Goal: Task Accomplishment & Management: Complete application form

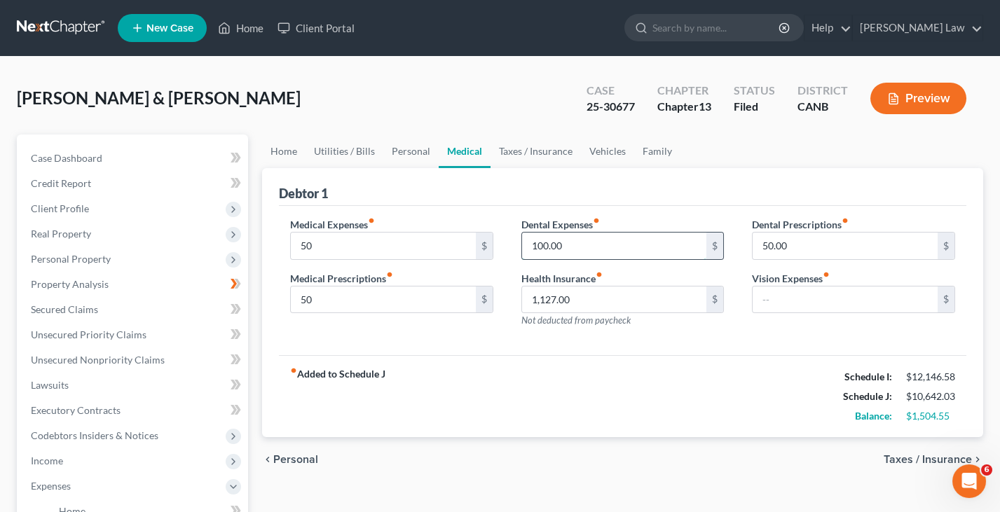
click at [589, 234] on input "100.00" at bounding box center [614, 246] width 185 height 27
click at [811, 240] on input "50.00" at bounding box center [845, 246] width 185 height 27
click at [118, 275] on link "Property Analysis" at bounding box center [134, 284] width 228 height 25
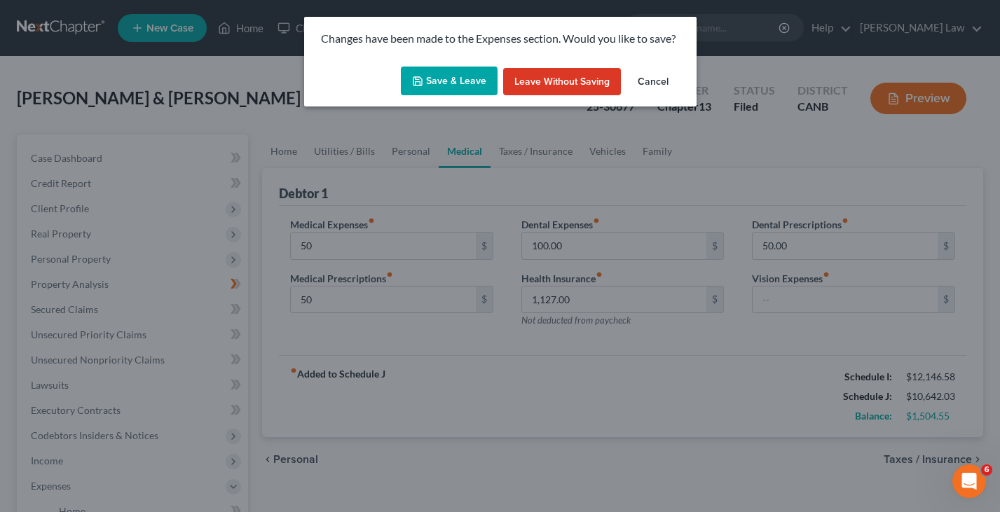
click at [453, 85] on button "Save & Leave" at bounding box center [449, 81] width 97 height 29
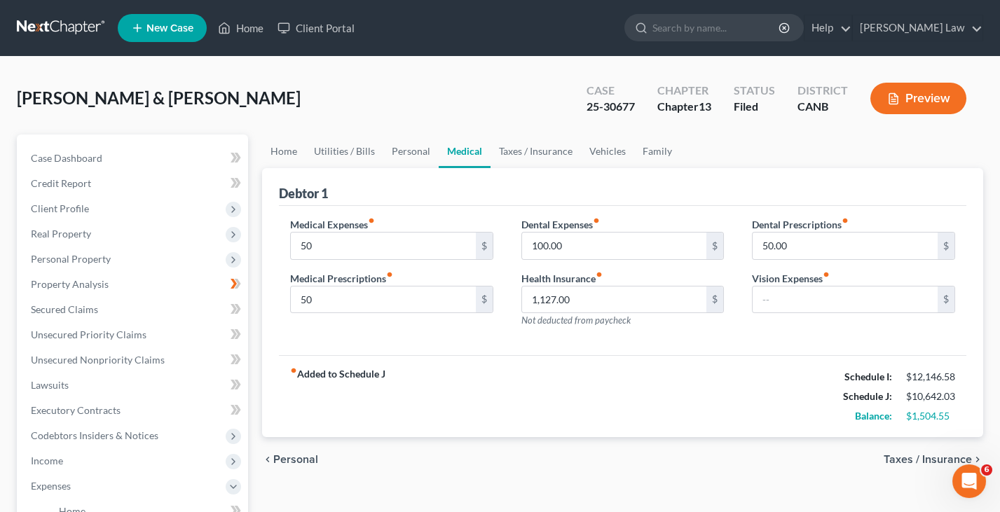
type input "50.00"
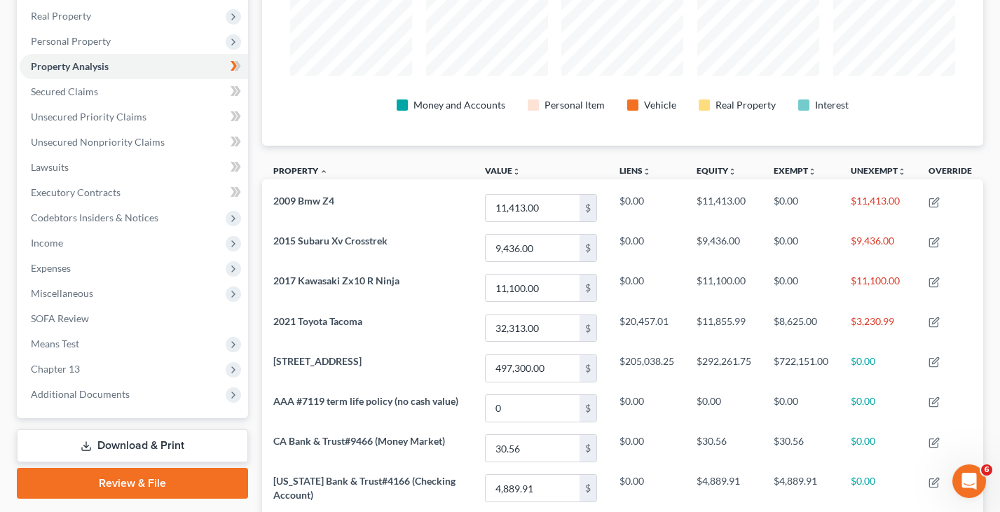
scroll to position [235, 0]
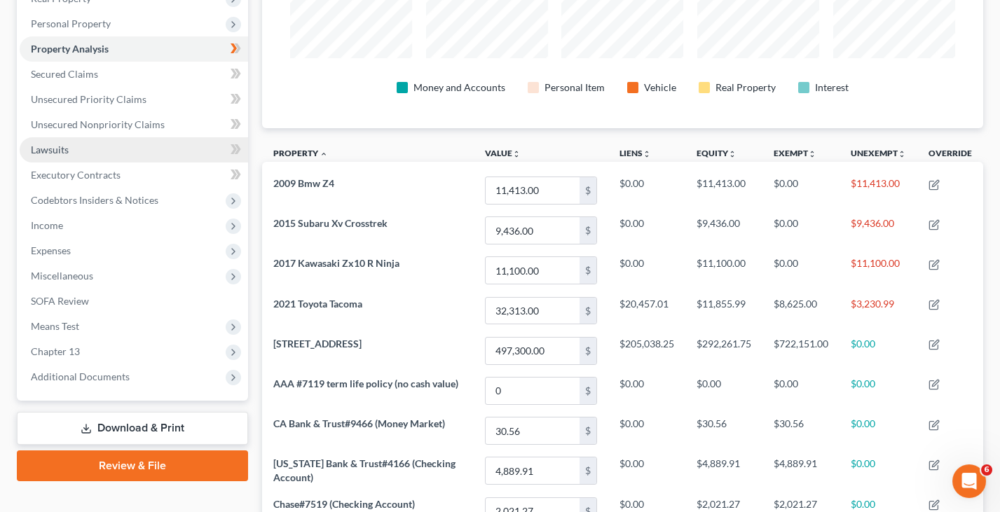
click at [154, 143] on link "Lawsuits" at bounding box center [134, 149] width 228 height 25
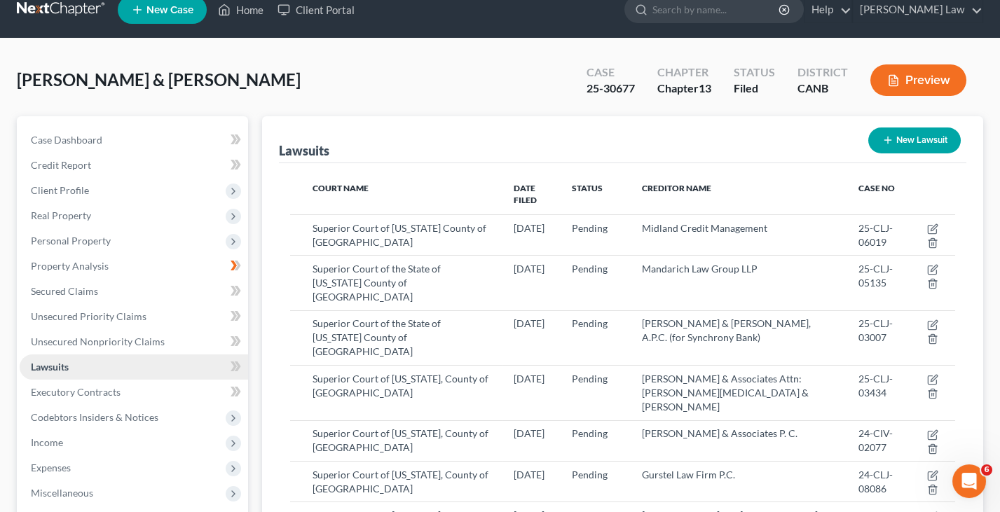
scroll to position [37, 0]
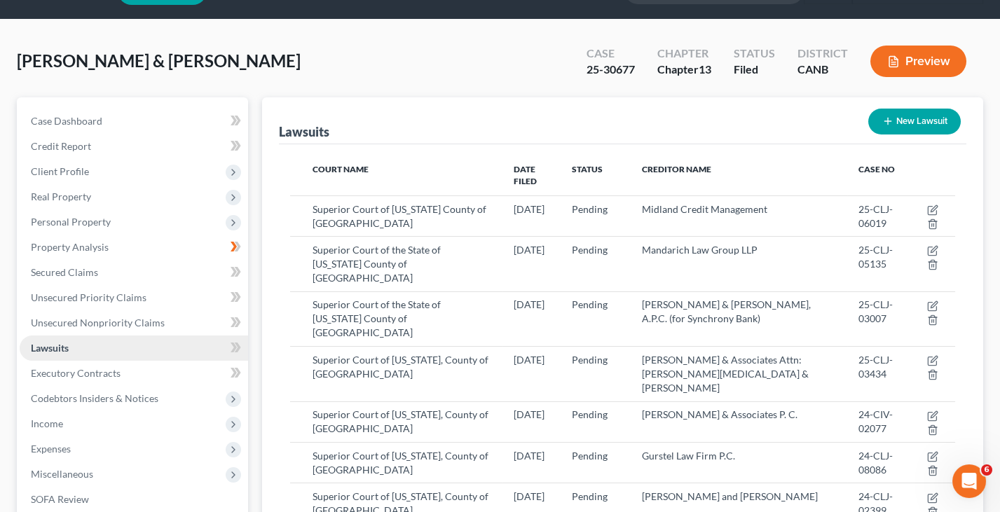
click at [125, 336] on link "Lawsuits" at bounding box center [134, 348] width 228 height 25
click at [136, 320] on span "Unsecured Nonpriority Claims" at bounding box center [98, 323] width 134 height 12
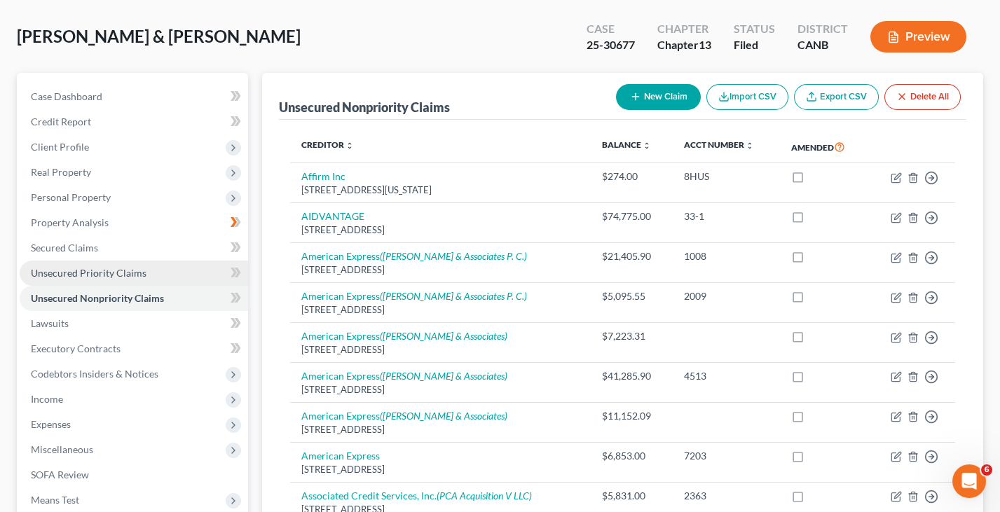
scroll to position [71, 0]
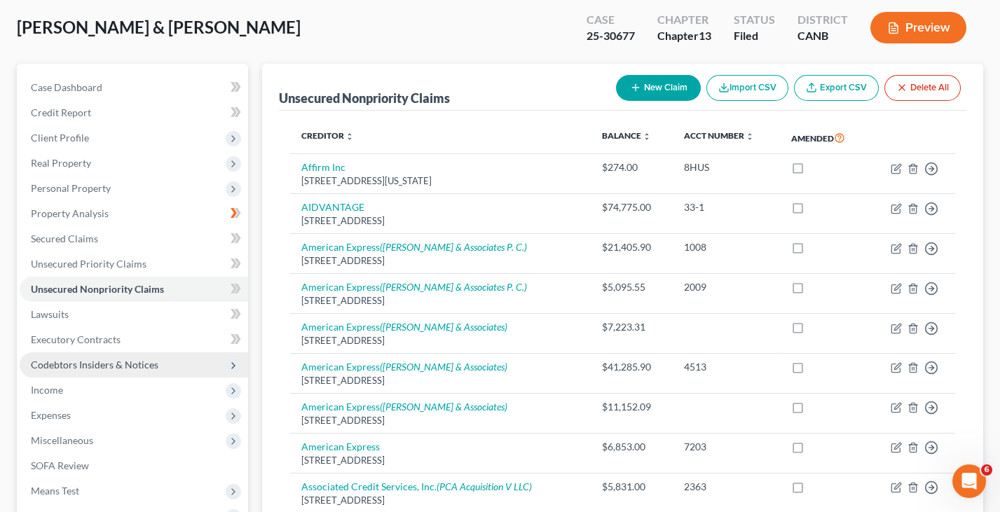
click at [127, 352] on span "Codebtors Insiders & Notices" at bounding box center [134, 364] width 228 height 25
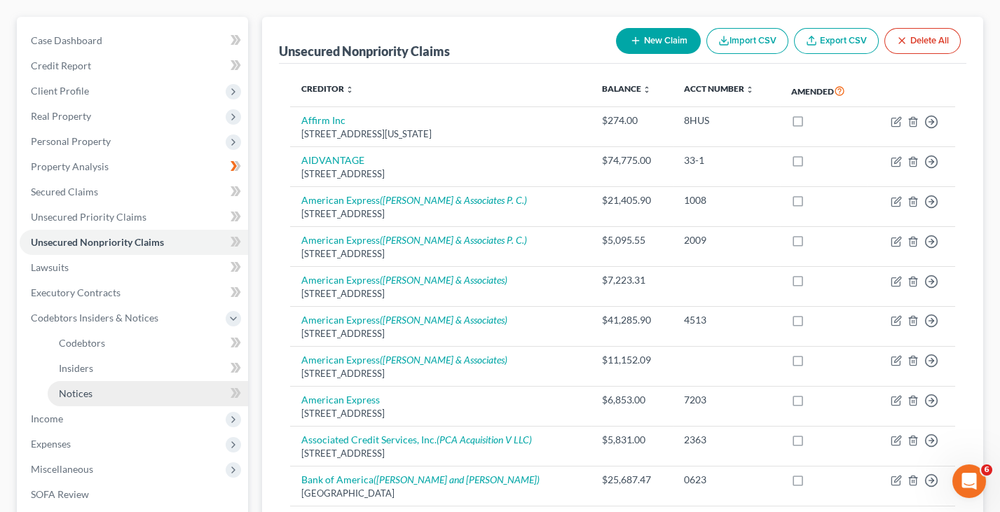
scroll to position [121, 0]
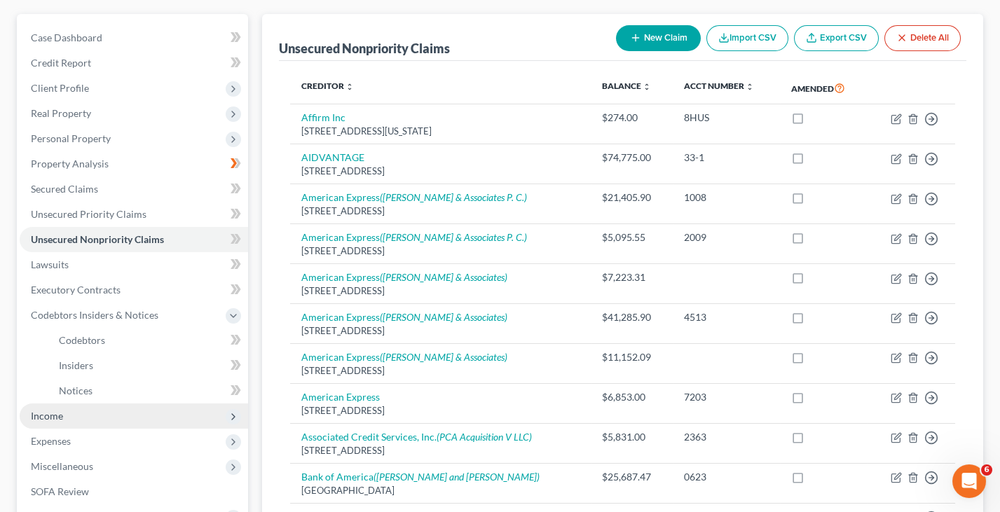
click at [116, 406] on span "Income" at bounding box center [134, 416] width 228 height 25
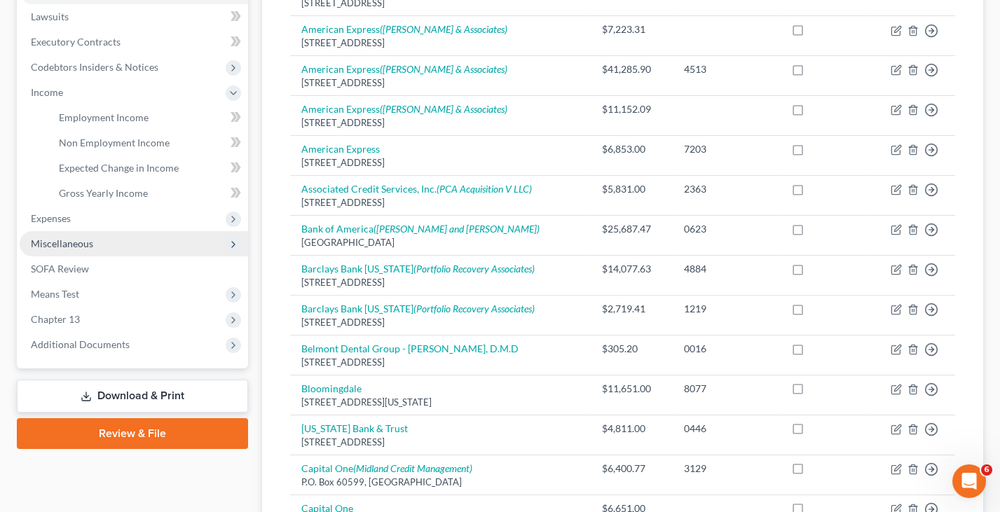
scroll to position [352, 0]
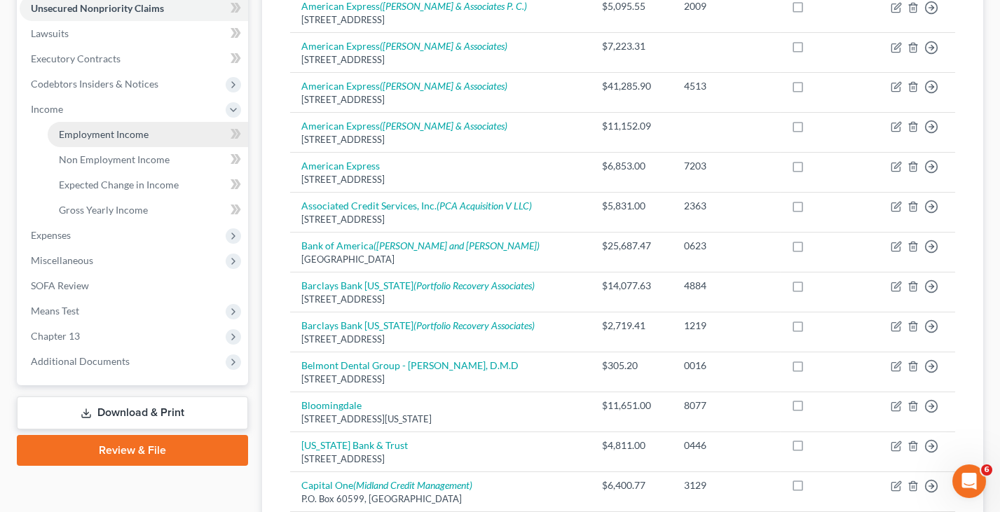
click at [134, 132] on link "Employment Income" at bounding box center [148, 134] width 200 height 25
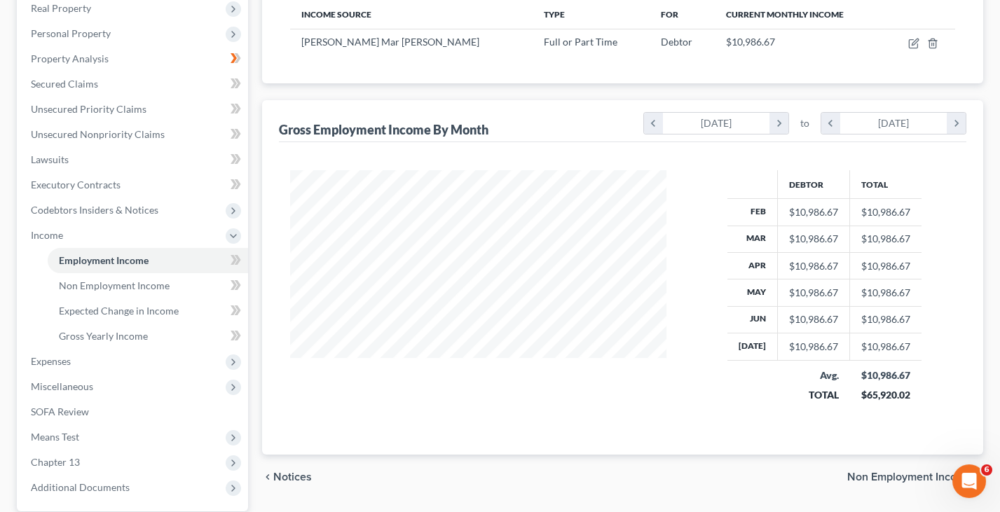
scroll to position [234, 0]
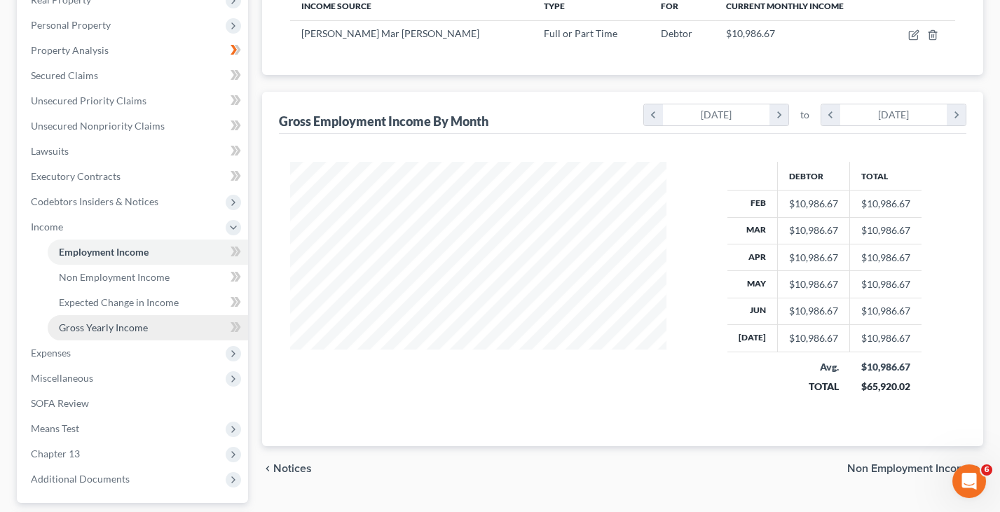
click at [128, 322] on link "Gross Yearly Income" at bounding box center [148, 327] width 200 height 25
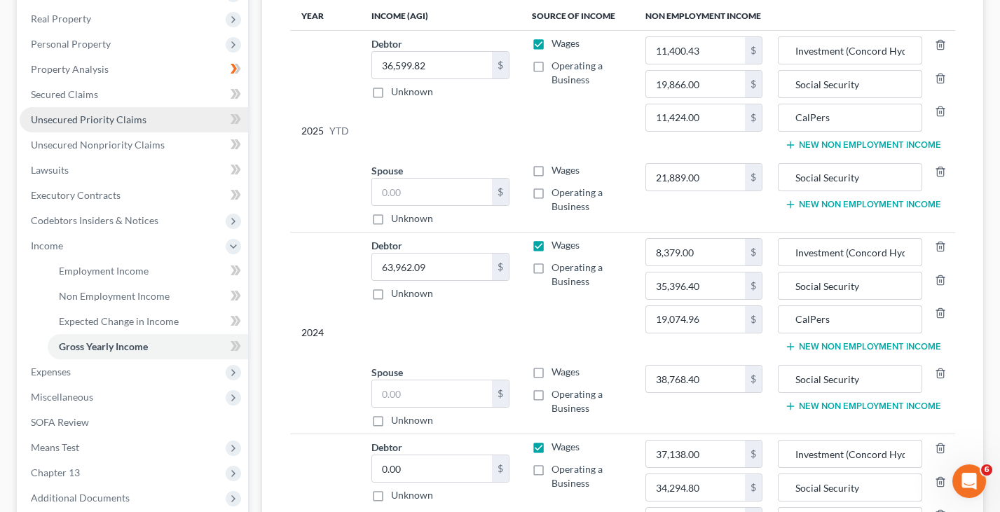
scroll to position [235, 0]
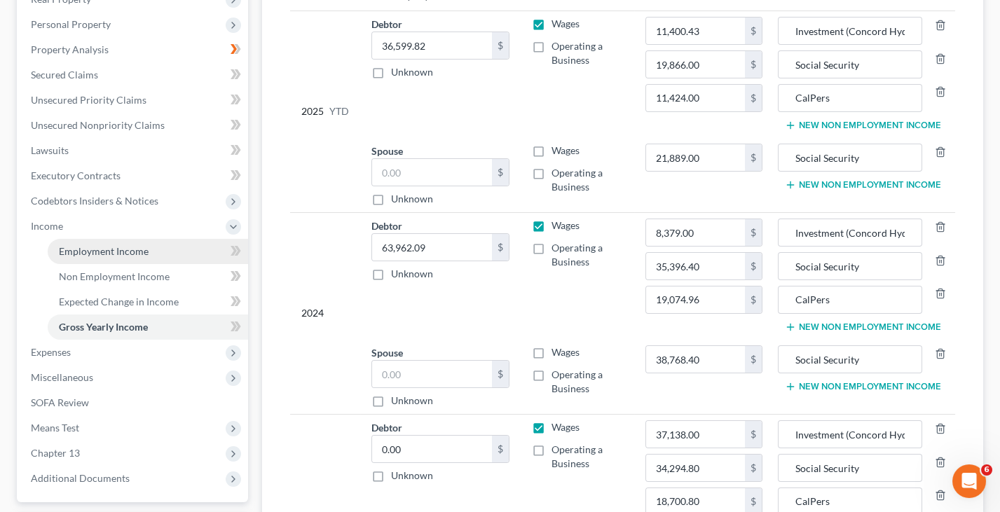
click at [118, 245] on span "Employment Income" at bounding box center [104, 251] width 90 height 12
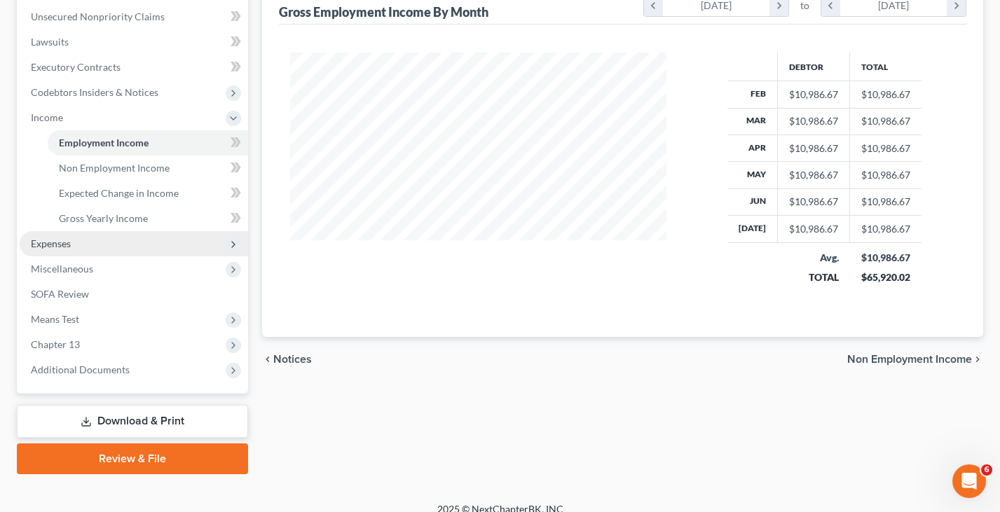
scroll to position [343, 0]
click at [101, 238] on span "Expenses" at bounding box center [134, 244] width 228 height 25
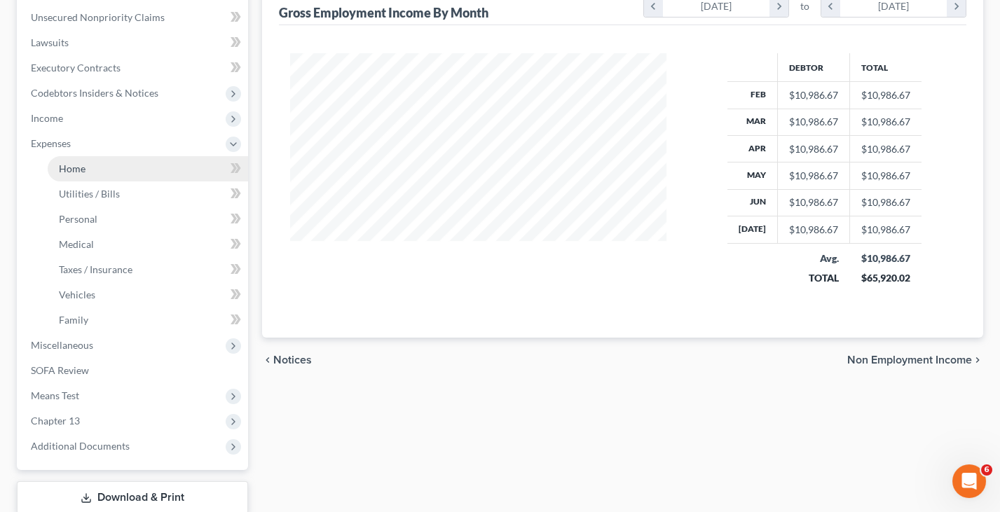
click at [144, 160] on link "Home" at bounding box center [148, 168] width 200 height 25
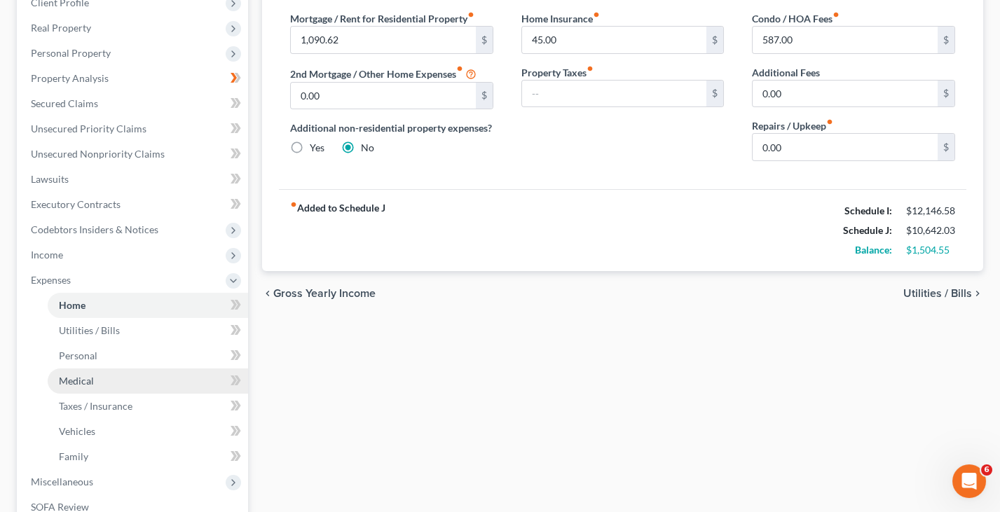
scroll to position [197, 0]
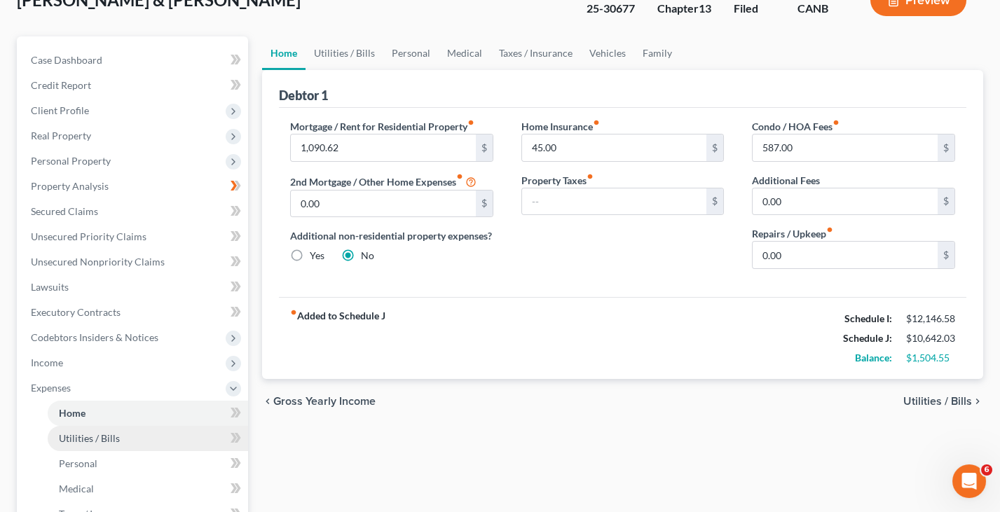
click at [130, 426] on link "Utilities / Bills" at bounding box center [148, 438] width 200 height 25
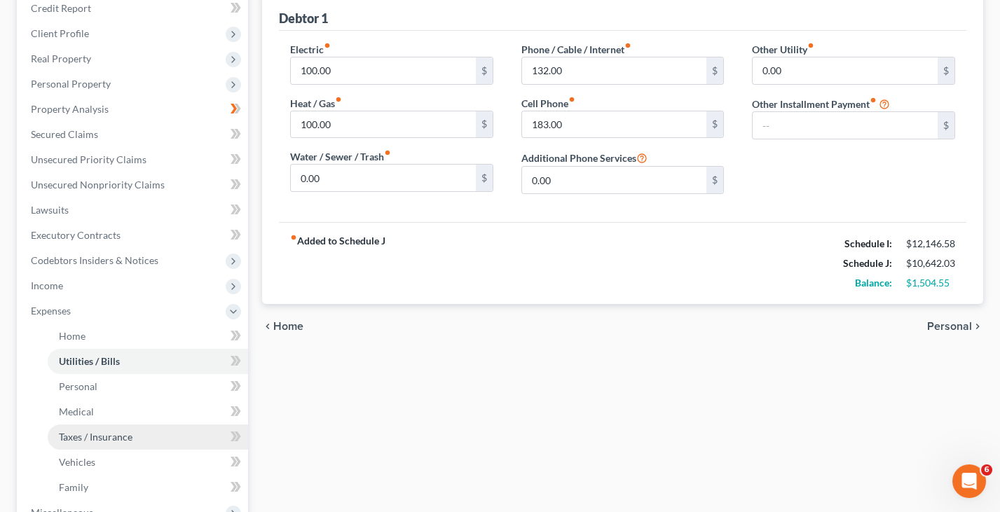
click at [130, 431] on span "Taxes / Insurance" at bounding box center [96, 437] width 74 height 12
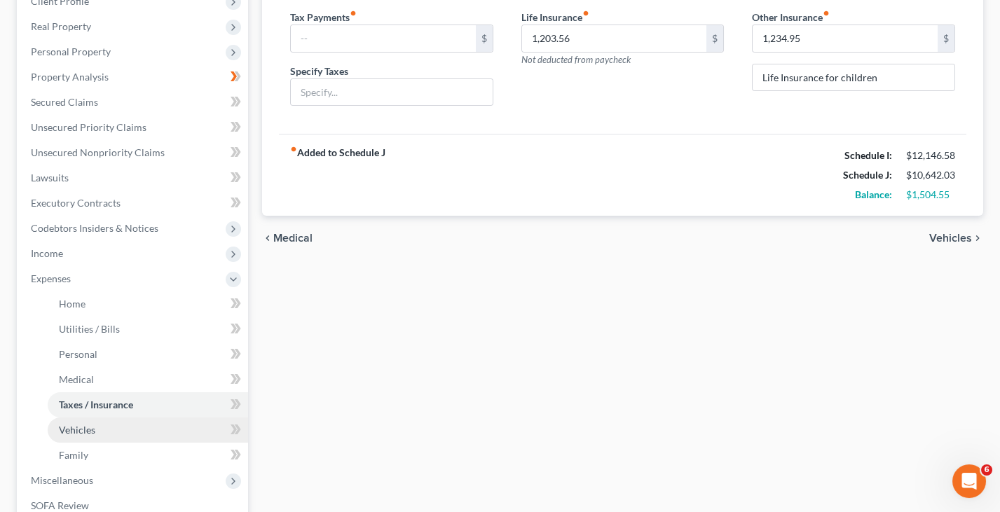
click at [128, 418] on link "Vehicles" at bounding box center [148, 430] width 200 height 25
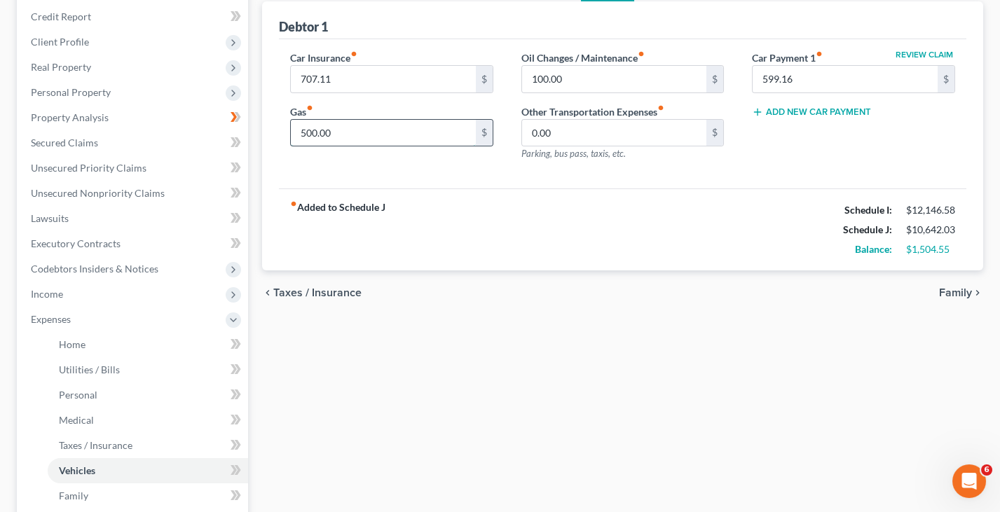
click at [350, 126] on input "500.00" at bounding box center [383, 133] width 185 height 27
click at [540, 74] on input "100.00" at bounding box center [614, 79] width 185 height 27
click at [441, 126] on input "500.00" at bounding box center [383, 133] width 185 height 27
click at [583, 71] on input "100.00" at bounding box center [614, 79] width 185 height 27
click at [420, 142] on input "500.00" at bounding box center [383, 133] width 185 height 27
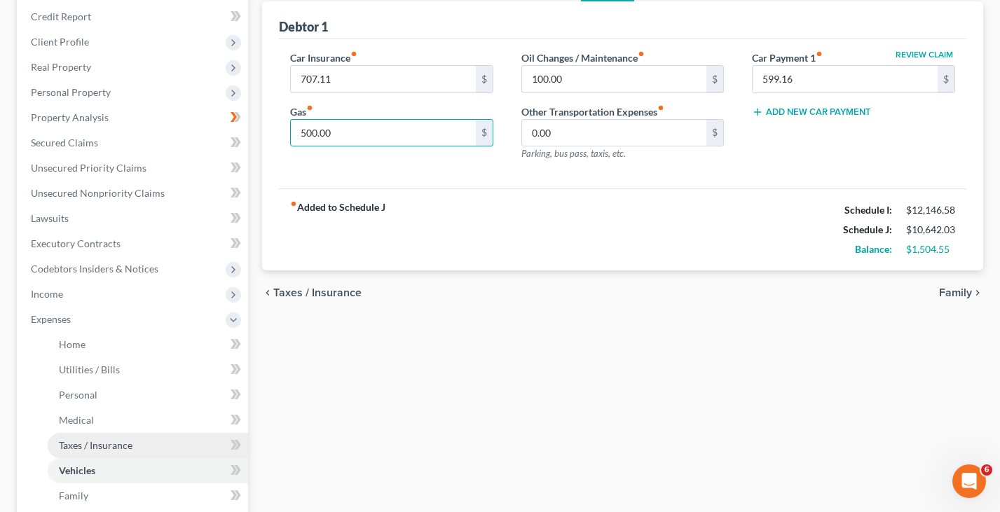
click at [130, 439] on span "Taxes / Insurance" at bounding box center [96, 445] width 74 height 12
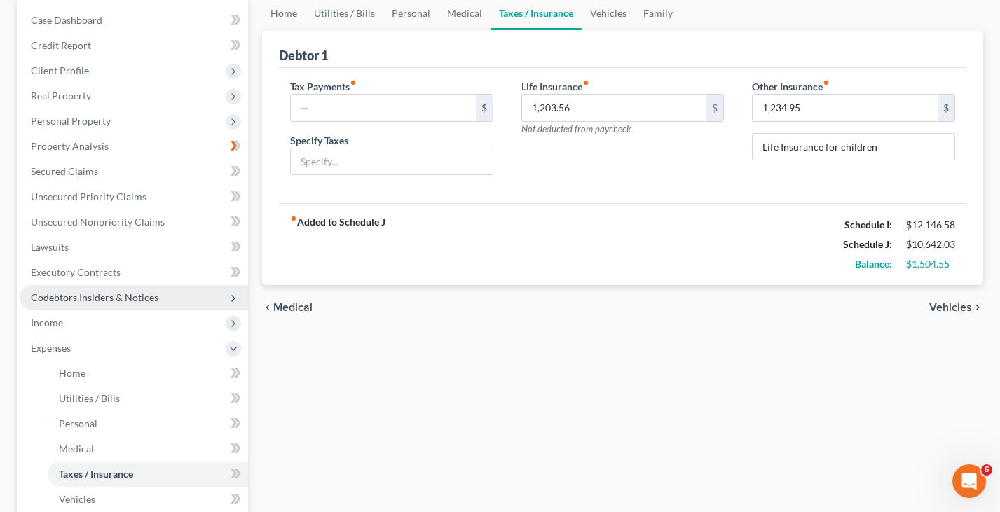
scroll to position [160, 0]
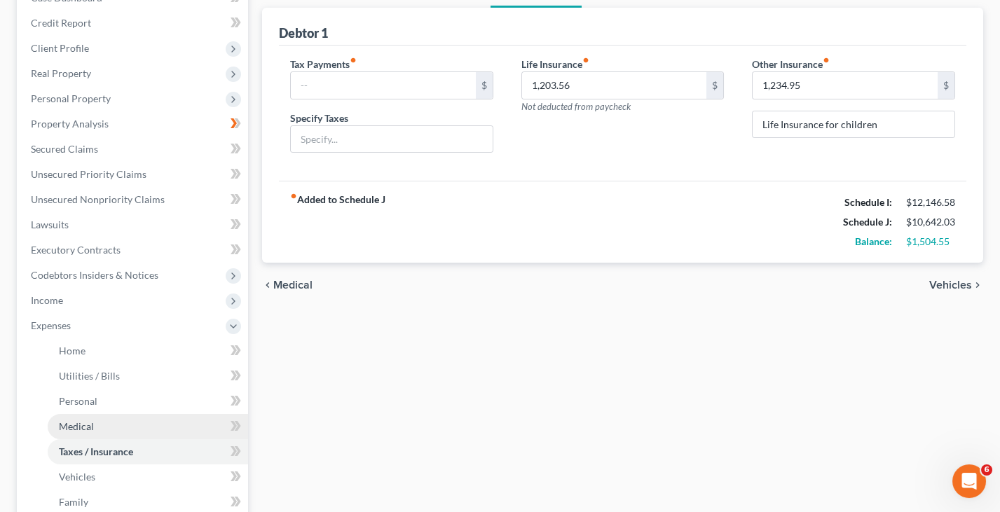
click at [131, 421] on link "Medical" at bounding box center [148, 426] width 200 height 25
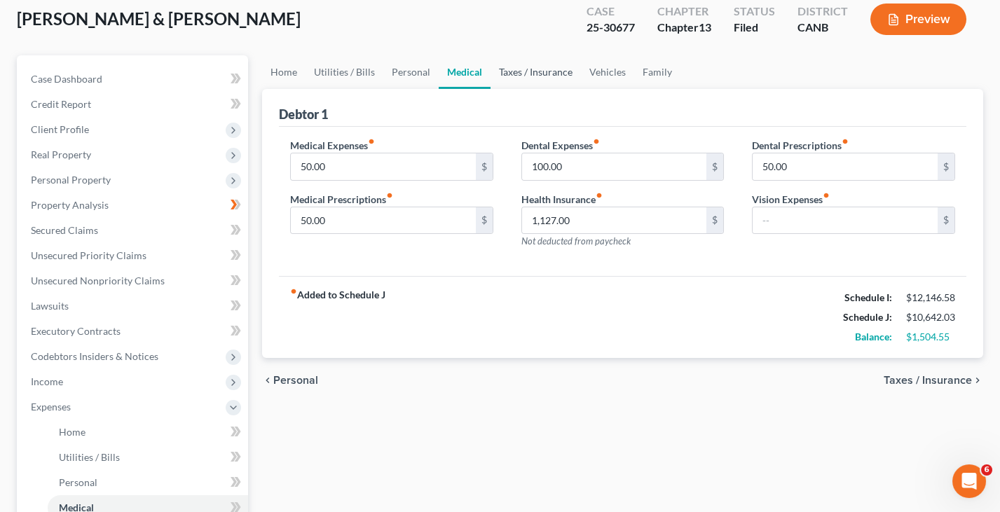
click at [542, 68] on link "Taxes / Insurance" at bounding box center [535, 72] width 90 height 34
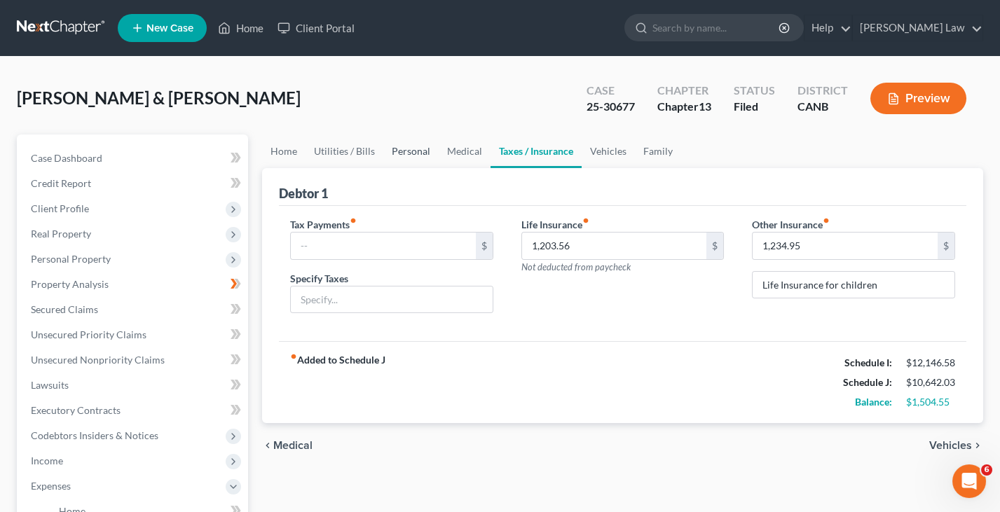
click at [411, 155] on link "Personal" at bounding box center [410, 152] width 55 height 34
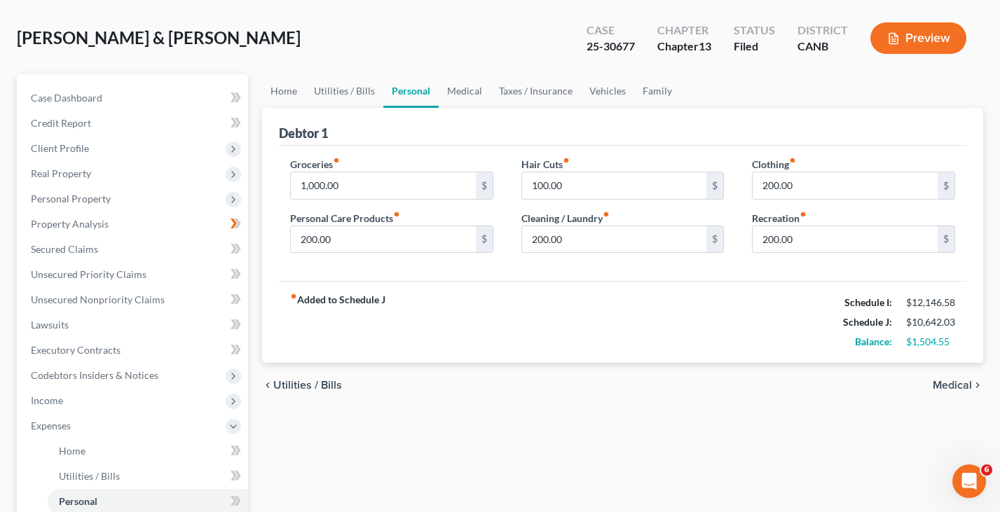
scroll to position [47, 0]
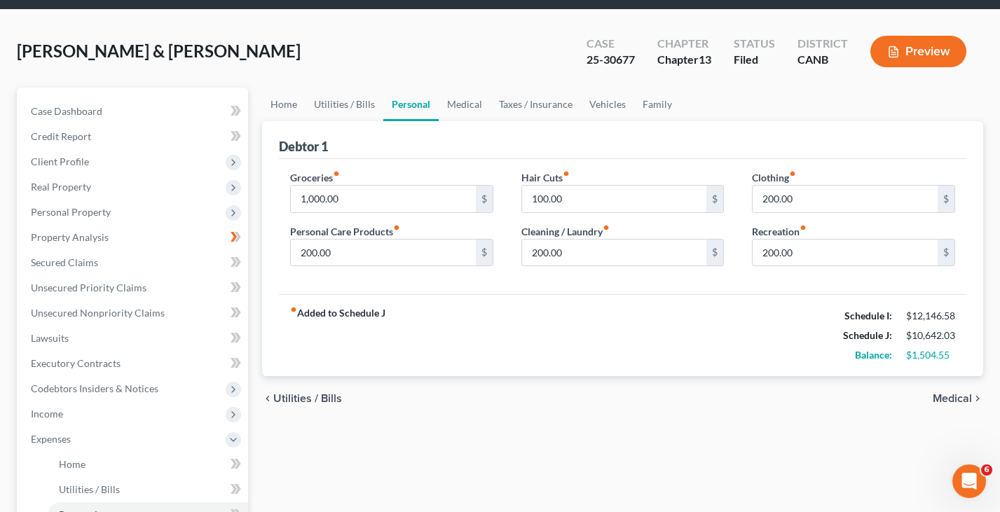
click at [930, 53] on button "Preview" at bounding box center [918, 52] width 96 height 32
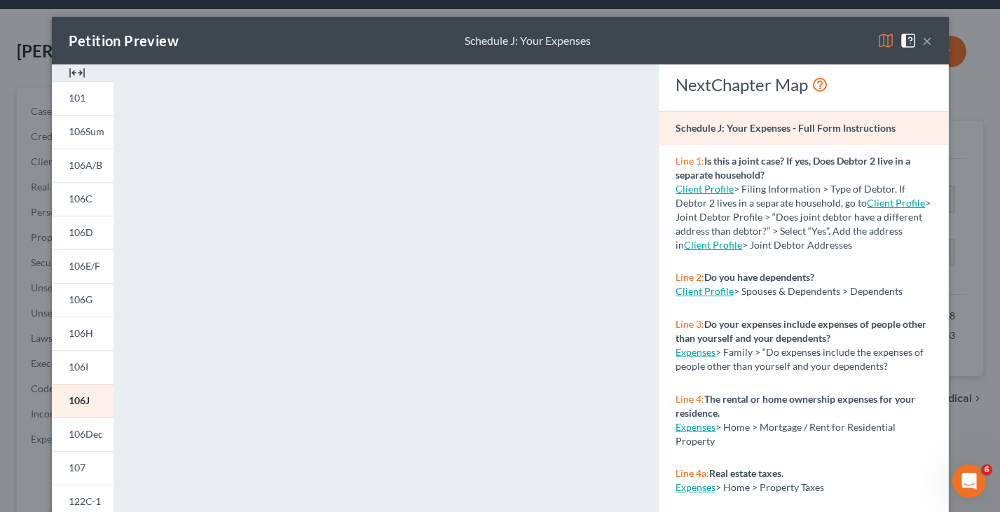
click at [886, 46] on img at bounding box center [885, 40] width 17 height 17
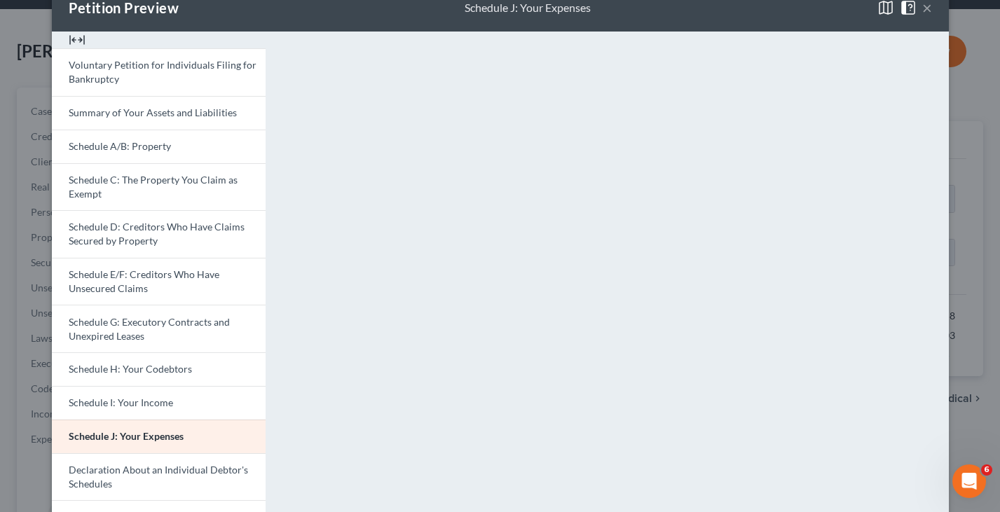
scroll to position [34, 0]
click at [170, 226] on span "Schedule D: Creditors Who Have Claims Secured by Property" at bounding box center [157, 233] width 176 height 26
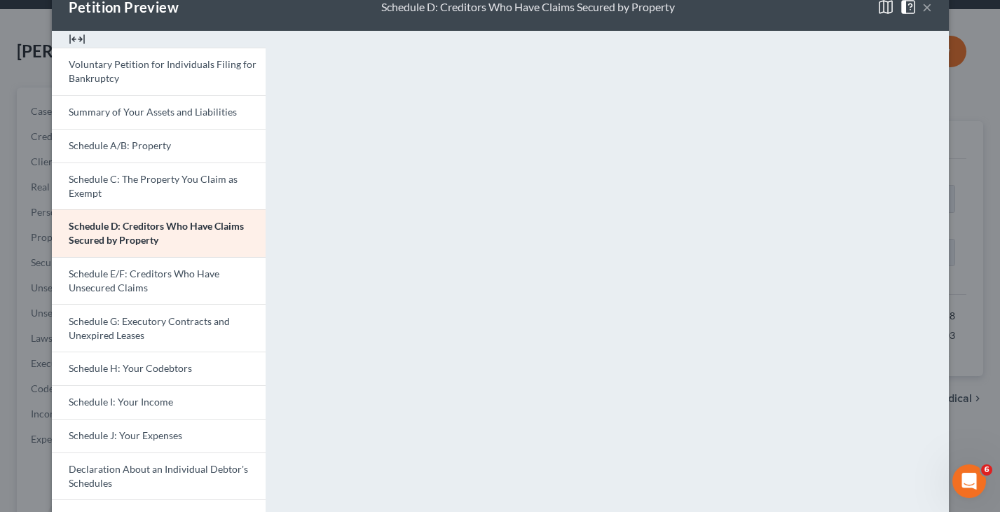
click at [928, 12] on button "×" at bounding box center [927, 7] width 10 height 17
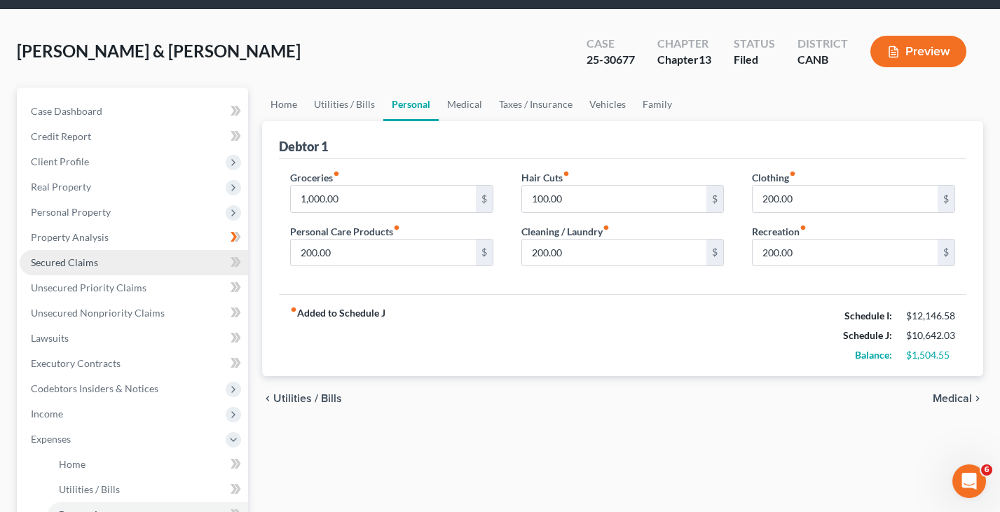
click at [130, 250] on link "Secured Claims" at bounding box center [134, 262] width 228 height 25
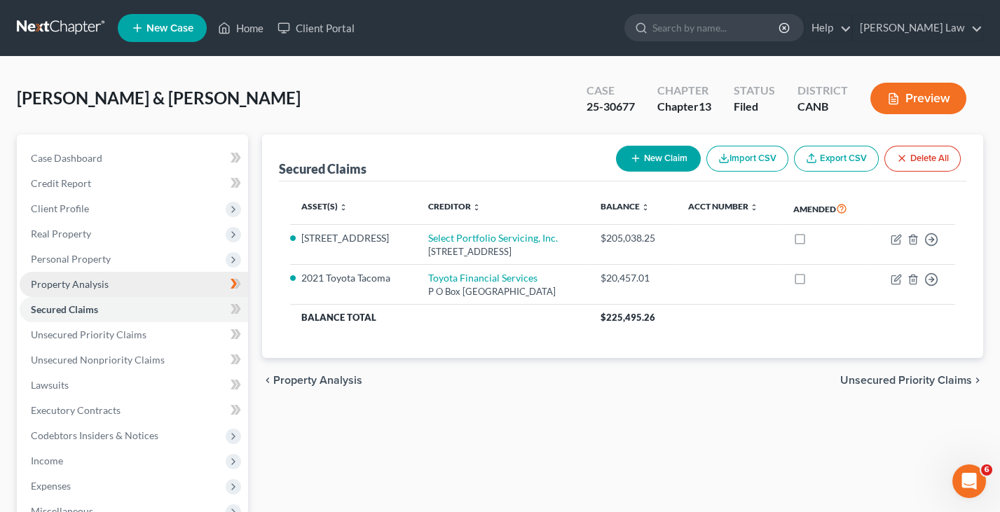
click at [125, 282] on link "Property Analysis" at bounding box center [134, 284] width 228 height 25
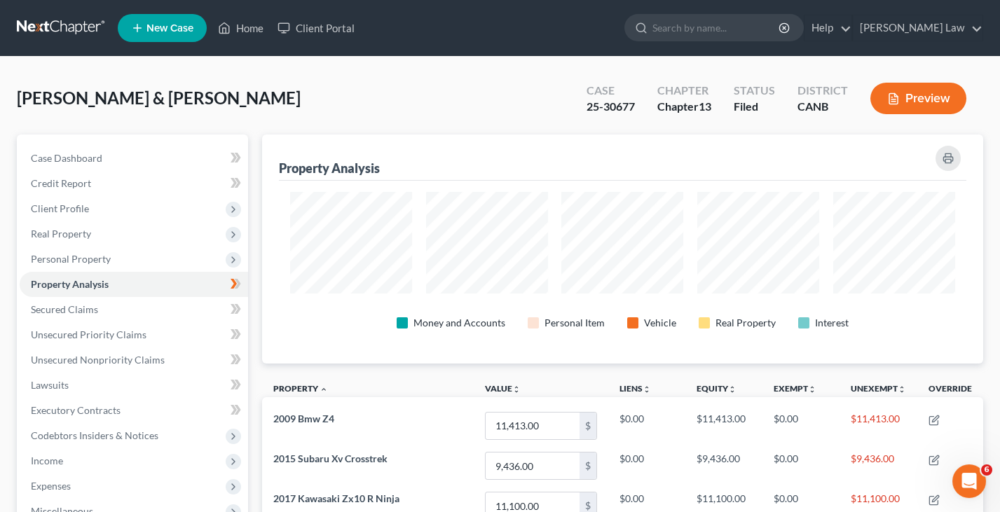
click at [941, 100] on button "Preview" at bounding box center [918, 99] width 96 height 32
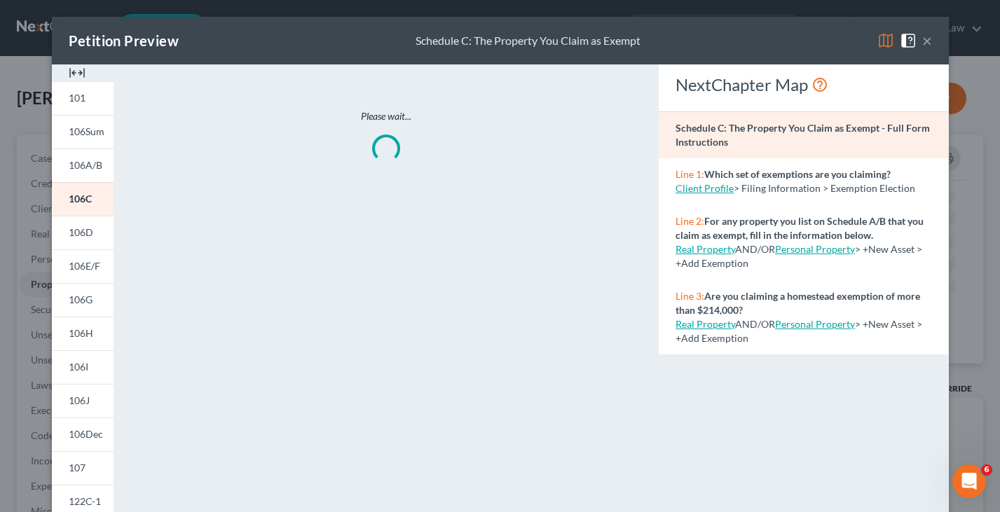
click at [928, 40] on button "×" at bounding box center [927, 40] width 10 height 17
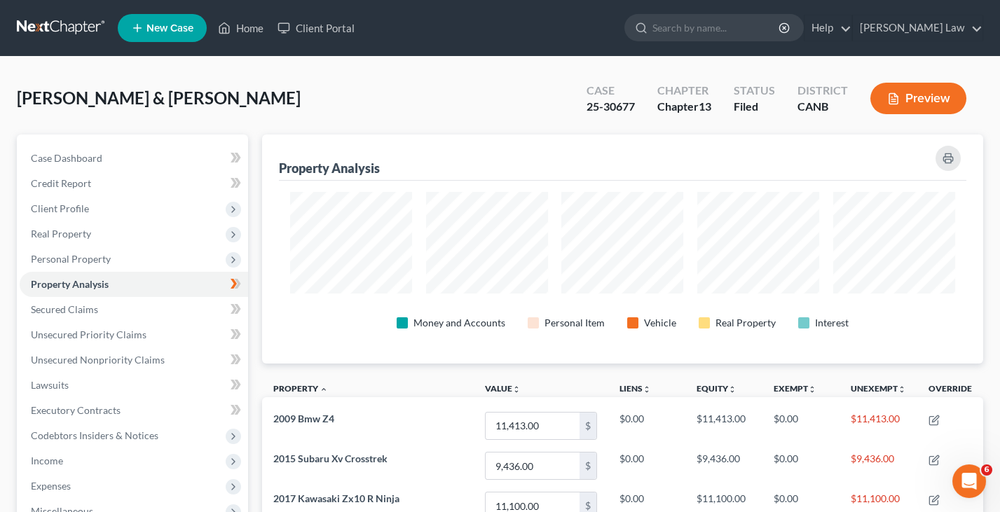
click at [933, 100] on button "Preview" at bounding box center [918, 99] width 96 height 32
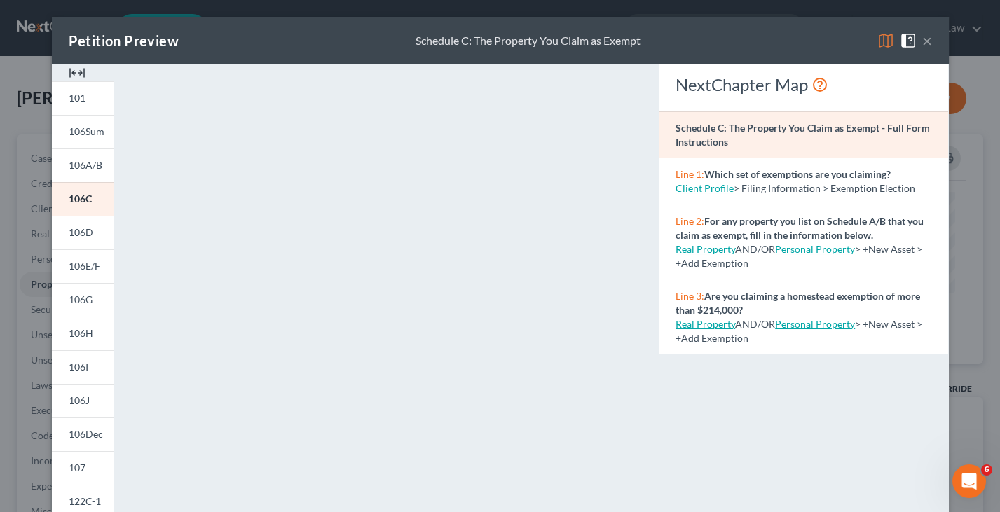
click at [926, 43] on button "×" at bounding box center [927, 40] width 10 height 17
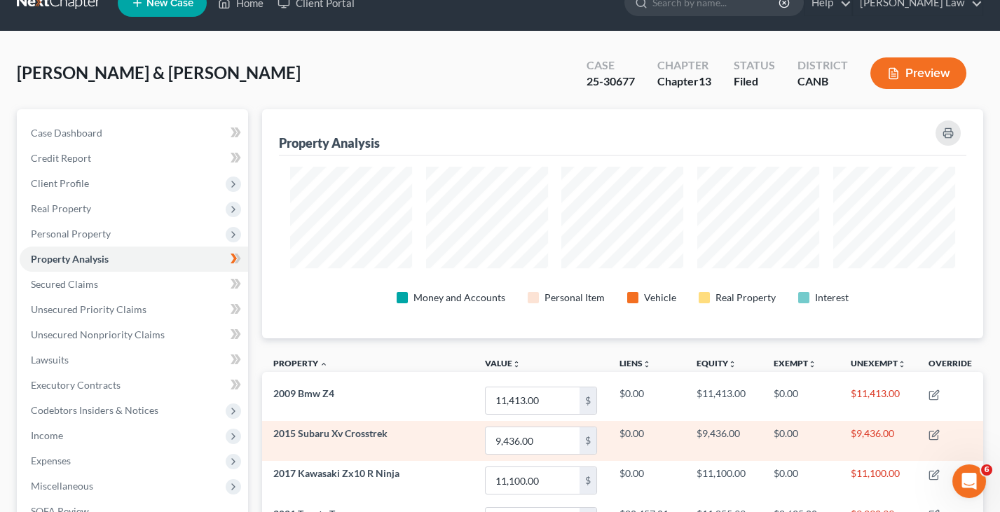
scroll to position [29, 0]
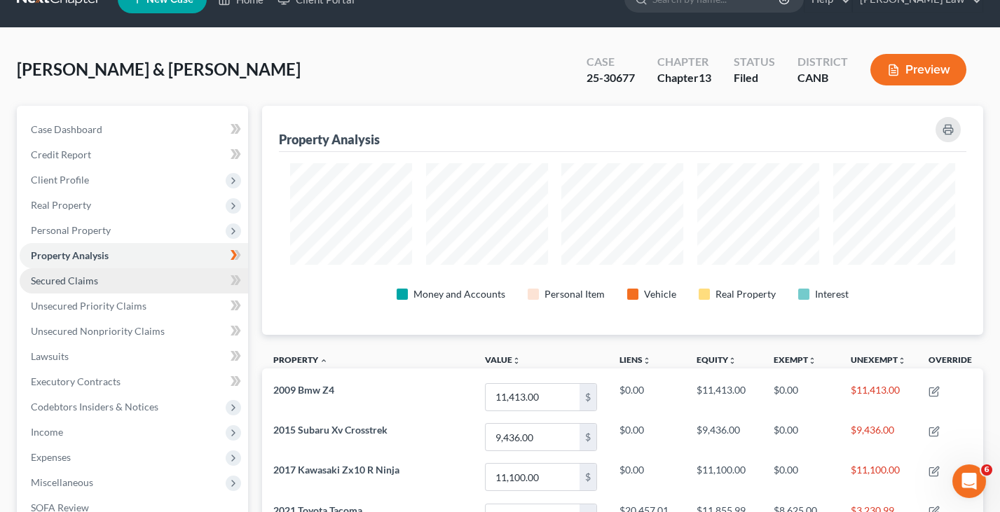
click at [167, 275] on link "Secured Claims" at bounding box center [134, 280] width 228 height 25
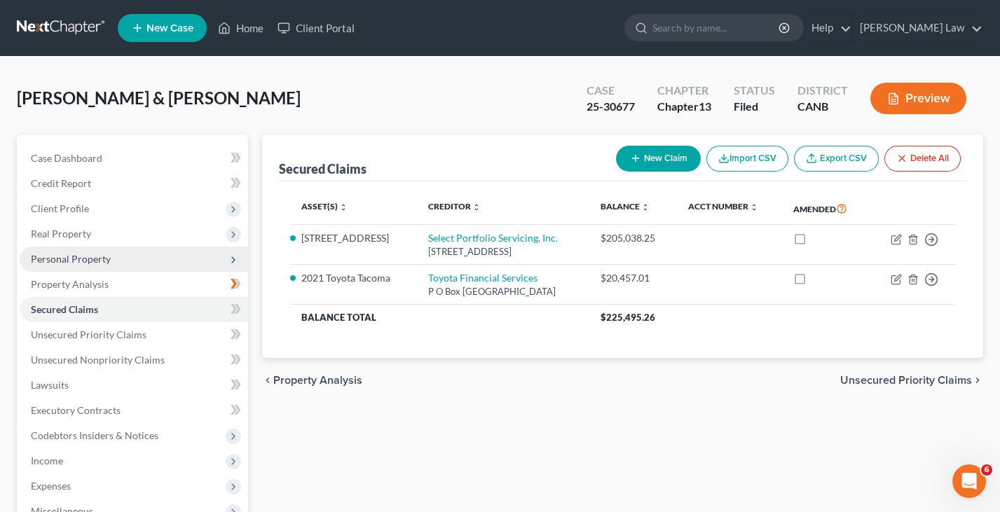
click at [158, 256] on span "Personal Property" at bounding box center [134, 259] width 228 height 25
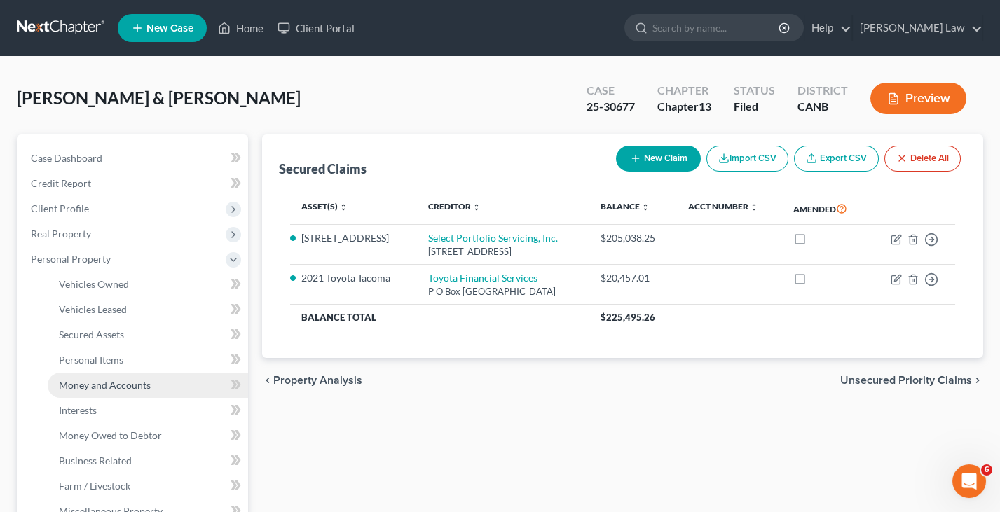
click at [139, 383] on span "Money and Accounts" at bounding box center [105, 385] width 92 height 12
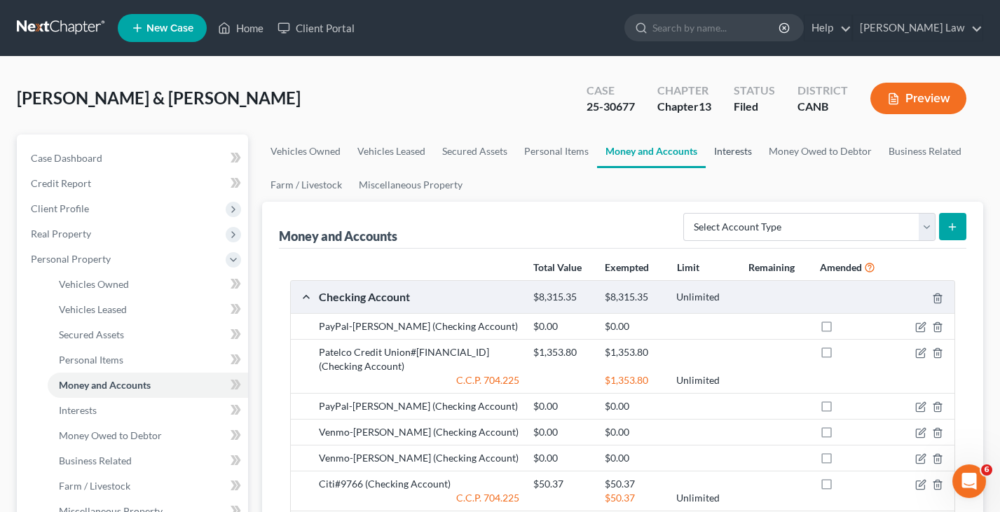
click at [729, 153] on link "Interests" at bounding box center [733, 152] width 55 height 34
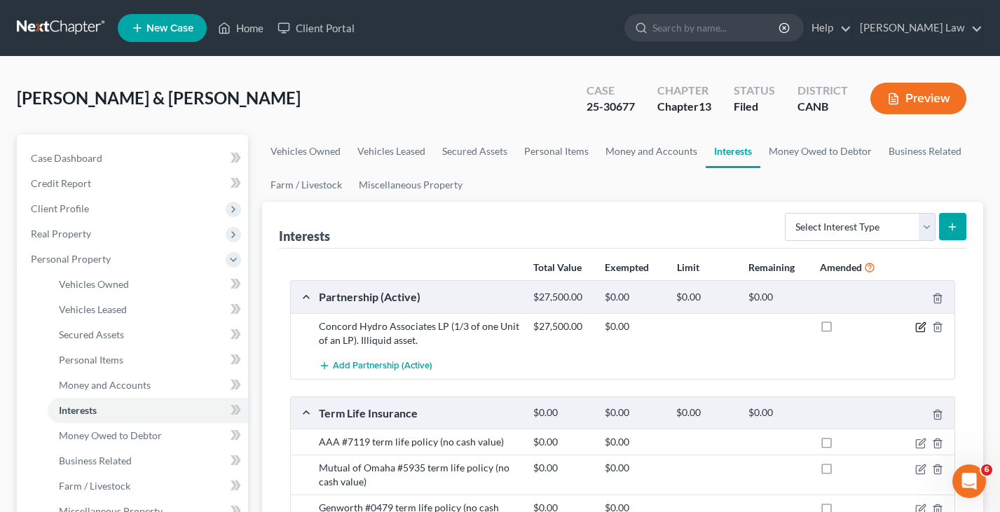
click at [918, 328] on icon "button" at bounding box center [920, 327] width 11 height 11
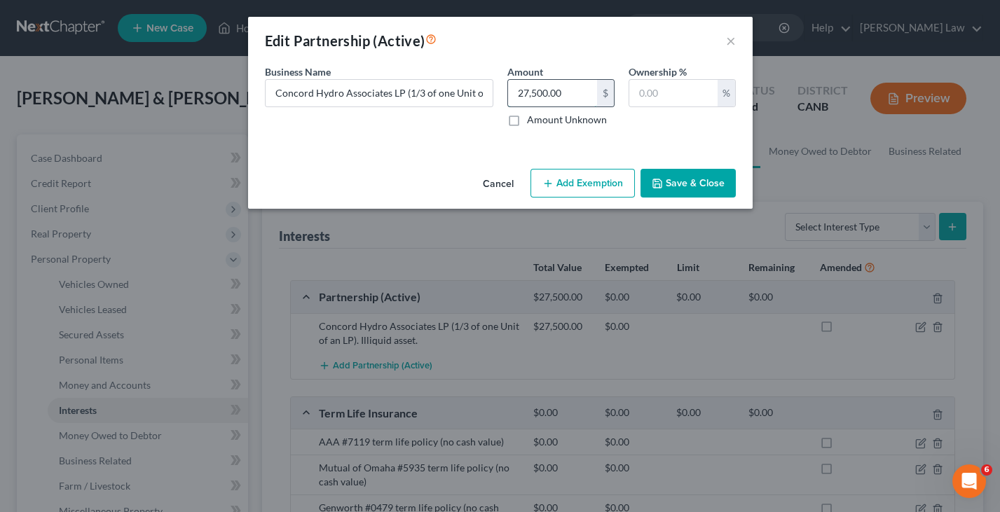
click at [530, 95] on input "27,500.00" at bounding box center [552, 93] width 89 height 27
type input "2"
type input "38,500"
click at [684, 182] on button "Save & Close" at bounding box center [687, 183] width 95 height 29
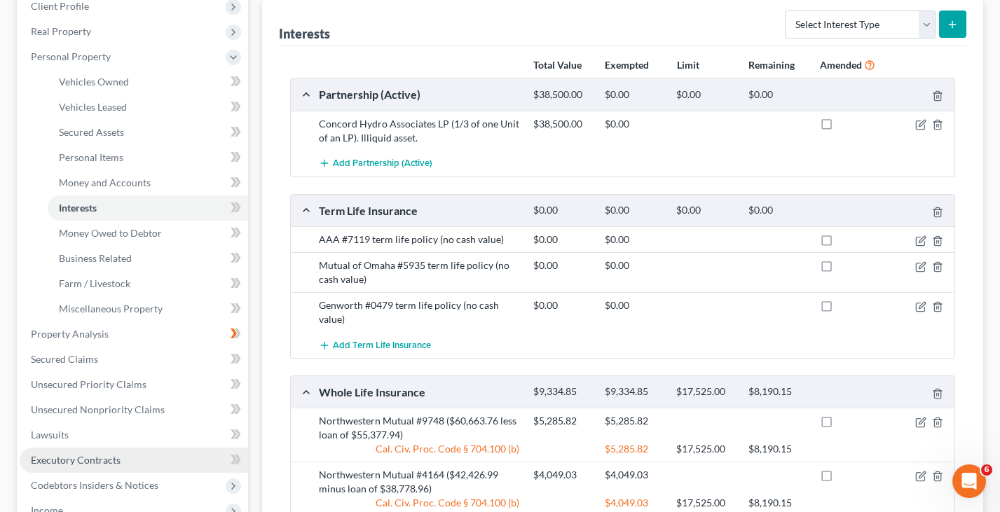
scroll to position [205, 0]
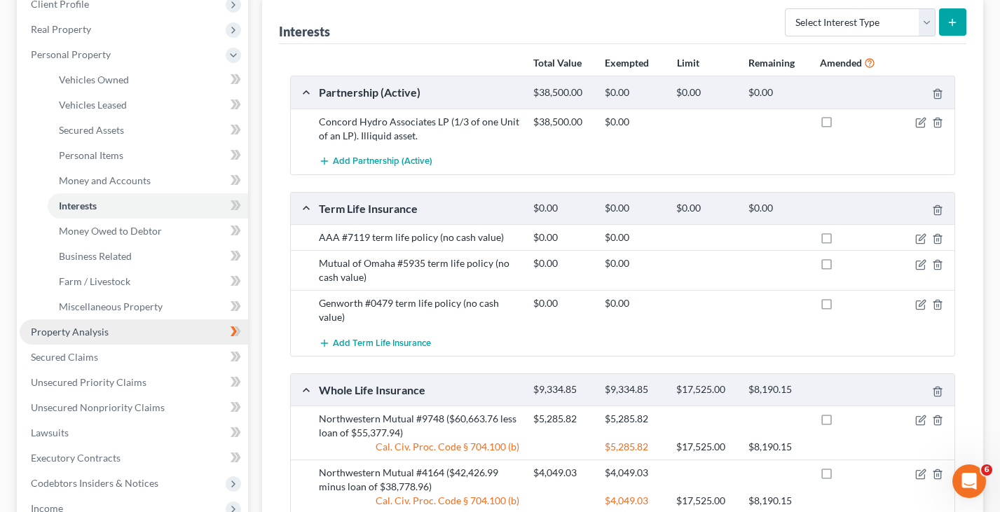
click at [119, 320] on link "Property Analysis" at bounding box center [134, 332] width 228 height 25
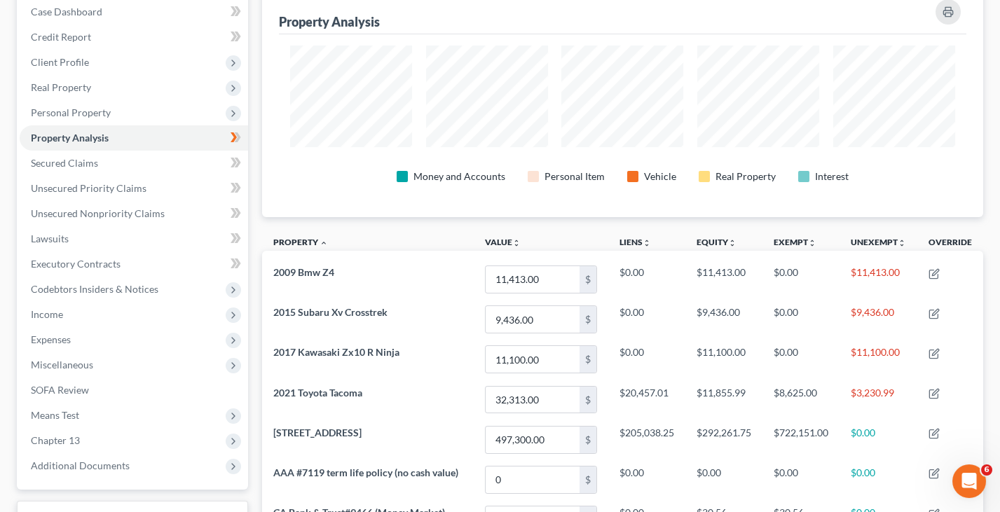
scroll to position [53, 0]
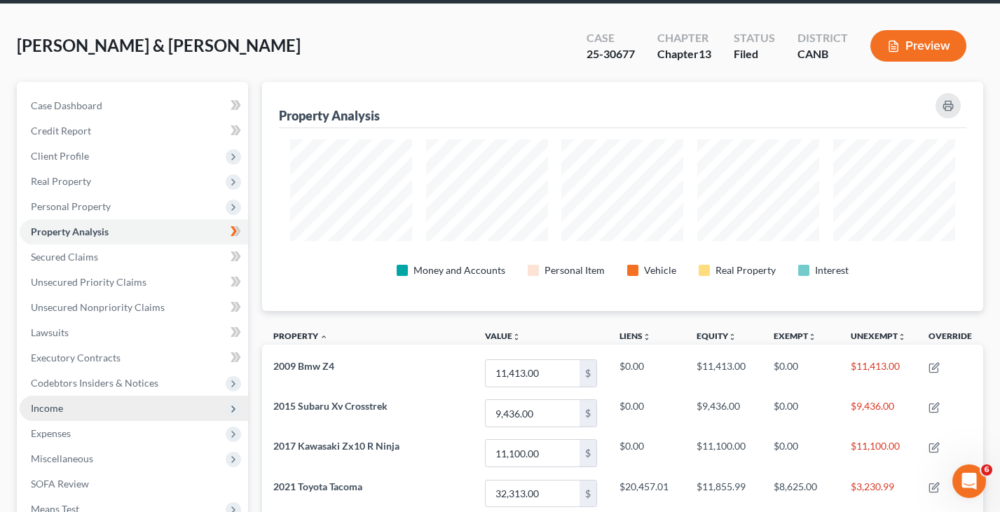
click at [149, 397] on span "Income" at bounding box center [134, 408] width 228 height 25
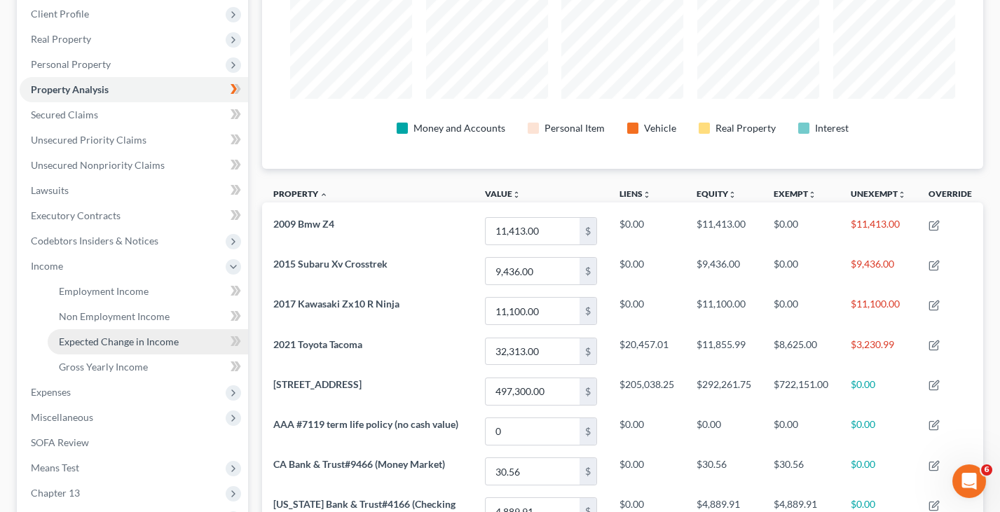
scroll to position [226, 0]
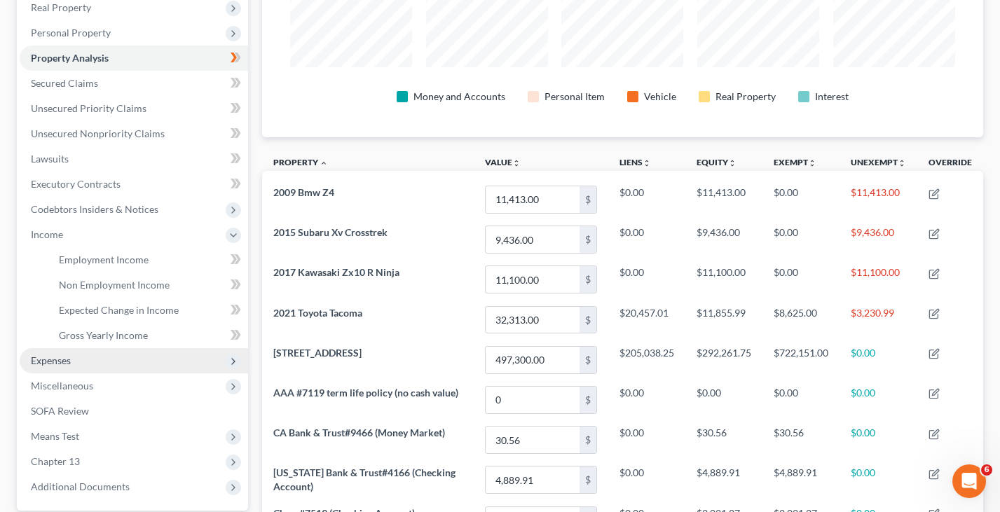
click at [142, 350] on span "Expenses" at bounding box center [134, 360] width 228 height 25
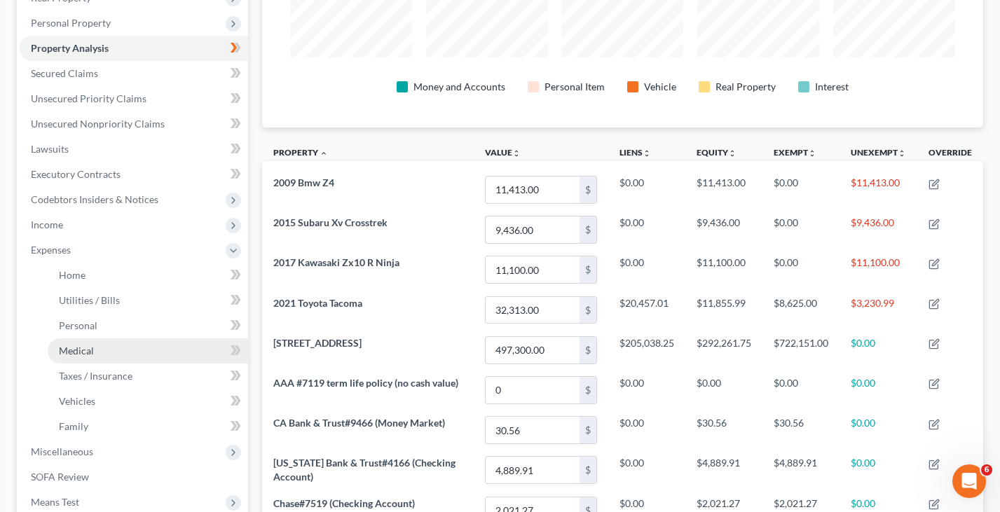
scroll to position [245, 0]
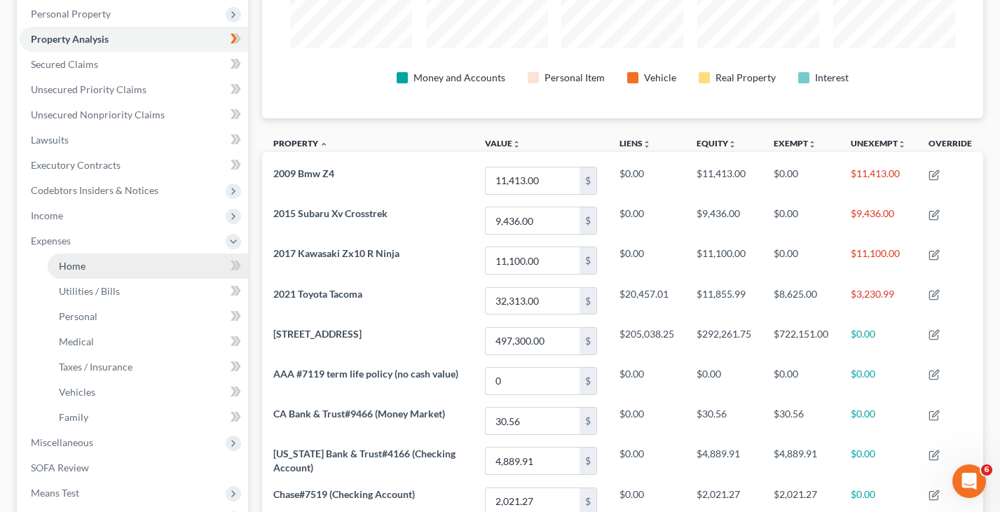
click at [177, 254] on link "Home" at bounding box center [148, 266] width 200 height 25
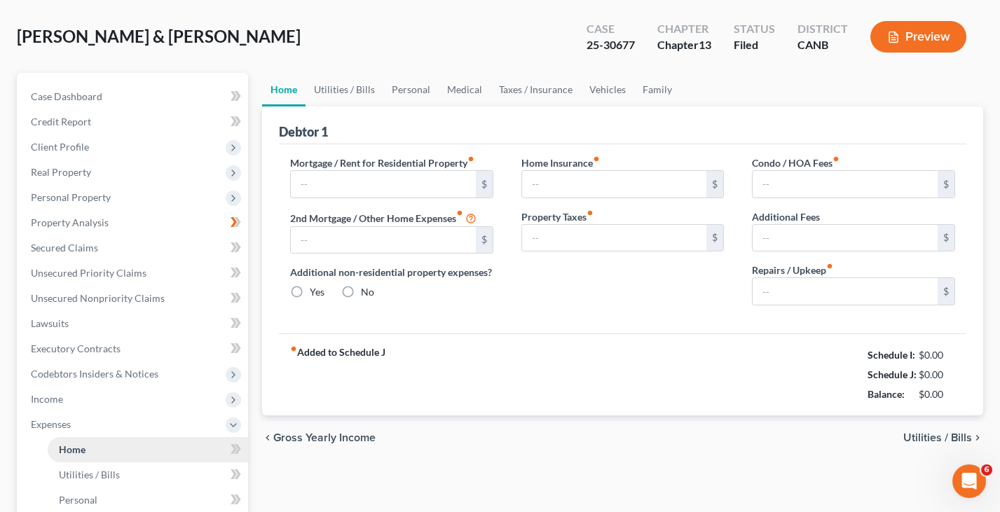
type input "1,090.62"
type input "0.00"
radio input "true"
type input "45.00"
type input "587.00"
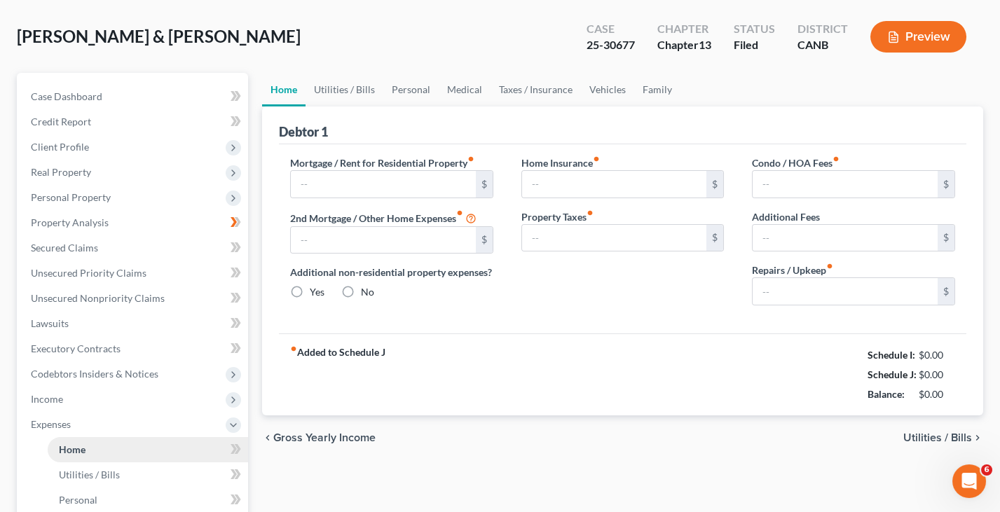
type input "0.00"
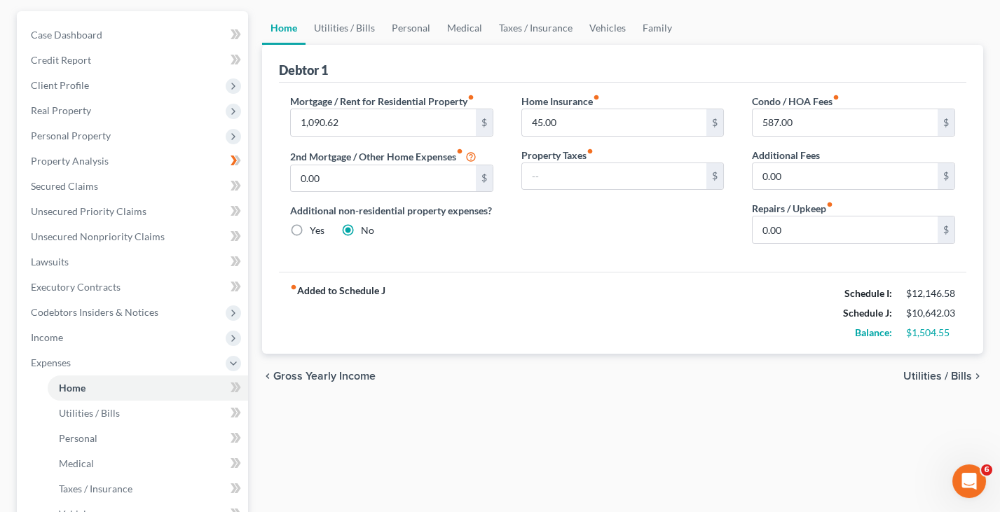
scroll to position [150, 0]
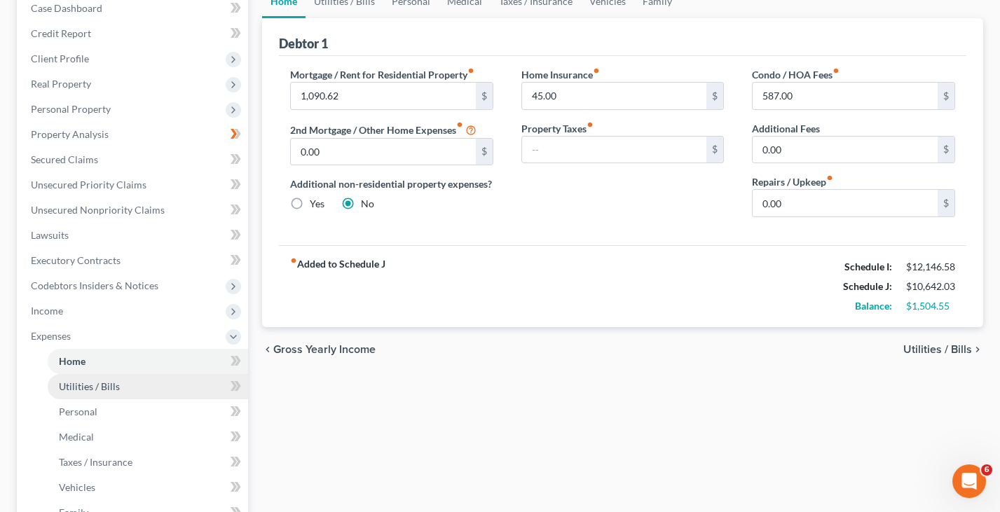
click at [161, 374] on link "Utilities / Bills" at bounding box center [148, 386] width 200 height 25
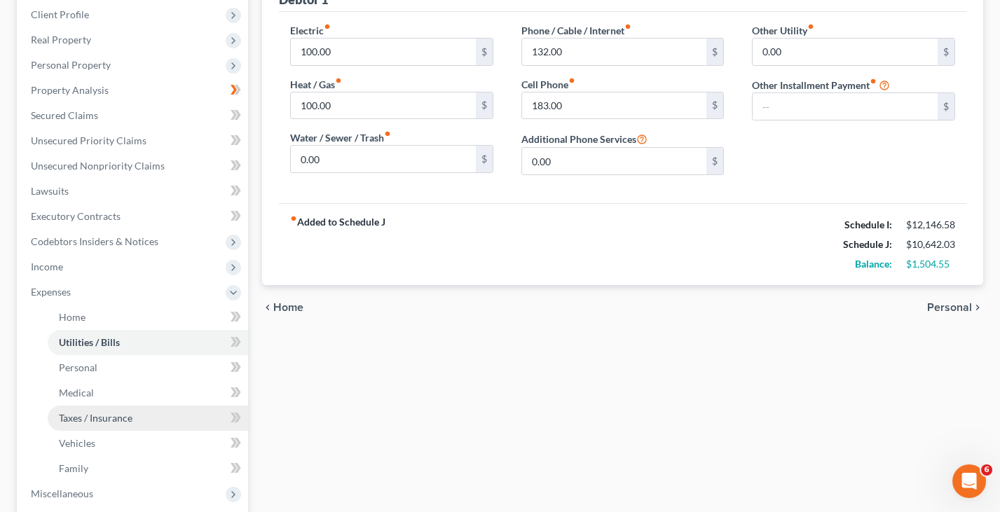
scroll to position [193, 0]
click at [149, 407] on link "Taxes / Insurance" at bounding box center [148, 419] width 200 height 25
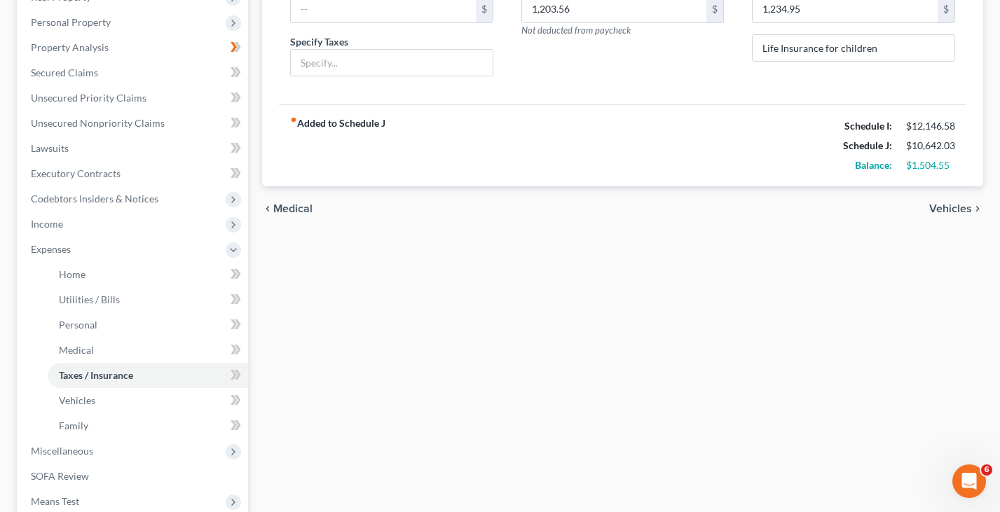
scroll to position [275, 0]
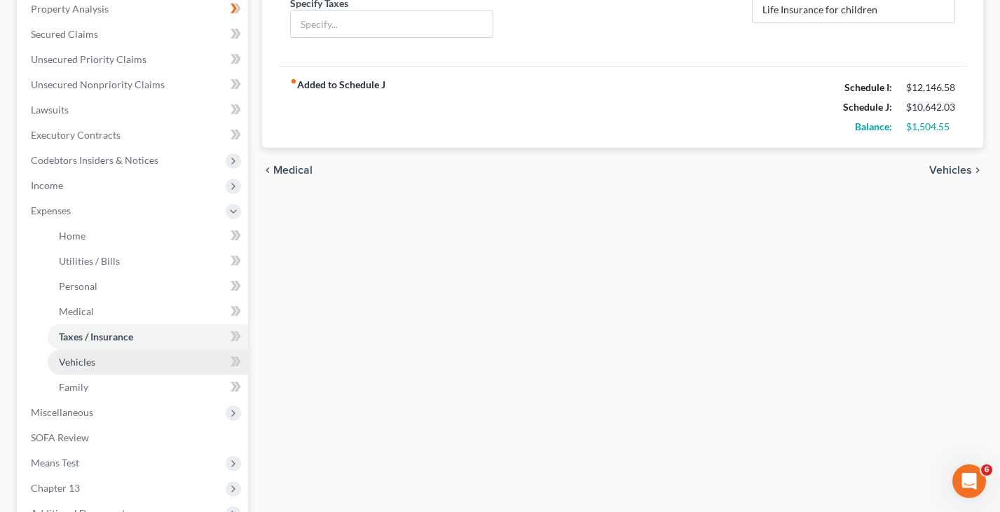
click at [139, 350] on link "Vehicles" at bounding box center [148, 362] width 200 height 25
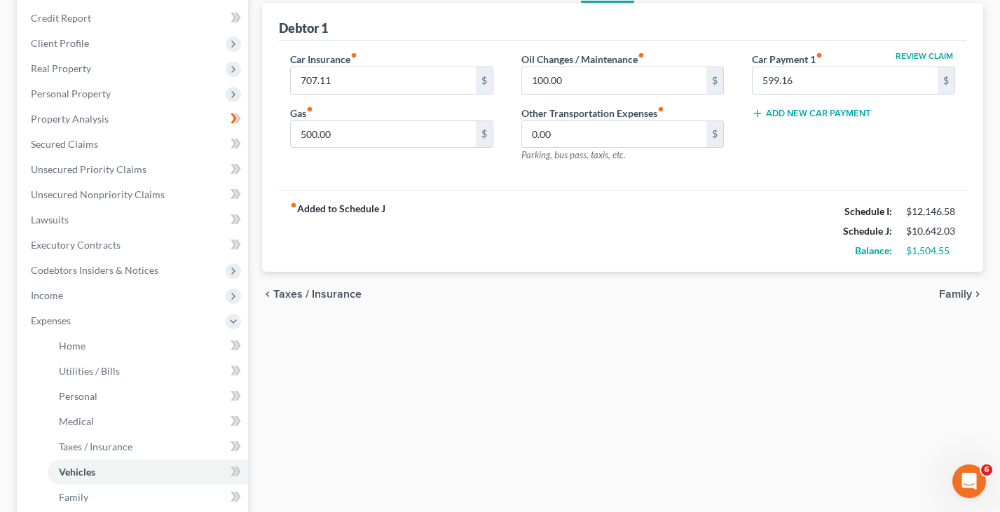
scroll to position [159, 0]
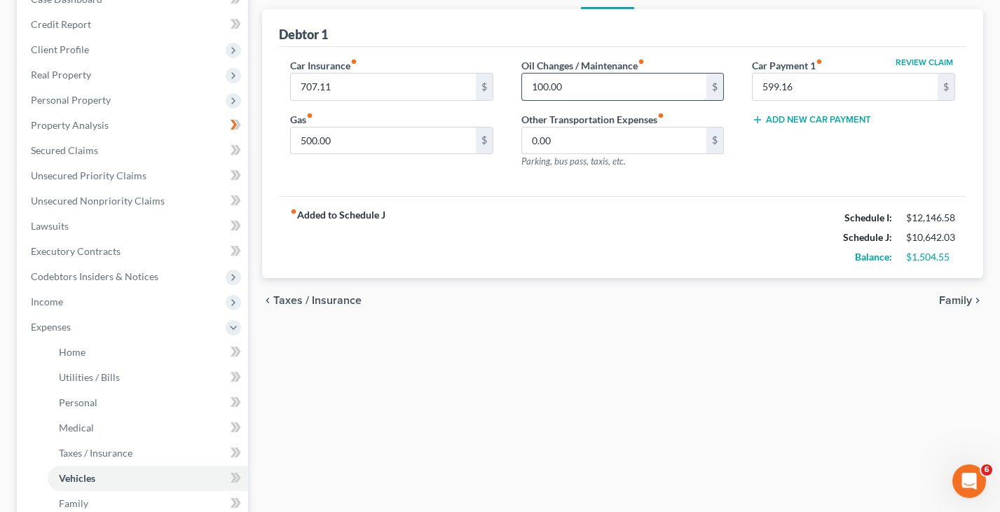
click at [565, 80] on input "100.00" at bounding box center [614, 87] width 185 height 27
click at [591, 226] on div "fiber_manual_record Added to Schedule J Schedule I: $12,146.58 Schedule J: $10,…" at bounding box center [622, 237] width 687 height 82
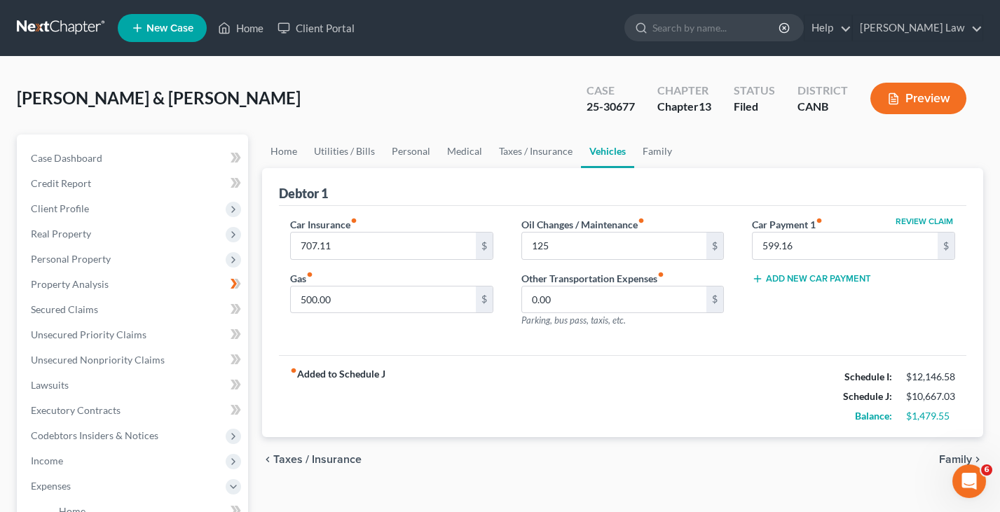
scroll to position [0, 0]
click at [907, 99] on button "Preview" at bounding box center [918, 99] width 96 height 32
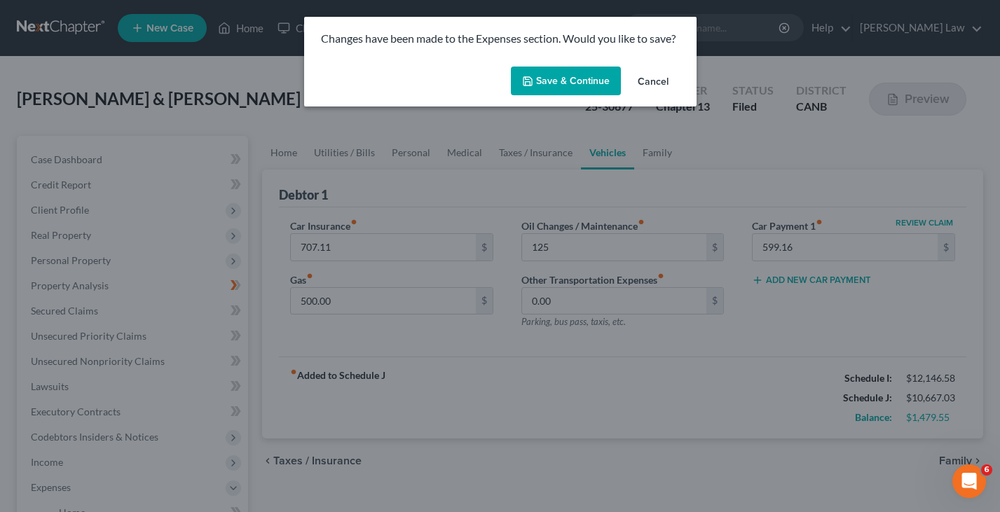
click at [564, 78] on button "Save & Continue" at bounding box center [566, 81] width 110 height 29
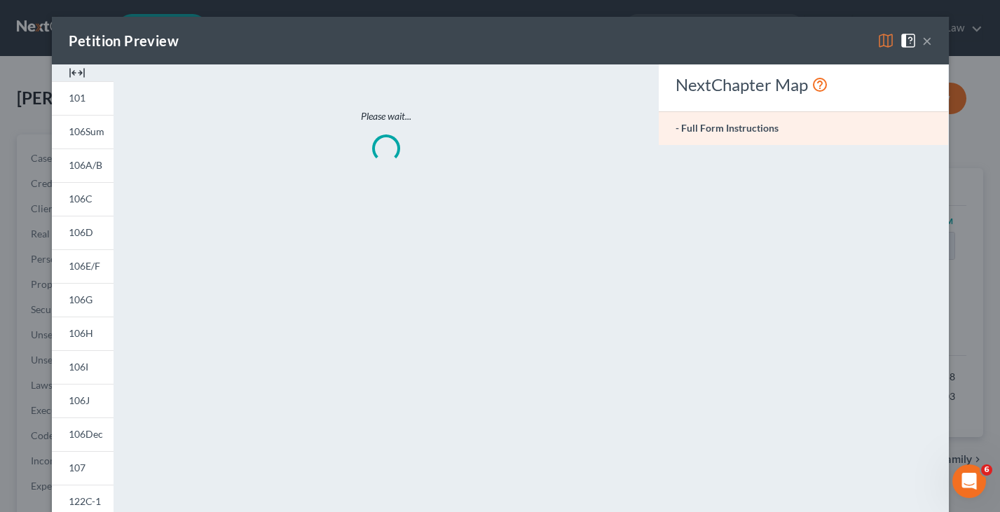
type input "125.00"
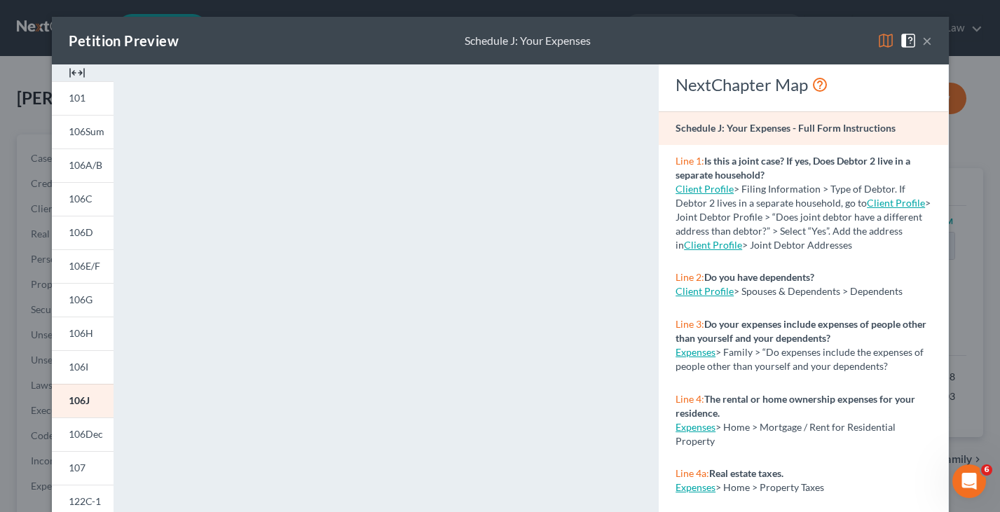
click at [884, 41] on img at bounding box center [885, 40] width 17 height 17
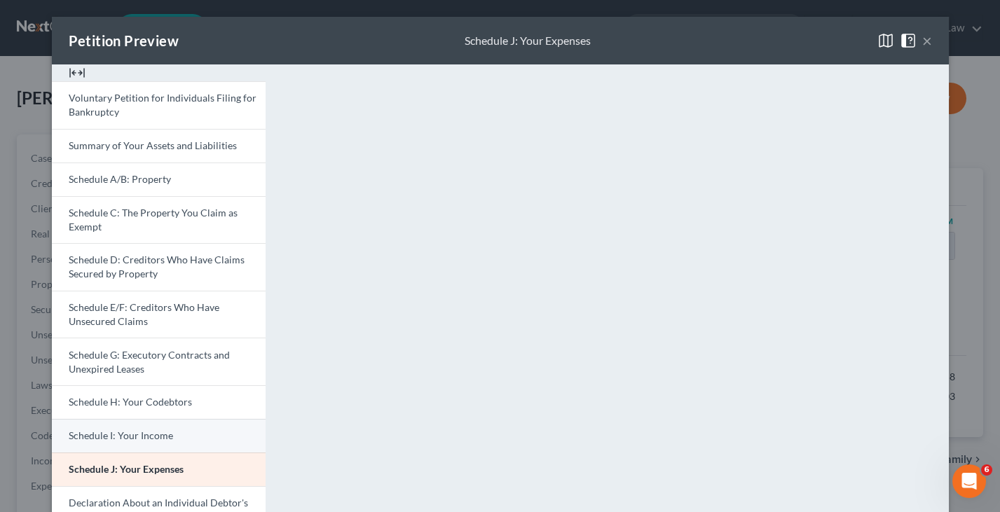
click at [177, 432] on link "Schedule I: Your Income" at bounding box center [159, 436] width 214 height 34
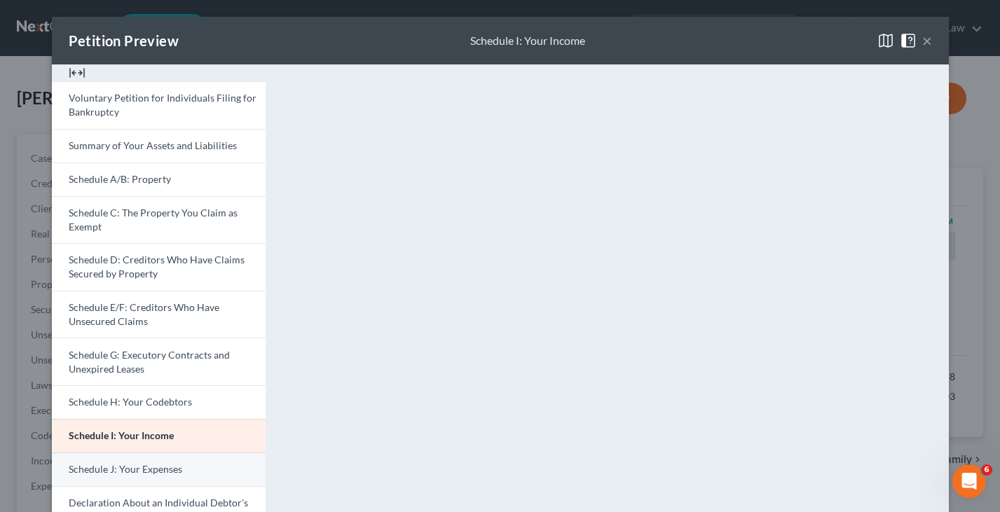
click at [203, 466] on link "Schedule J: Your Expenses" at bounding box center [159, 470] width 214 height 34
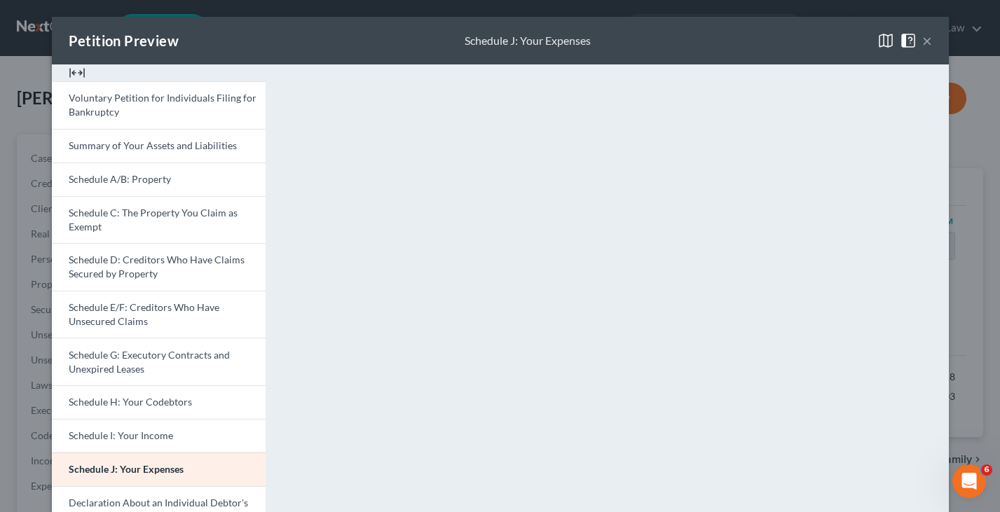
click at [926, 41] on button "×" at bounding box center [927, 40] width 10 height 17
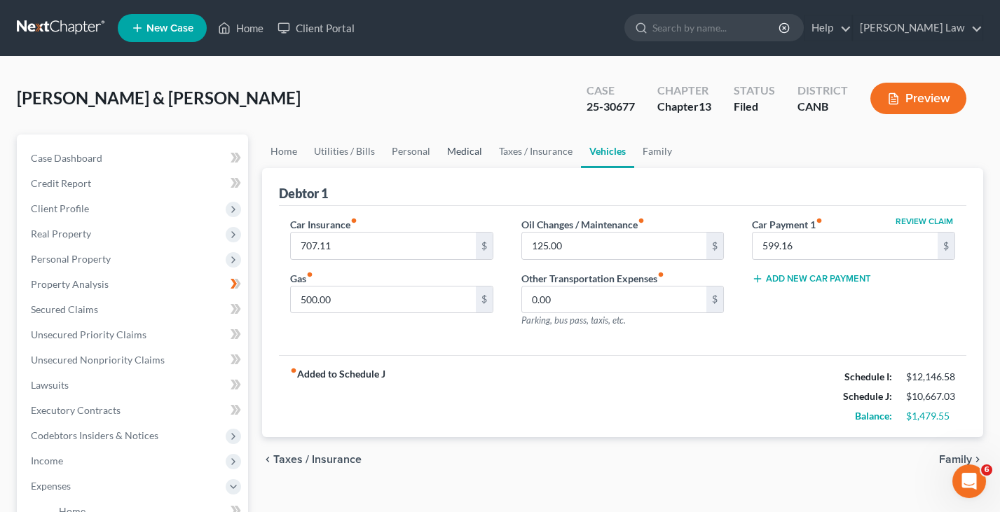
click at [465, 152] on link "Medical" at bounding box center [465, 152] width 52 height 34
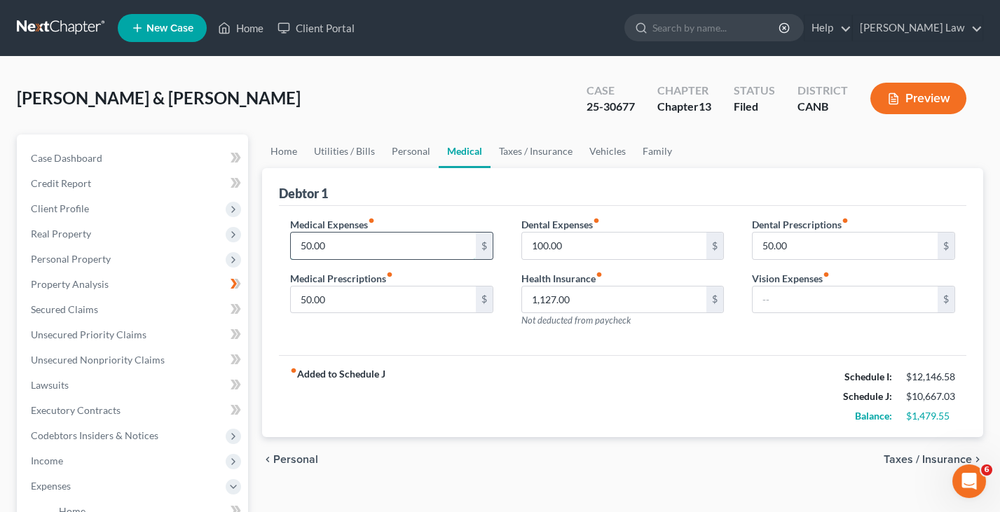
click at [340, 248] on input "50.00" at bounding box center [383, 246] width 185 height 27
type input "5"
type input "2"
type input "100"
click at [404, 362] on div "fiber_manual_record Added to Schedule J Schedule I: $12,146.58 Schedule J: $10,…" at bounding box center [622, 396] width 687 height 82
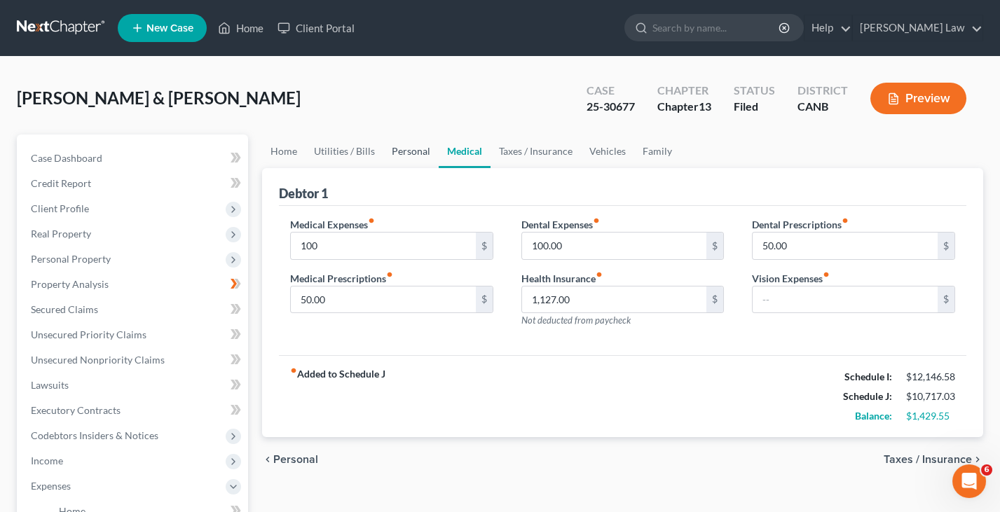
click at [414, 151] on link "Personal" at bounding box center [410, 152] width 55 height 34
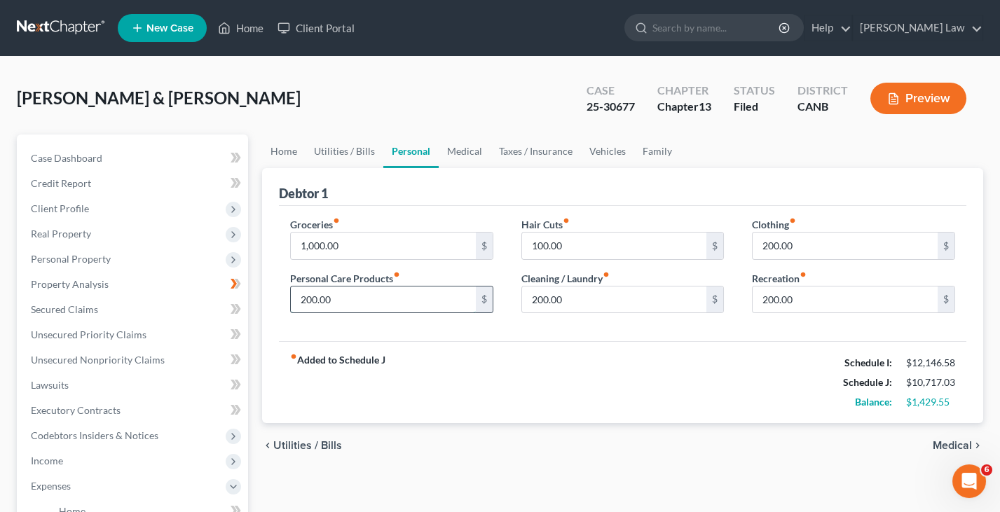
click at [420, 295] on input "200.00" at bounding box center [383, 300] width 185 height 27
type input "2"
click at [537, 430] on div "chevron_left Utilities / Bills Medical chevron_right" at bounding box center [622, 445] width 721 height 45
click at [900, 109] on button "Preview" at bounding box center [918, 99] width 96 height 32
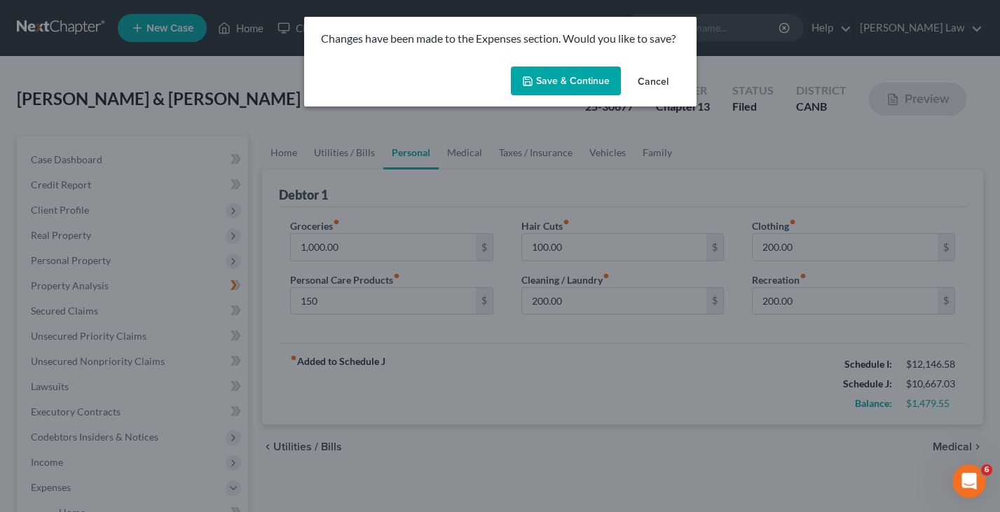
click at [589, 79] on button "Save & Continue" at bounding box center [566, 81] width 110 height 29
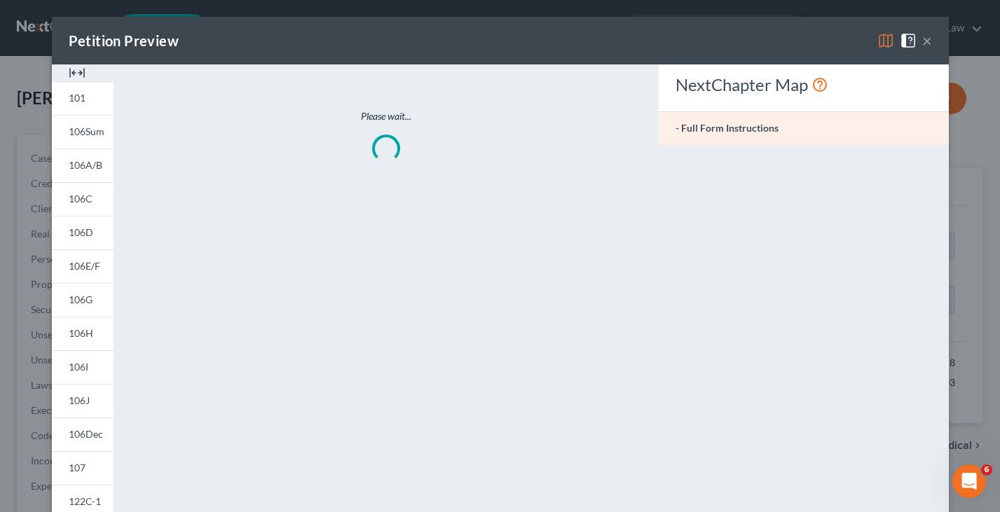
type input "150.00"
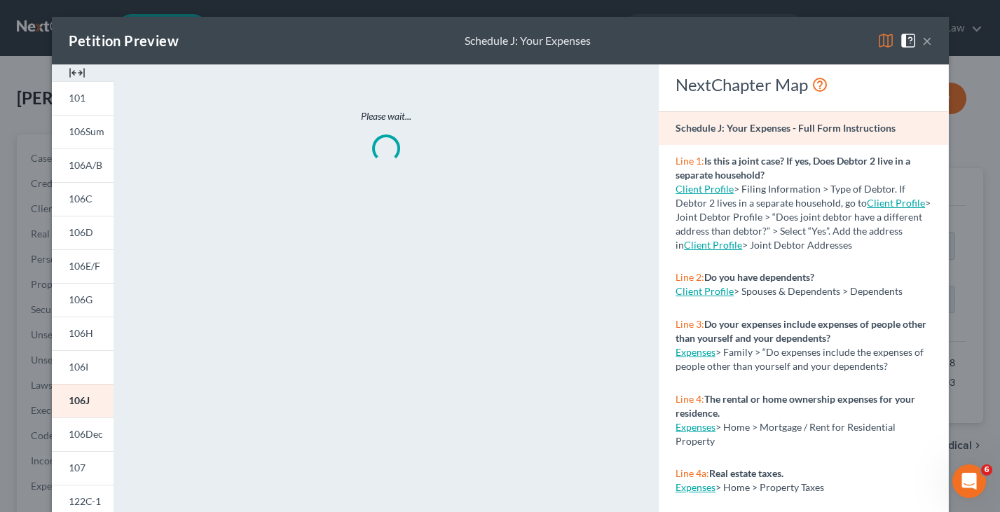
click at [879, 42] on img at bounding box center [885, 40] width 17 height 17
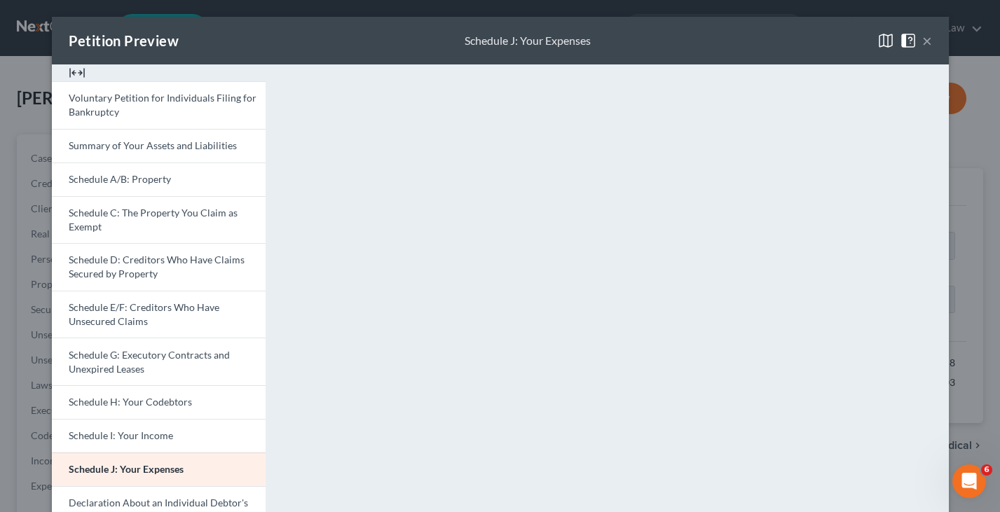
click at [927, 40] on button "×" at bounding box center [927, 40] width 10 height 17
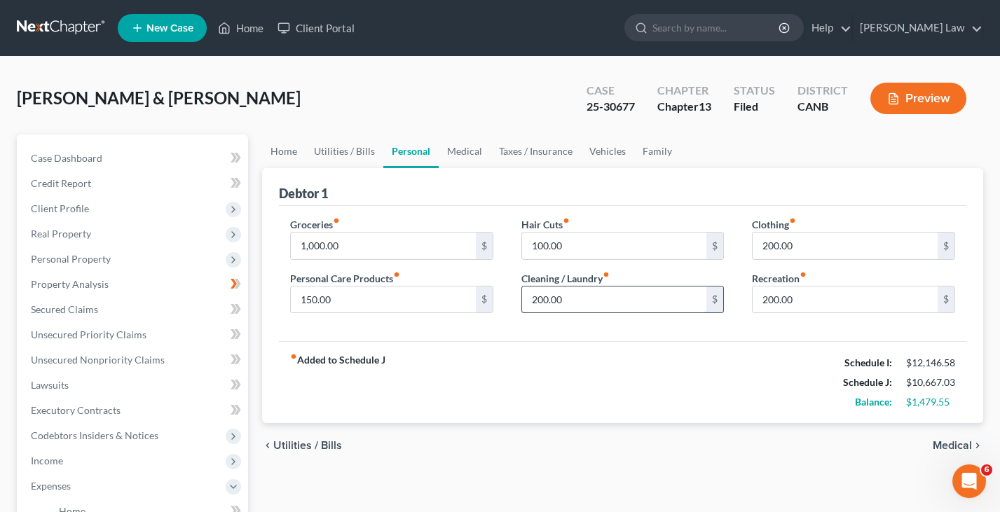
click at [602, 296] on input "200.00" at bounding box center [614, 300] width 185 height 27
type input "2"
type input "100"
click at [620, 382] on div "fiber_manual_record Added to Schedule J Schedule I: $12,146.58 Schedule J: $10,…" at bounding box center [622, 382] width 687 height 82
click at [721, 380] on div "fiber_manual_record Added to Schedule J Schedule I: $12,146.58 Schedule J: $10,…" at bounding box center [622, 382] width 687 height 82
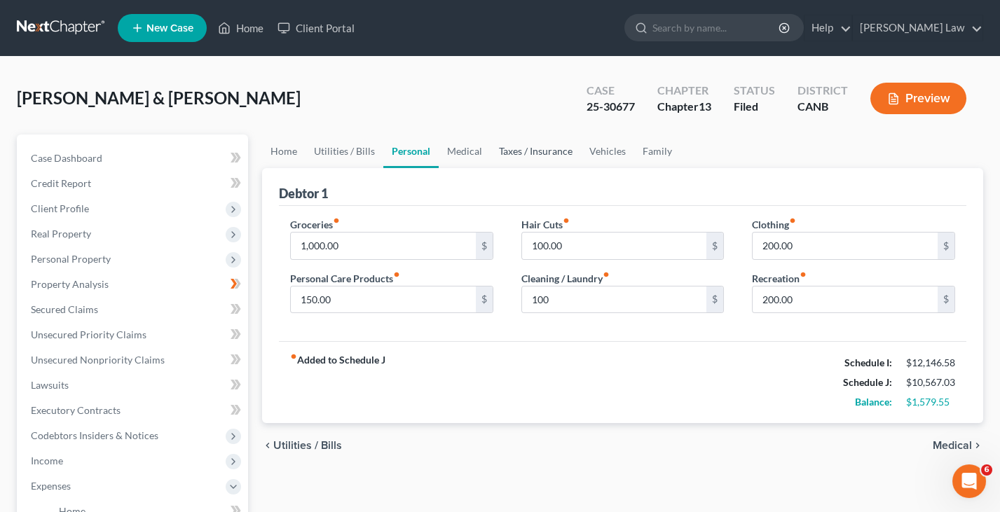
click at [542, 153] on link "Taxes / Insurance" at bounding box center [535, 152] width 90 height 34
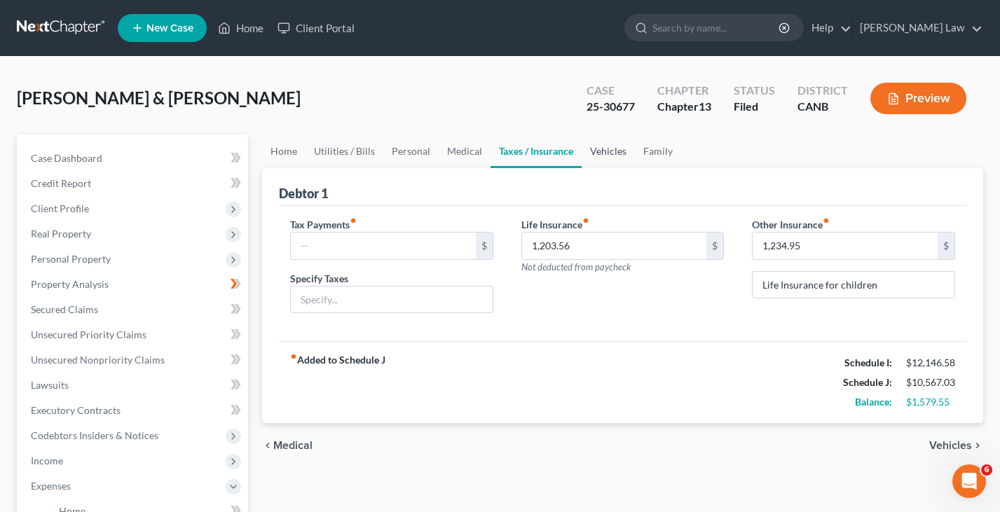
click at [612, 152] on link "Vehicles" at bounding box center [608, 152] width 53 height 34
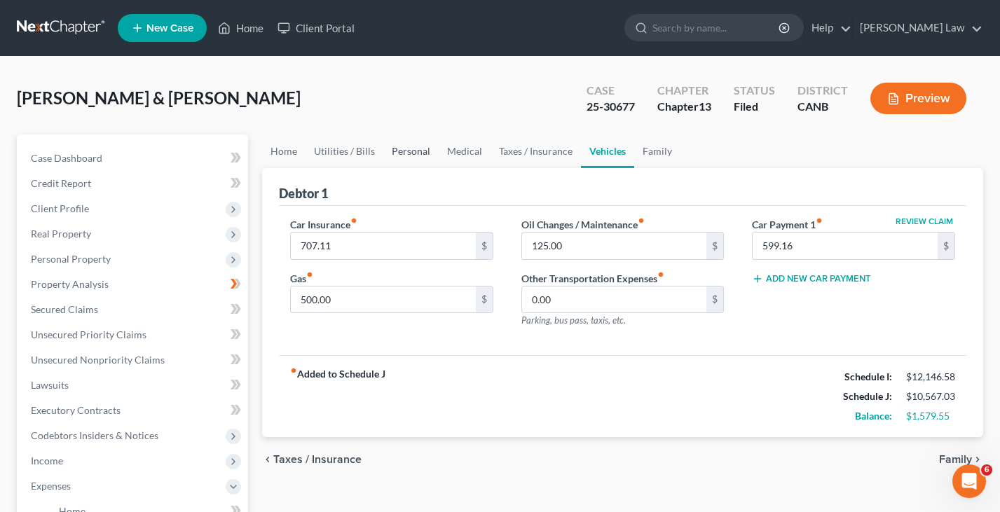
click at [406, 149] on link "Personal" at bounding box center [410, 152] width 55 height 34
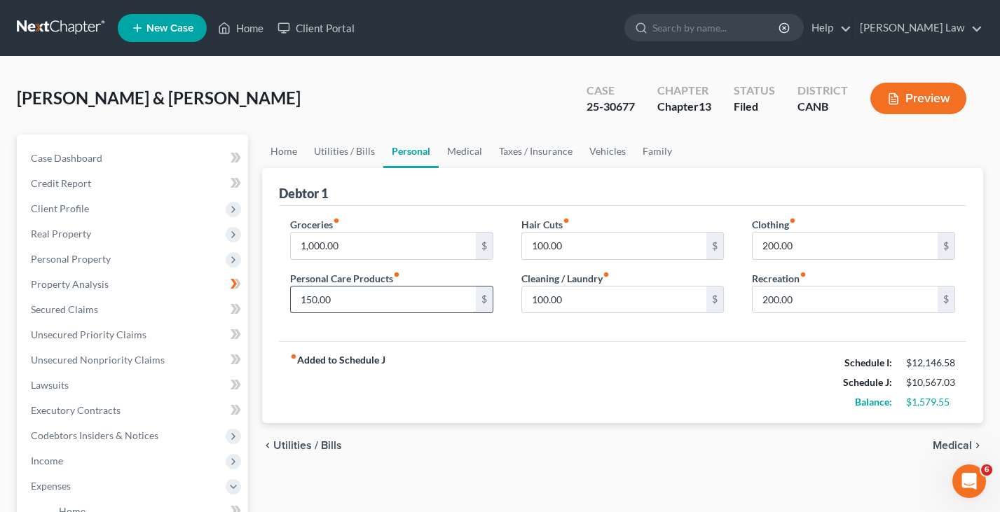
click at [397, 294] on input "150.00" at bounding box center [383, 300] width 185 height 27
click at [598, 246] on input "100.00" at bounding box center [614, 246] width 185 height 27
click at [441, 240] on input "1,000.00" at bounding box center [383, 246] width 185 height 27
click at [776, 301] on input "200.00" at bounding box center [845, 300] width 185 height 27
type input "250"
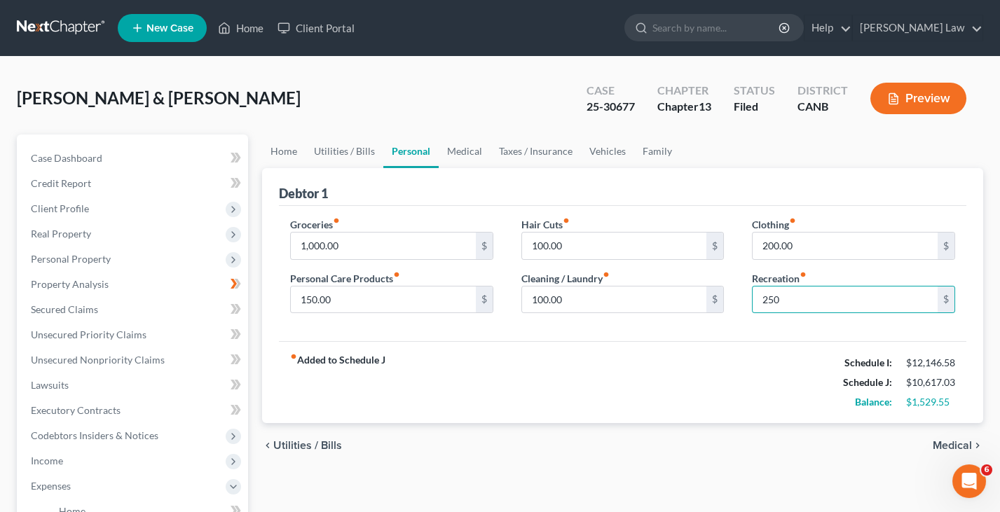
click at [728, 367] on div "fiber_manual_record Added to Schedule J Schedule I: $12,146.58 Schedule J: $10,…" at bounding box center [622, 382] width 687 height 82
click at [430, 299] on input "150.00" at bounding box center [383, 300] width 185 height 27
type input "1"
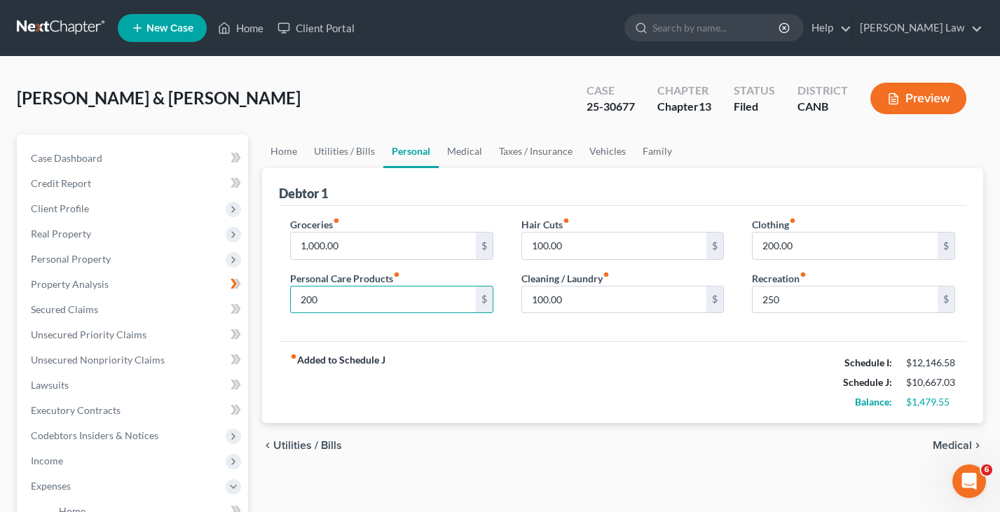
click at [476, 397] on div "fiber_manual_record Added to Schedule J Schedule I: $12,146.58 Schedule J: $10,…" at bounding box center [622, 382] width 687 height 82
click at [935, 100] on button "Preview" at bounding box center [918, 99] width 96 height 32
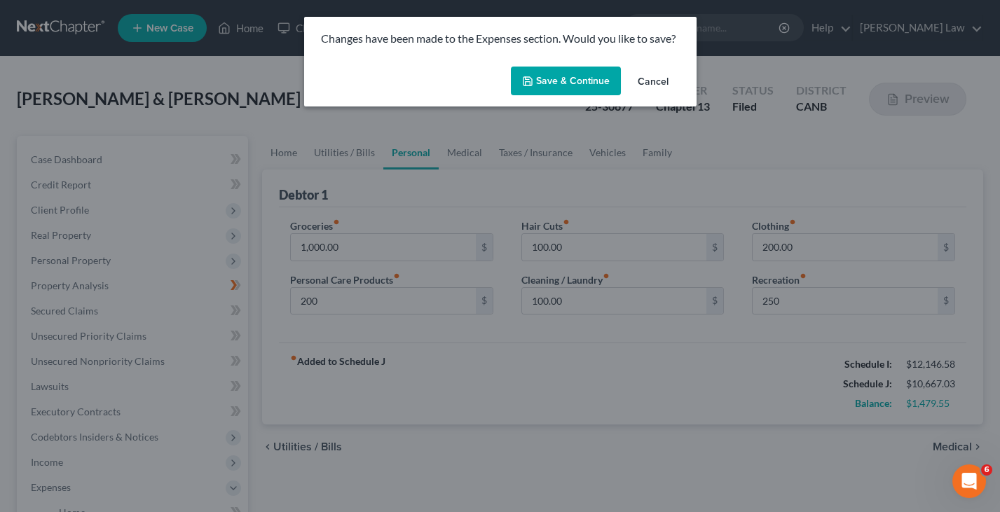
click at [563, 92] on button "Save & Continue" at bounding box center [566, 81] width 110 height 29
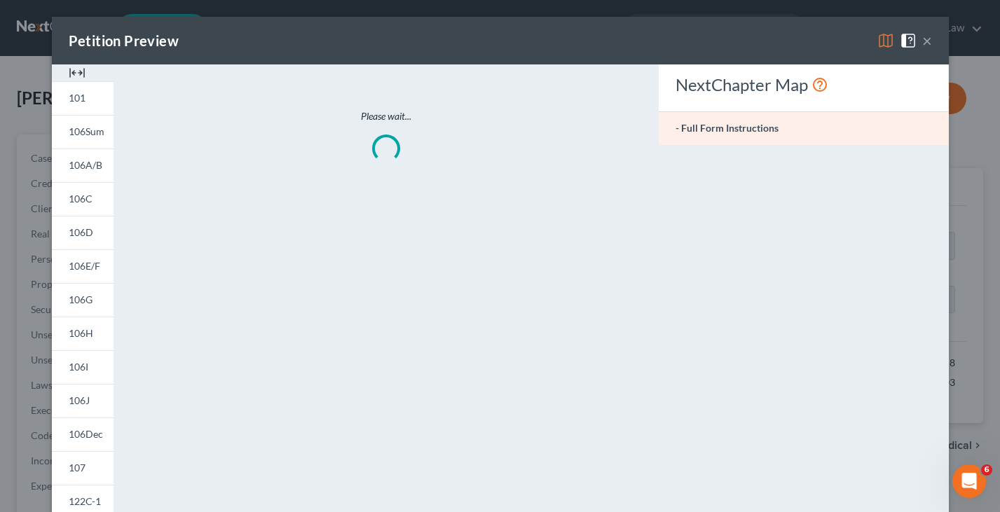
type input "200.00"
type input "250.00"
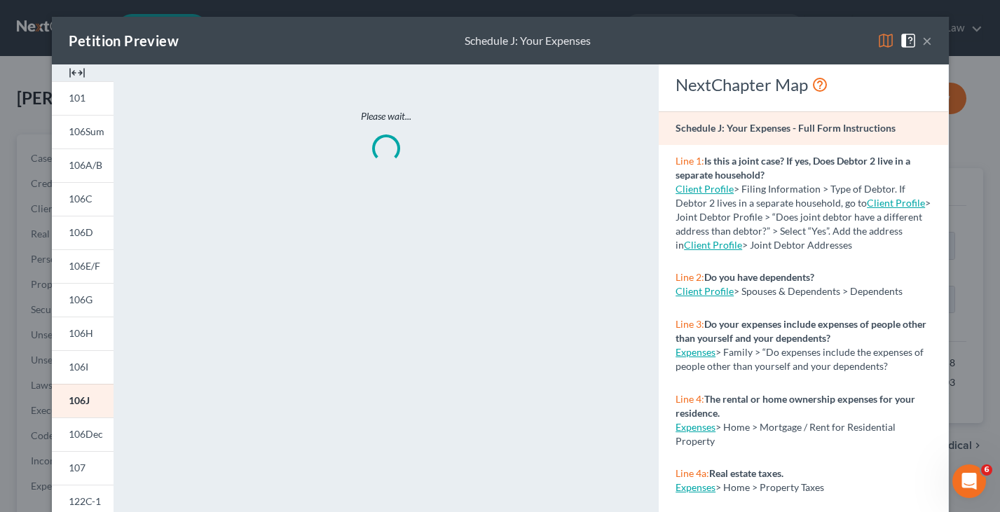
click at [886, 34] on img at bounding box center [885, 40] width 17 height 17
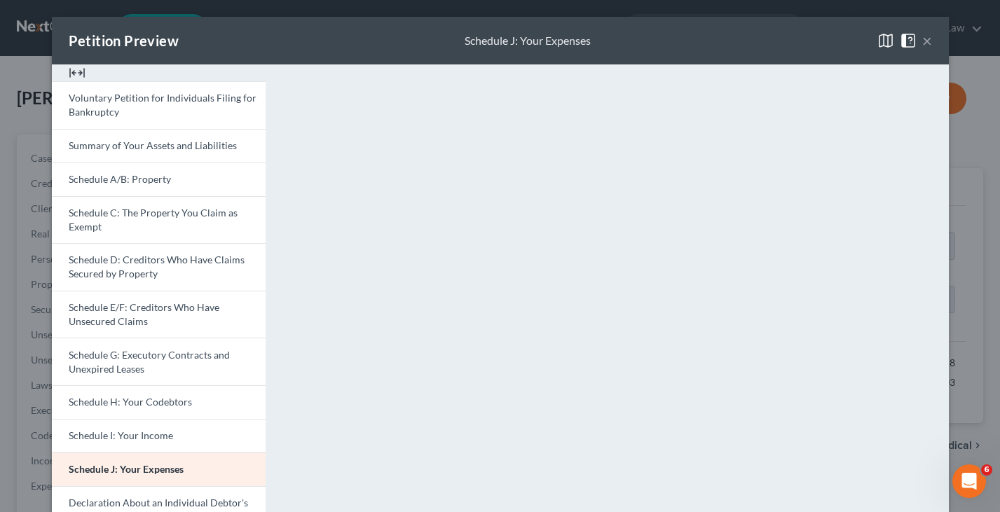
click at [927, 45] on button "×" at bounding box center [927, 40] width 10 height 17
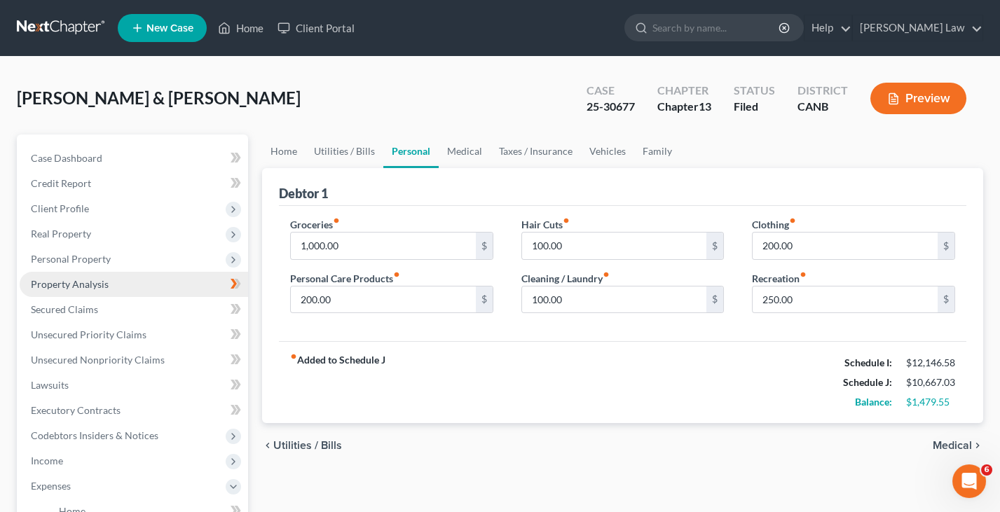
click at [112, 277] on link "Property Analysis" at bounding box center [134, 284] width 228 height 25
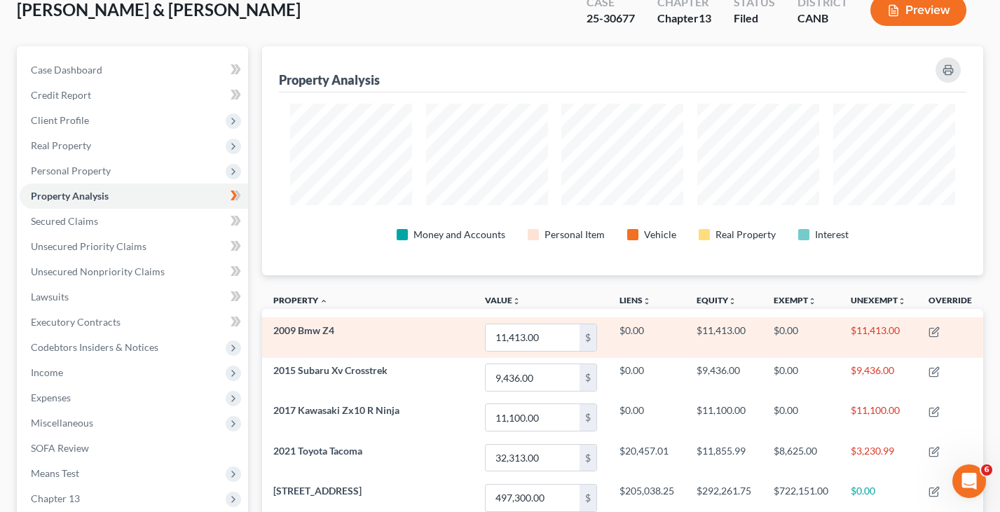
scroll to position [84, 0]
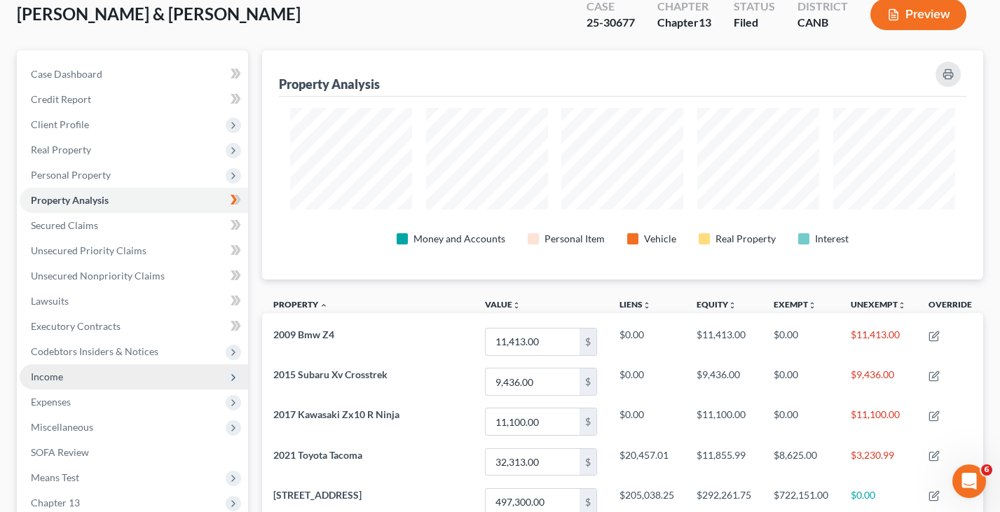
click at [81, 369] on span "Income" at bounding box center [134, 376] width 228 height 25
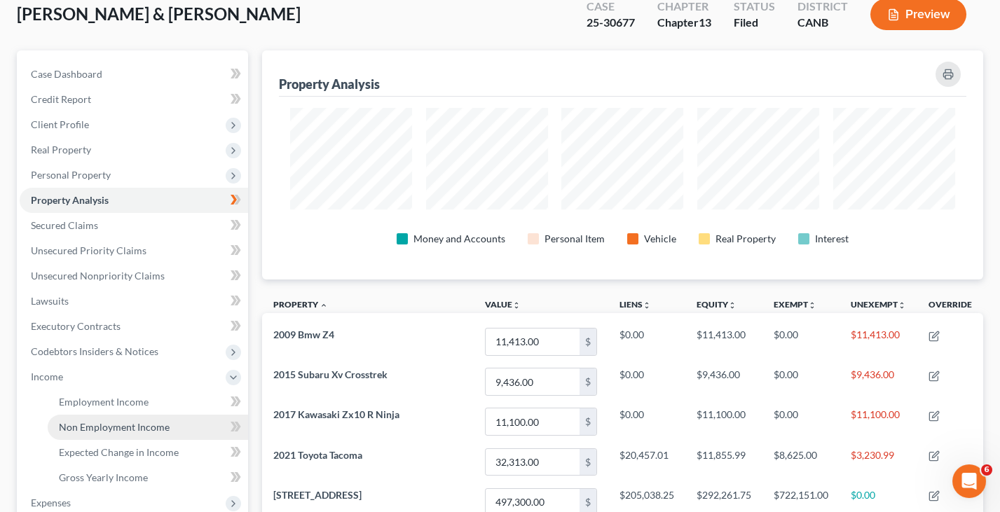
click at [160, 421] on span "Non Employment Income" at bounding box center [114, 427] width 111 height 12
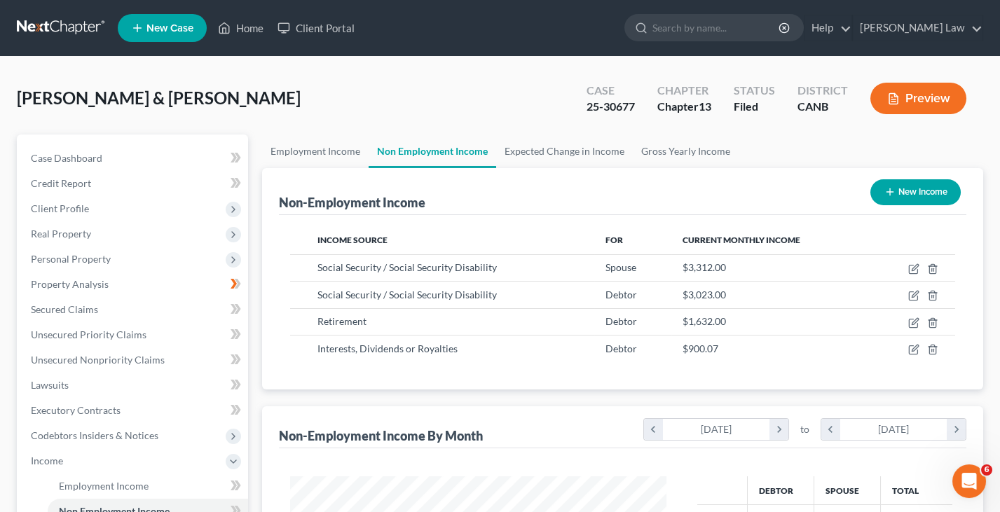
scroll to position [246, 404]
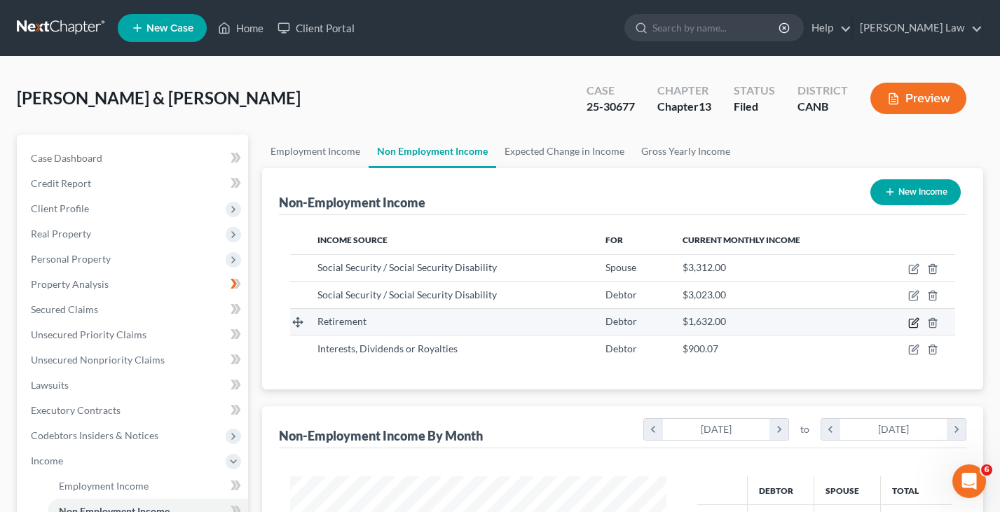
click at [918, 318] on icon "button" at bounding box center [915, 321] width 6 height 6
select select "3"
select select "0"
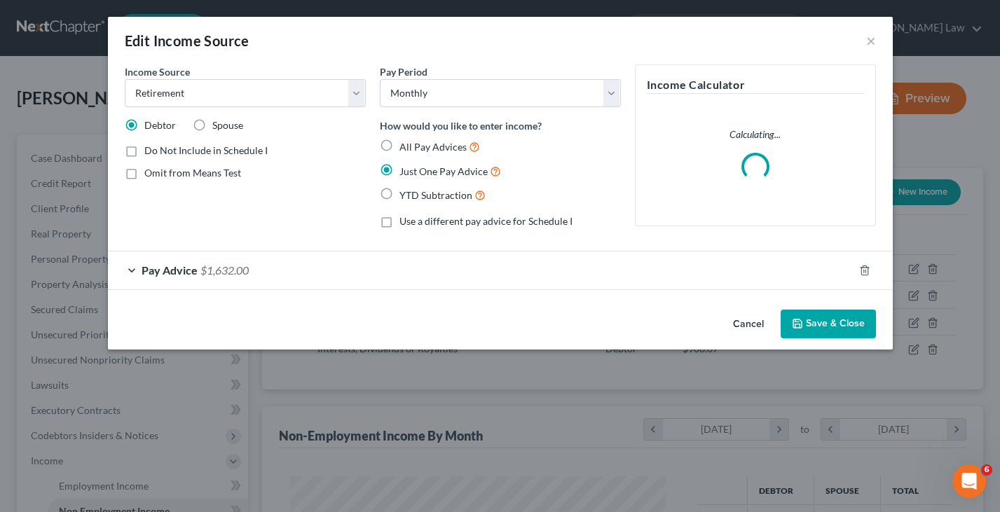
click at [130, 270] on div "Pay Advice $1,632.00" at bounding box center [481, 270] width 746 height 37
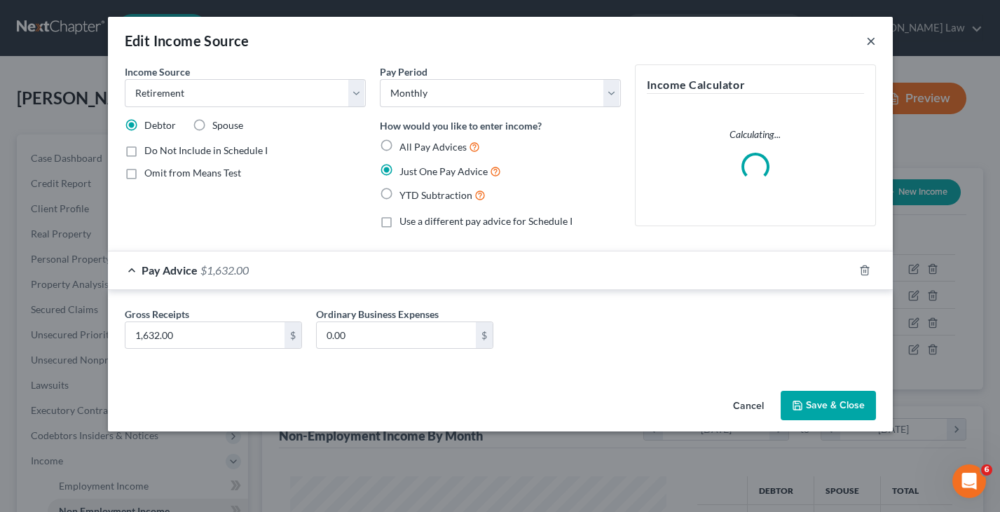
click at [870, 42] on button "×" at bounding box center [871, 40] width 10 height 17
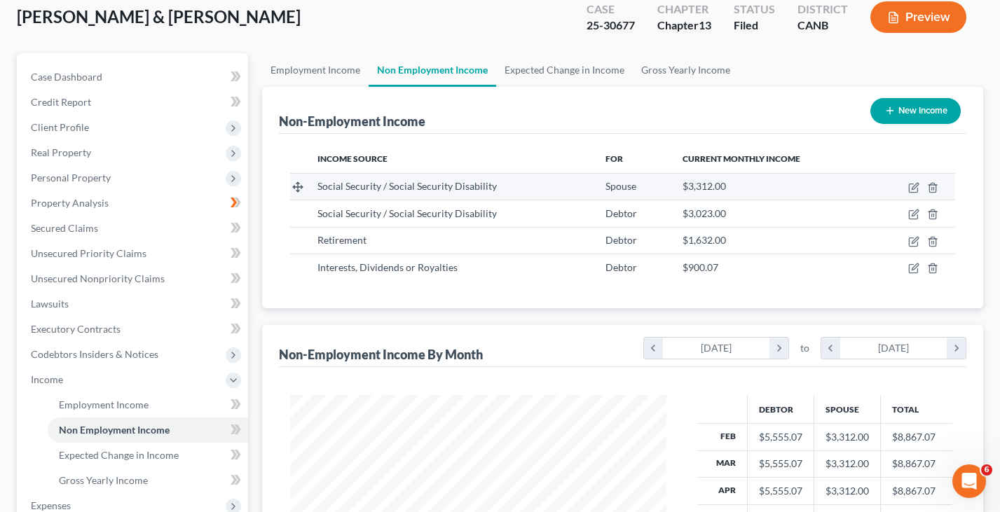
scroll to position [83, 0]
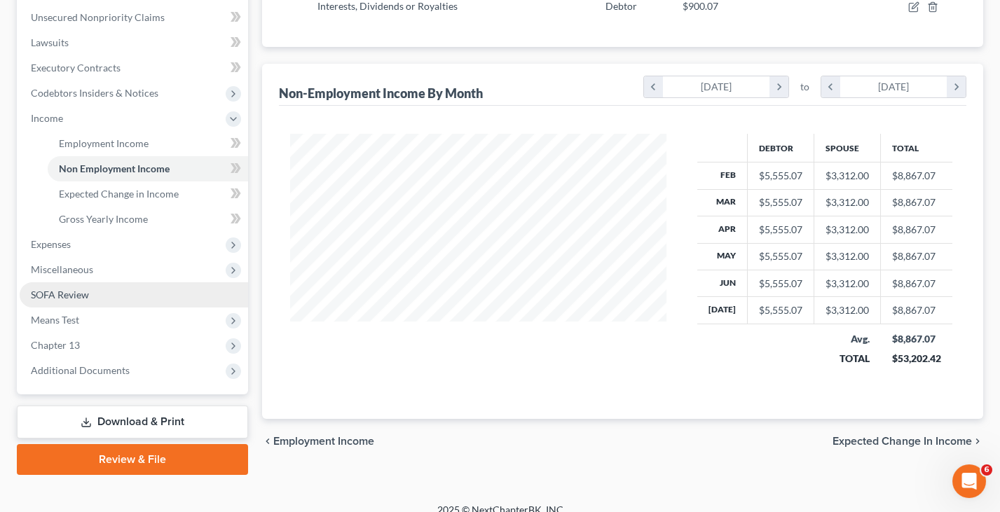
click at [102, 282] on link "SOFA Review" at bounding box center [134, 294] width 228 height 25
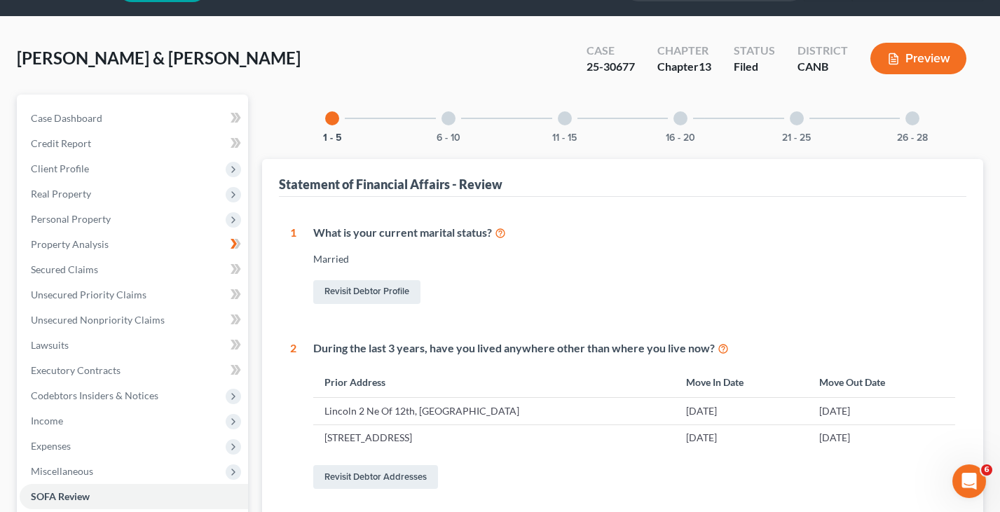
scroll to position [47, 0]
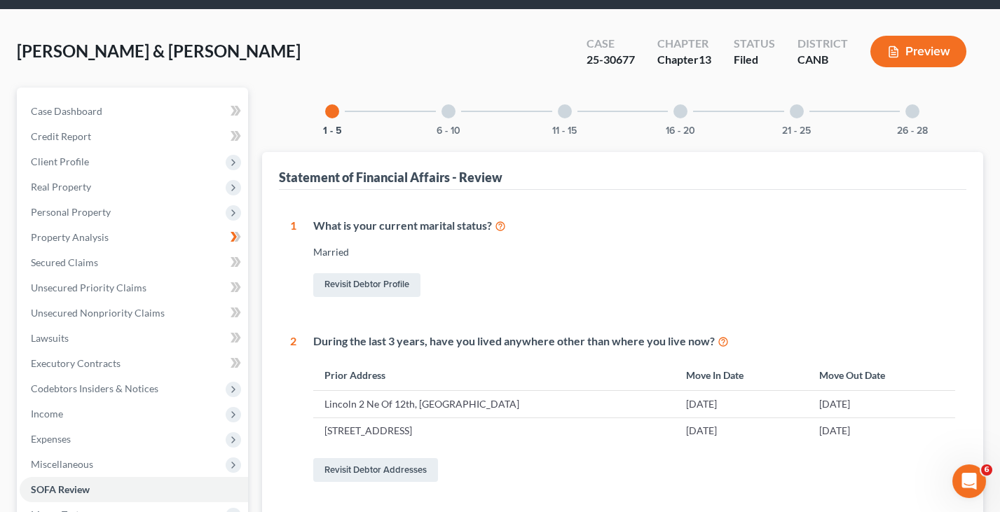
click at [918, 55] on button "Preview" at bounding box center [918, 52] width 96 height 32
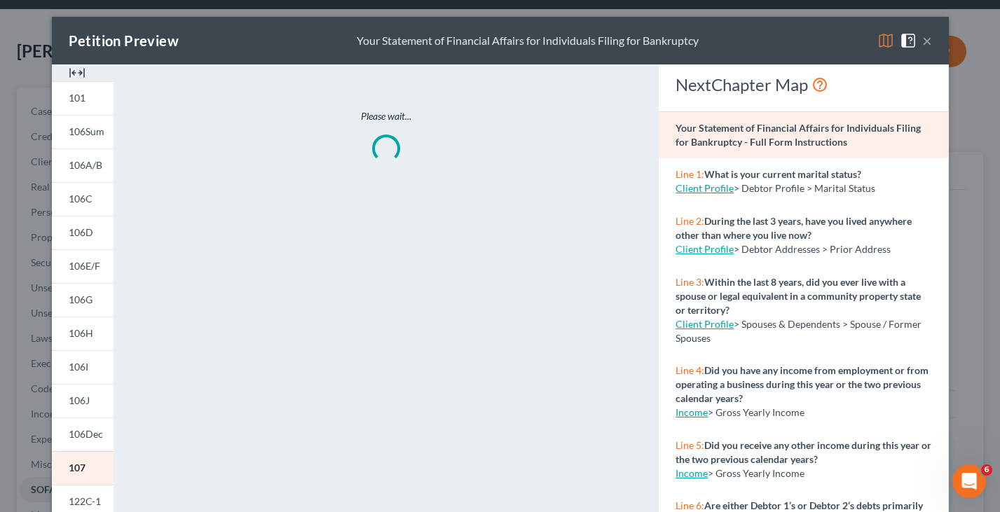
click at [877, 46] on img at bounding box center [885, 40] width 17 height 17
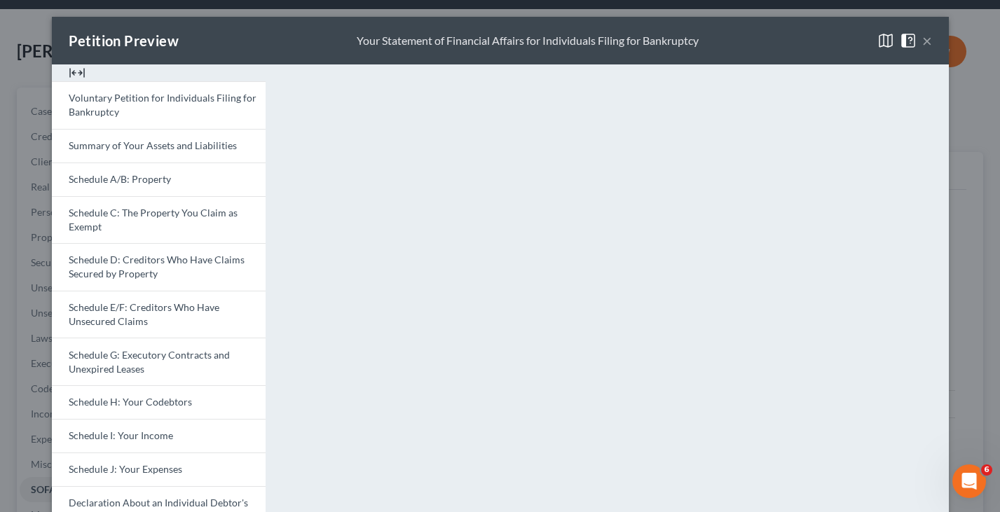
scroll to position [0, 0]
click at [925, 43] on button "×" at bounding box center [927, 40] width 10 height 17
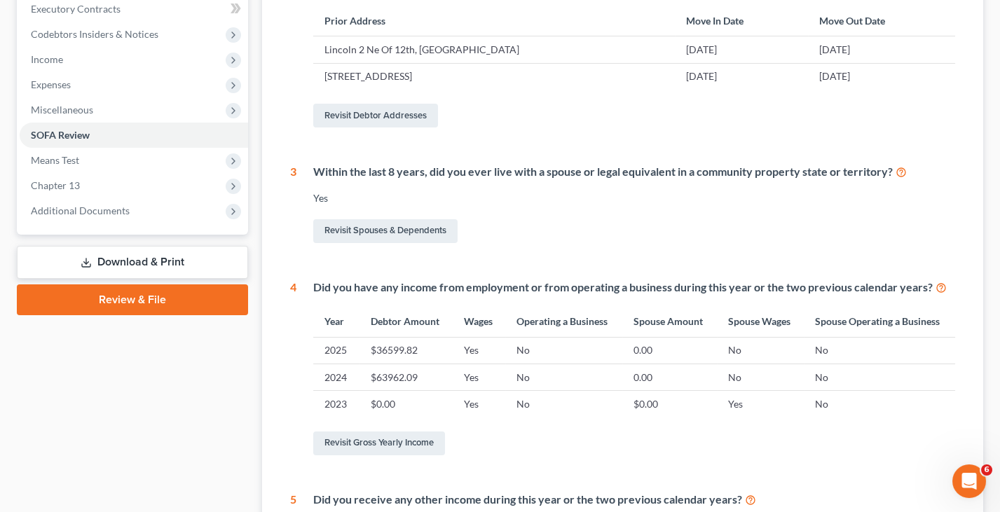
click at [186, 249] on link "Download & Print" at bounding box center [132, 262] width 231 height 33
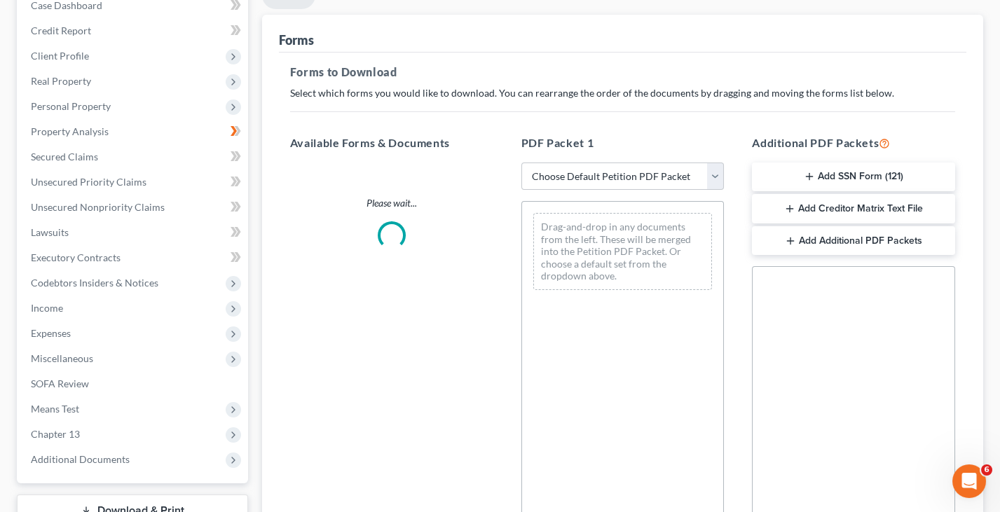
scroll to position [190, 0]
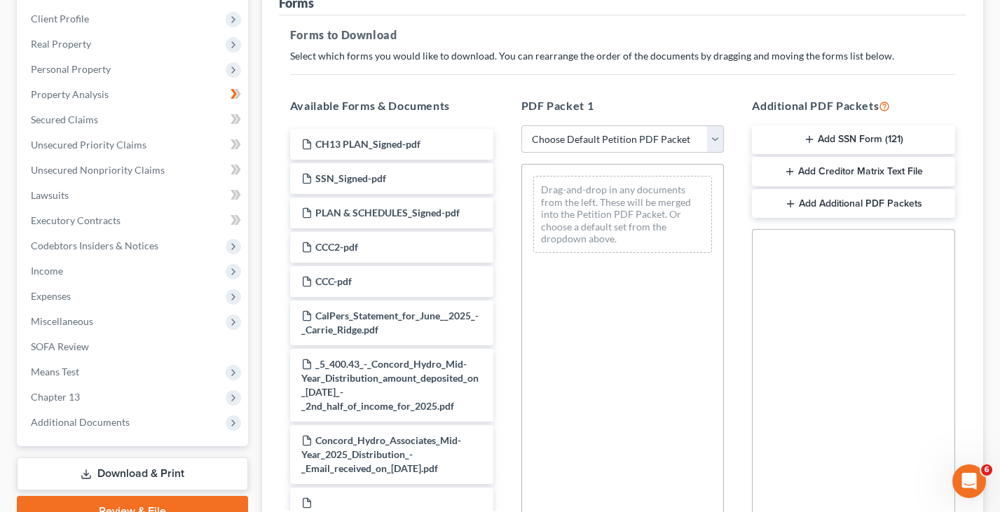
select select "2"
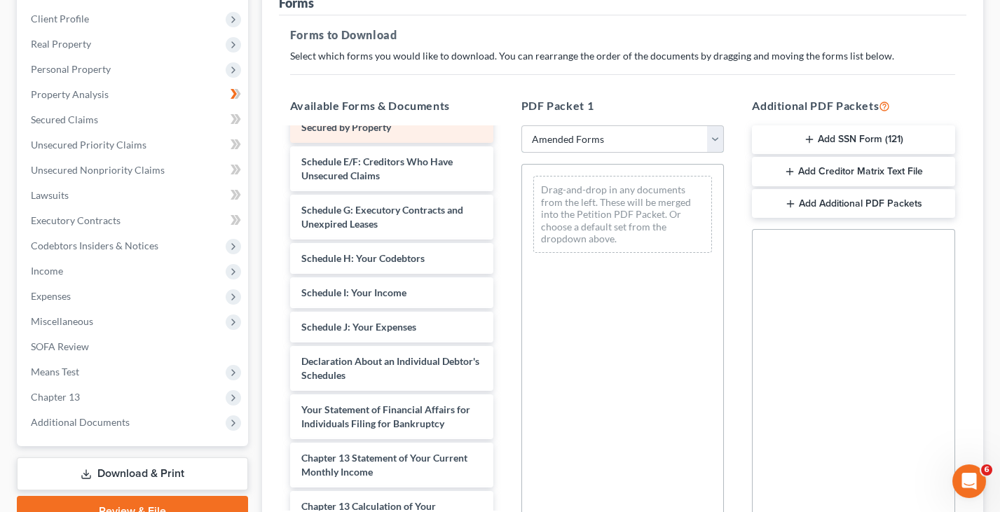
scroll to position [198, 0]
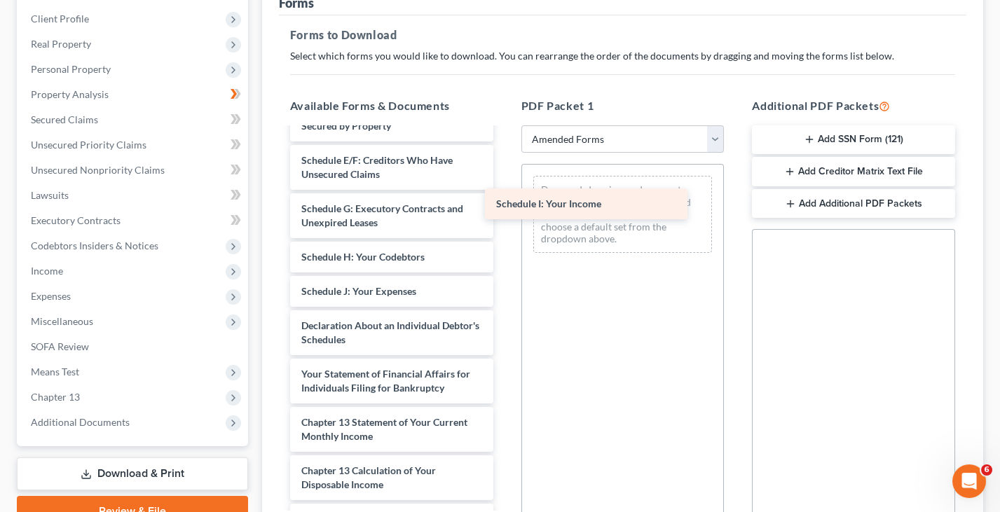
drag, startPoint x: 415, startPoint y: 280, endPoint x: 629, endPoint y: 187, distance: 233.2
click at [505, 187] on div "Schedule I: Your Income Voluntary Petition for Individuals Filing for Bankruptc…" at bounding box center [392, 291] width 226 height 720
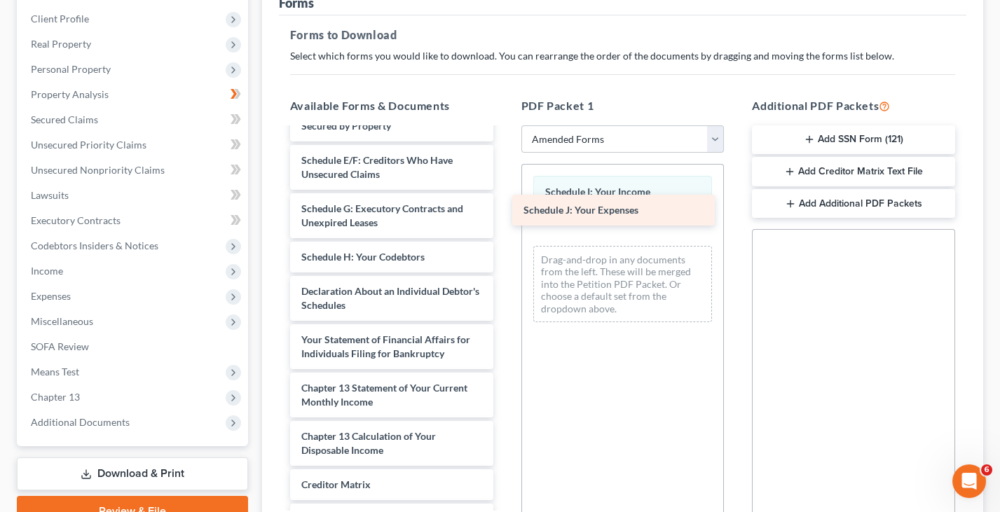
drag, startPoint x: 430, startPoint y: 284, endPoint x: 649, endPoint y: 214, distance: 230.5
click at [505, 214] on div "Schedule J: Your Expenses Voluntary Petition for Individuals Filing for Bankrup…" at bounding box center [392, 274] width 226 height 686
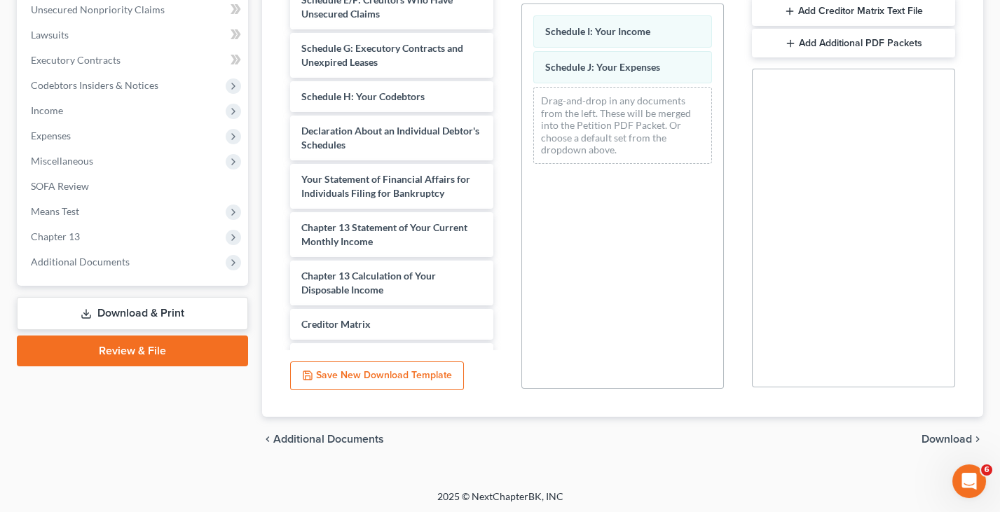
scroll to position [350, 0]
click at [943, 439] on span "Download" at bounding box center [946, 439] width 50 height 11
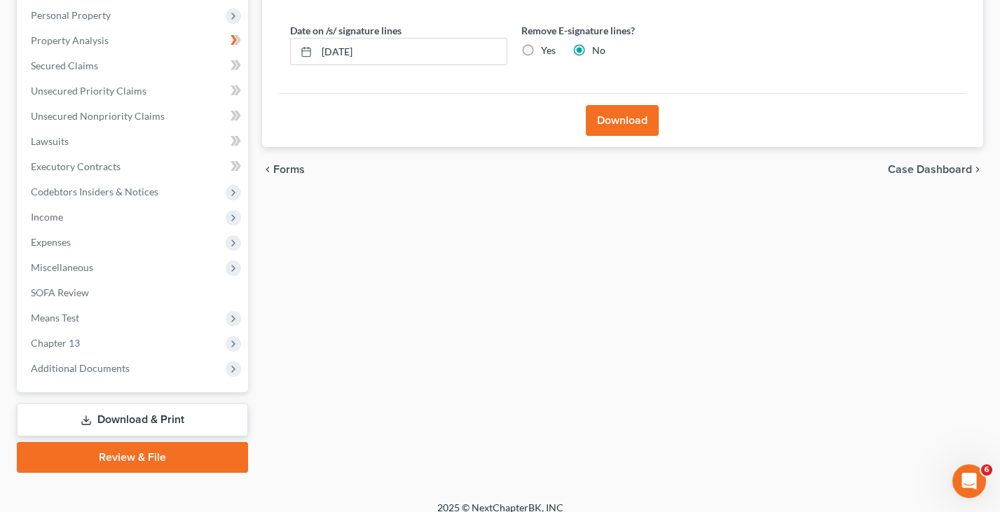
click at [541, 46] on label "Yes" at bounding box center [548, 50] width 15 height 14
click at [547, 46] on input "Yes" at bounding box center [551, 47] width 9 height 9
radio input "true"
radio input "false"
click at [622, 123] on button "Download" at bounding box center [622, 120] width 73 height 31
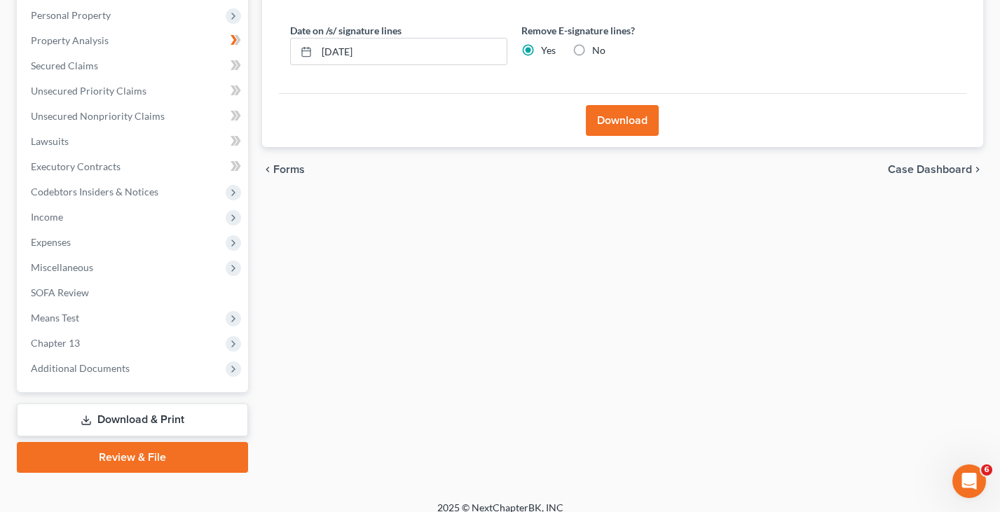
scroll to position [203, 0]
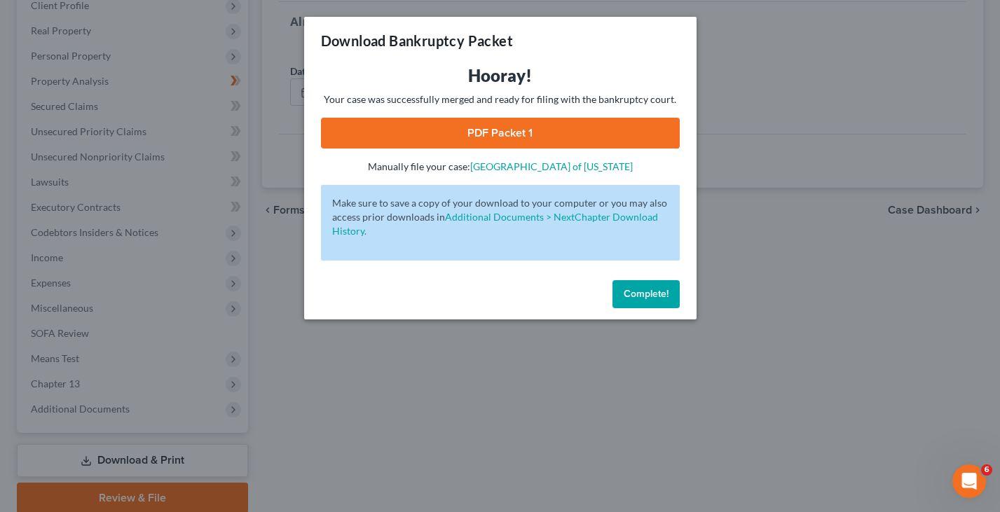
click at [636, 290] on span "Complete!" at bounding box center [646, 294] width 45 height 12
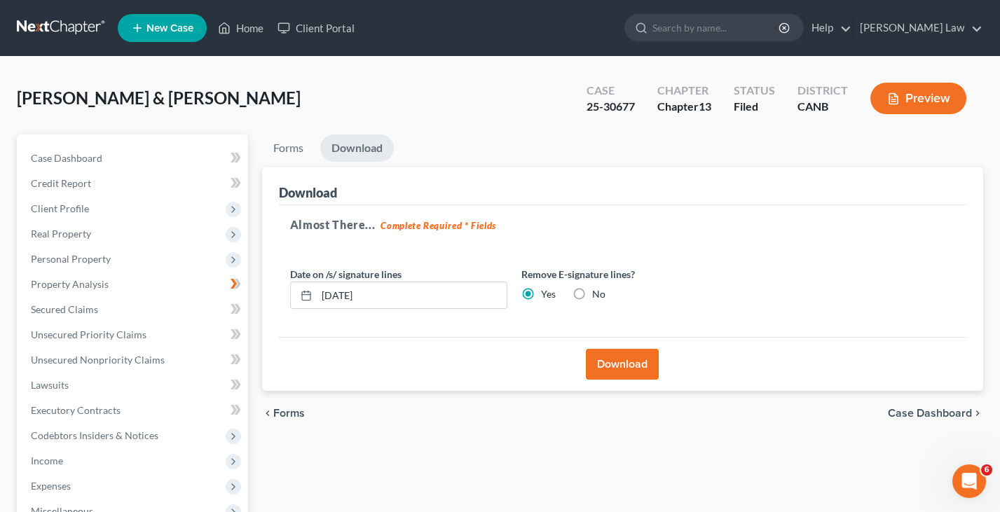
scroll to position [0, 0]
click at [607, 352] on button "Download" at bounding box center [622, 364] width 73 height 31
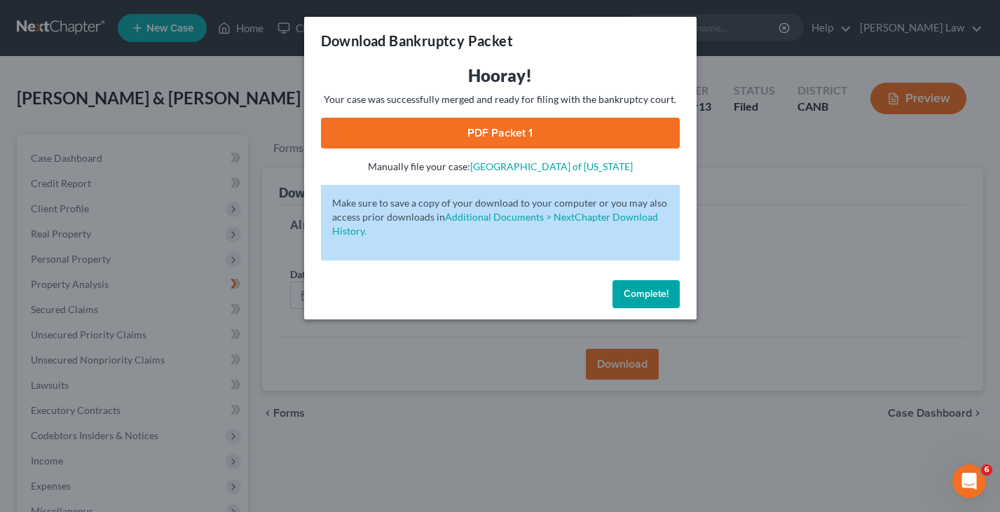
click at [584, 130] on link "PDF Packet 1" at bounding box center [500, 133] width 359 height 31
click at [437, 394] on div "Download Bankruptcy Packet Hooray! Your case was successfully merged and ready …" at bounding box center [500, 256] width 1000 height 512
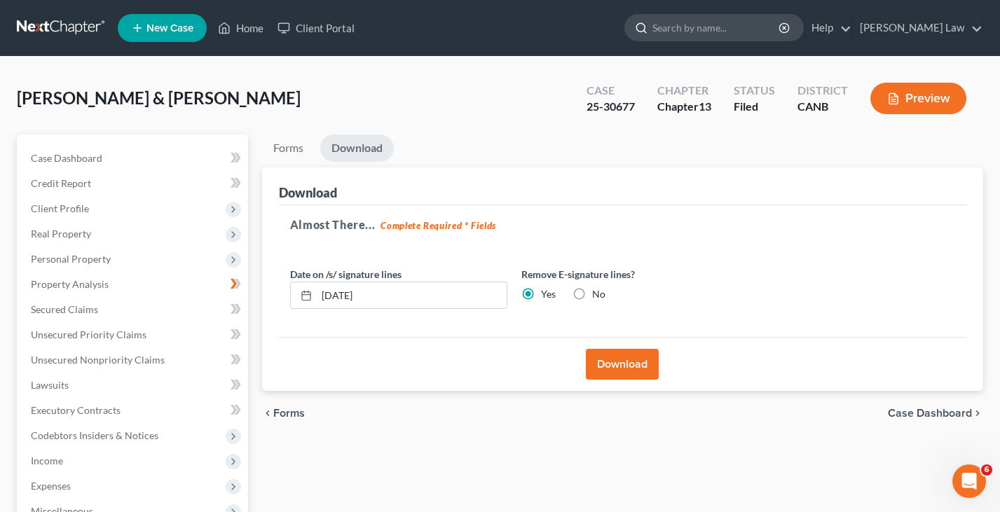
click at [753, 29] on input "search" at bounding box center [716, 28] width 128 height 26
type input "B"
click at [331, 26] on link "Client Portal" at bounding box center [315, 27] width 91 height 25
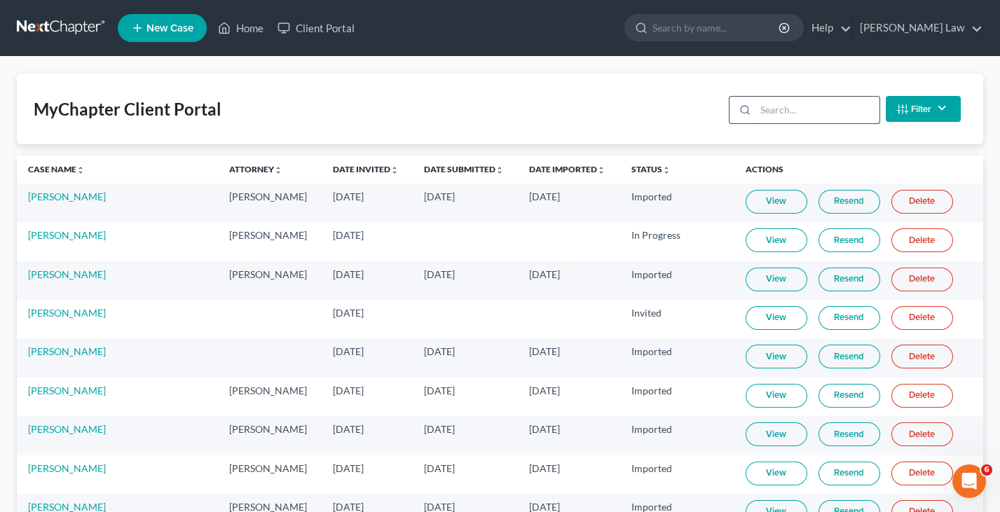
click at [827, 114] on input "search" at bounding box center [817, 110] width 124 height 27
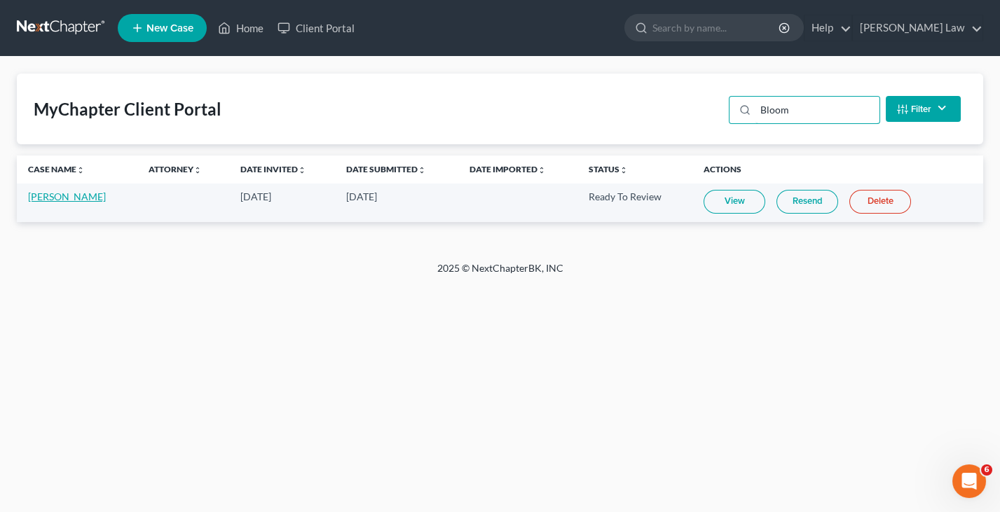
type input "Bloom"
click at [81, 194] on link "[PERSON_NAME]" at bounding box center [67, 197] width 78 height 12
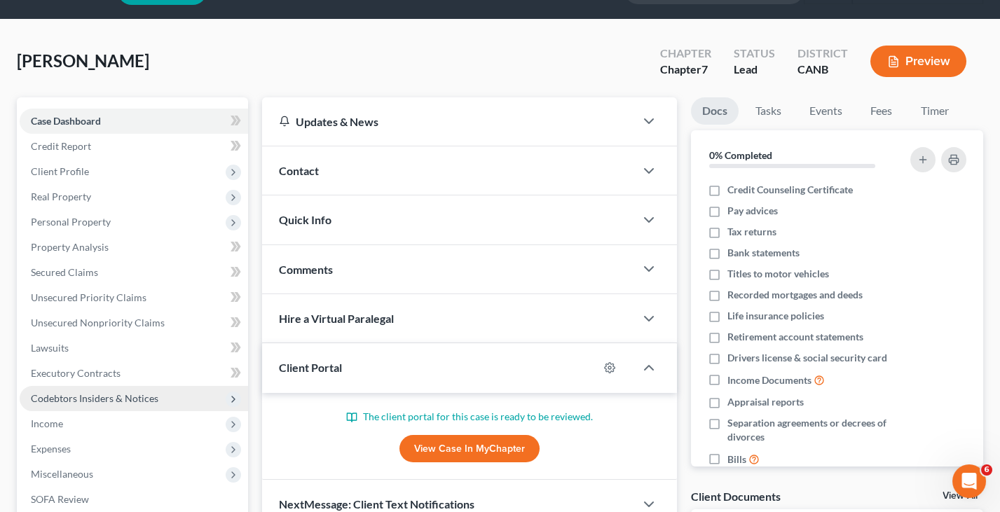
scroll to position [39, 0]
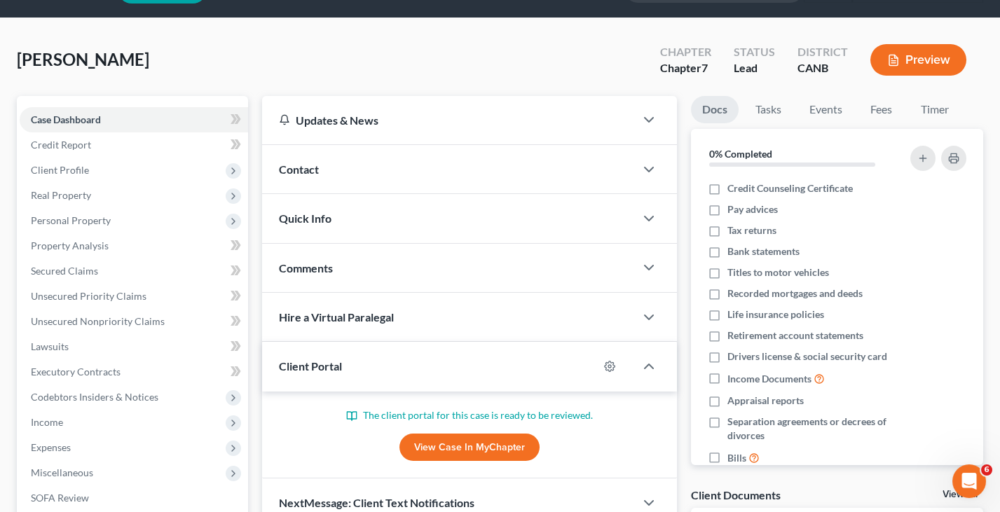
click at [903, 60] on button "Preview" at bounding box center [918, 60] width 96 height 32
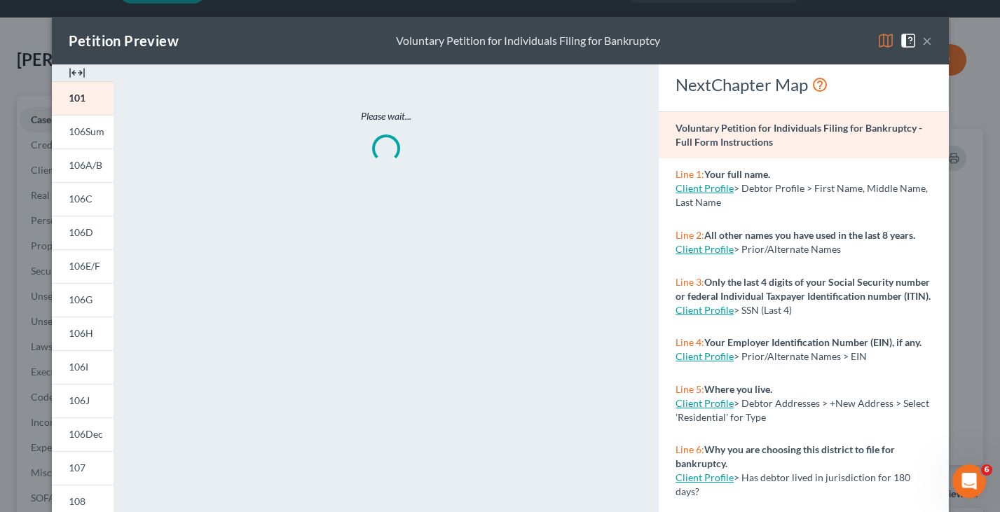
click at [878, 35] on img at bounding box center [885, 40] width 17 height 17
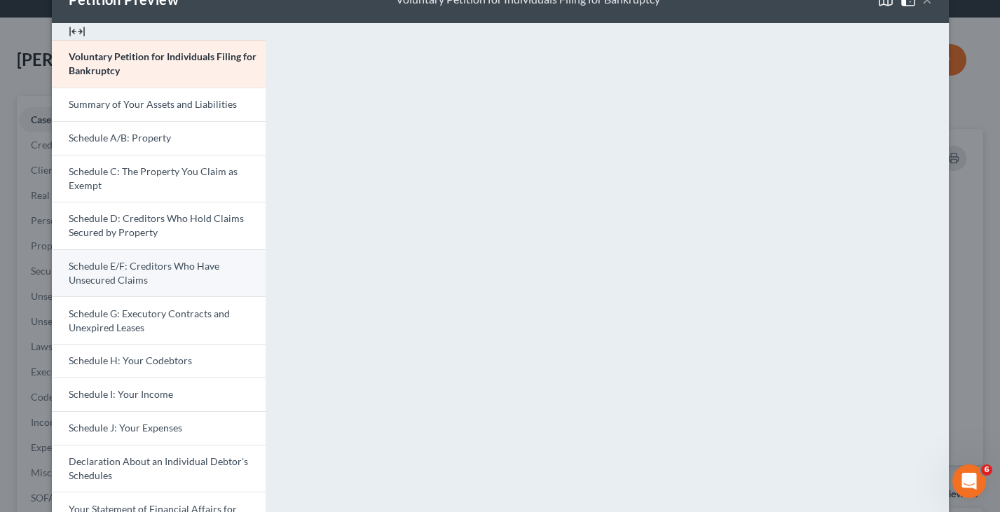
scroll to position [57, 0]
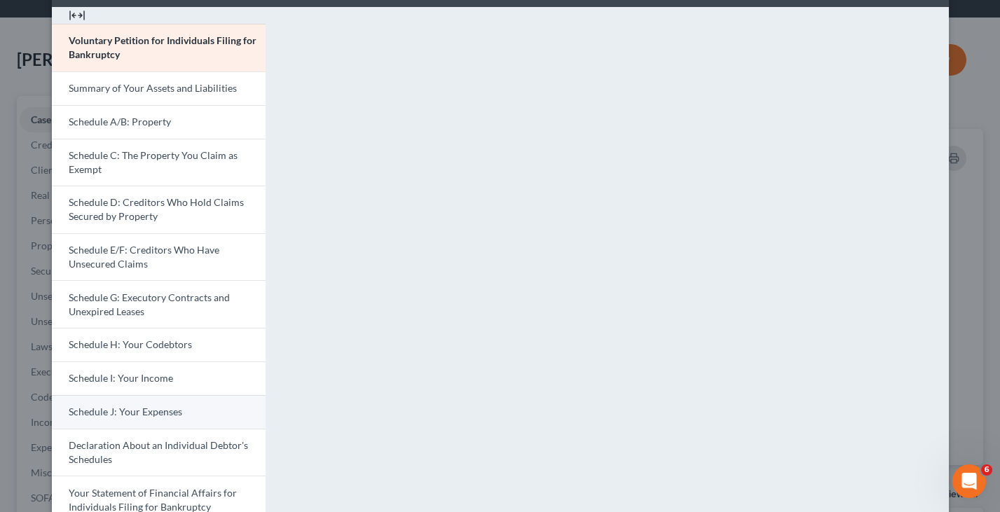
click at [179, 411] on link "Schedule J: Your Expenses" at bounding box center [159, 412] width 214 height 34
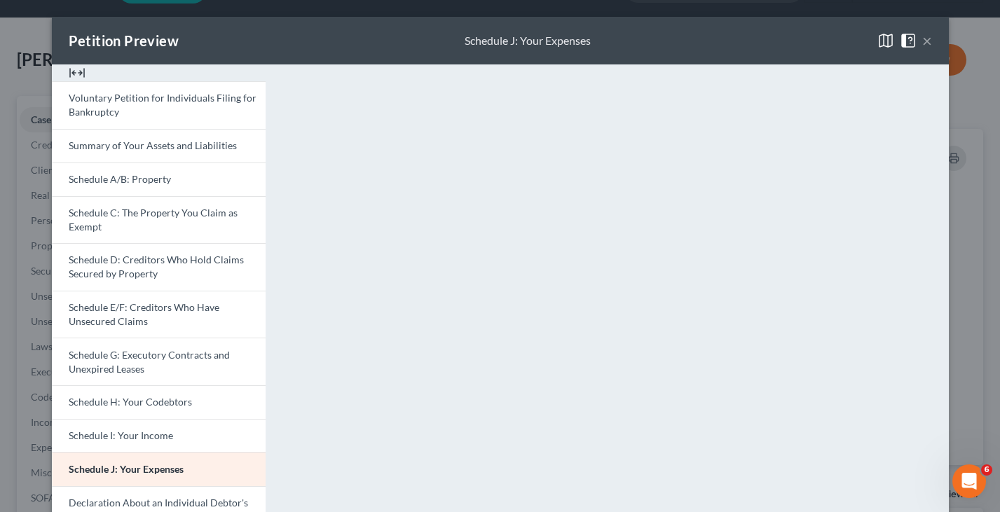
scroll to position [0, 0]
click at [927, 41] on button "×" at bounding box center [927, 40] width 10 height 17
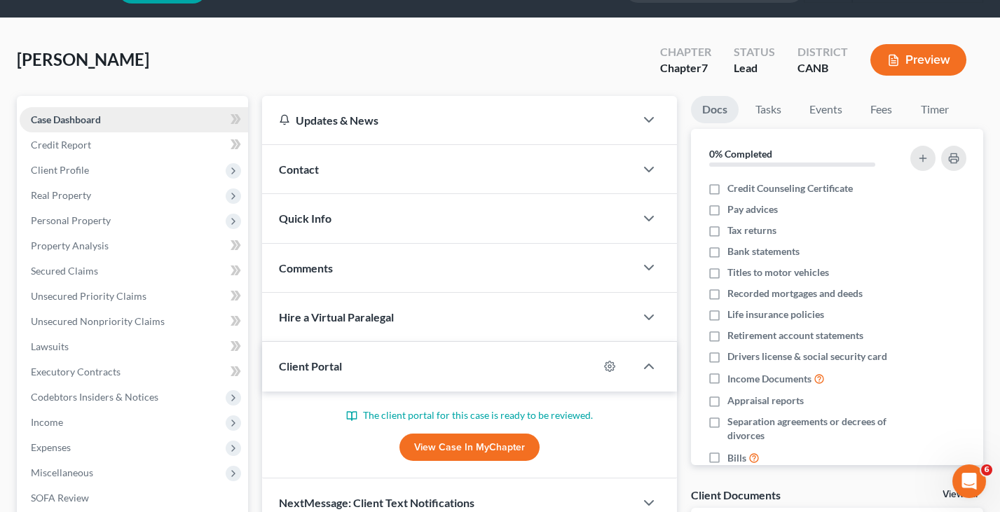
click at [102, 121] on link "Case Dashboard" at bounding box center [134, 119] width 228 height 25
click at [102, 144] on link "Credit Report" at bounding box center [134, 144] width 228 height 25
click at [101, 168] on span "Client Profile" at bounding box center [134, 170] width 228 height 25
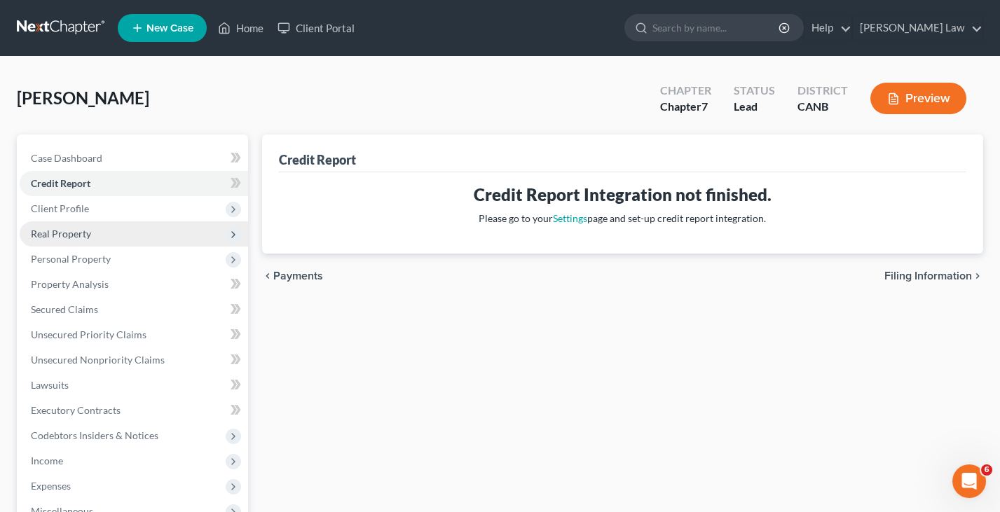
click at [140, 221] on span "Real Property" at bounding box center [134, 233] width 228 height 25
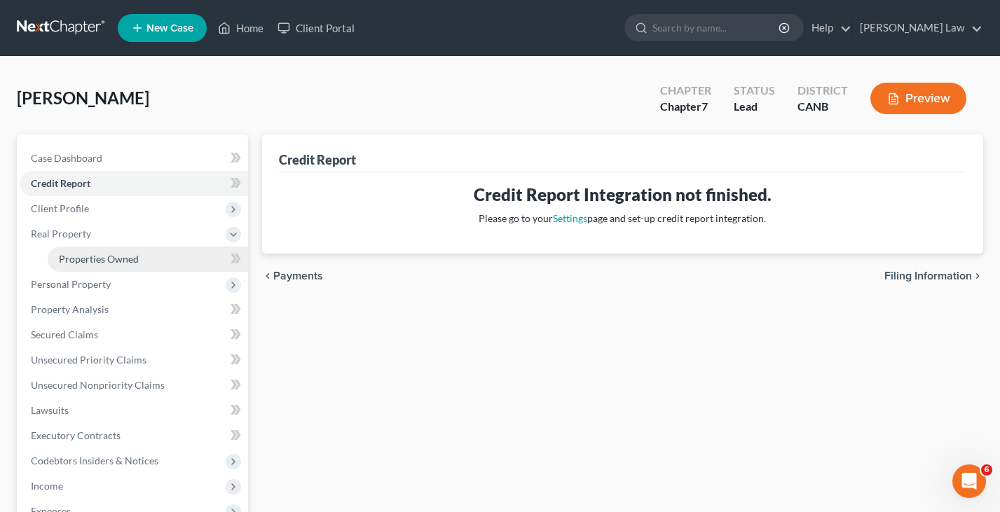
click at [131, 260] on span "Properties Owned" at bounding box center [99, 259] width 80 height 12
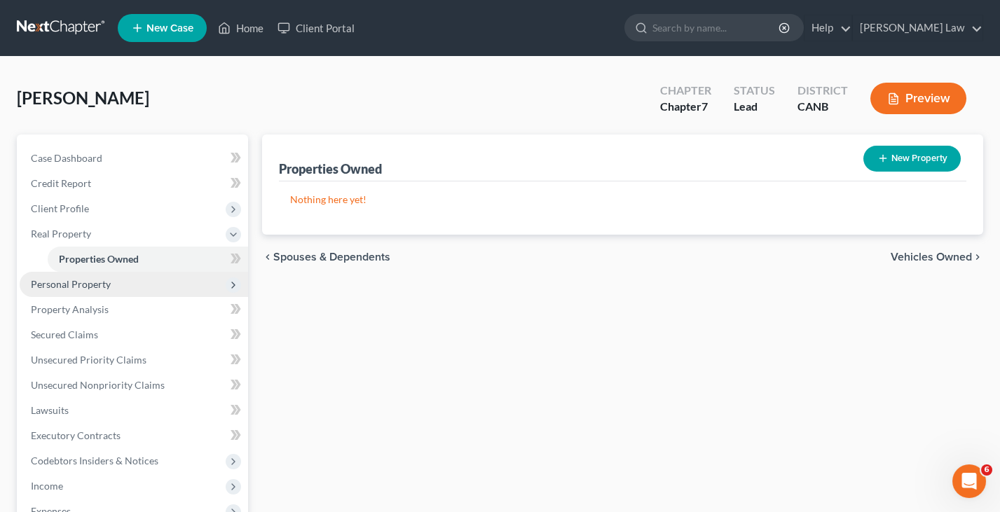
click at [126, 277] on span "Personal Property" at bounding box center [134, 284] width 228 height 25
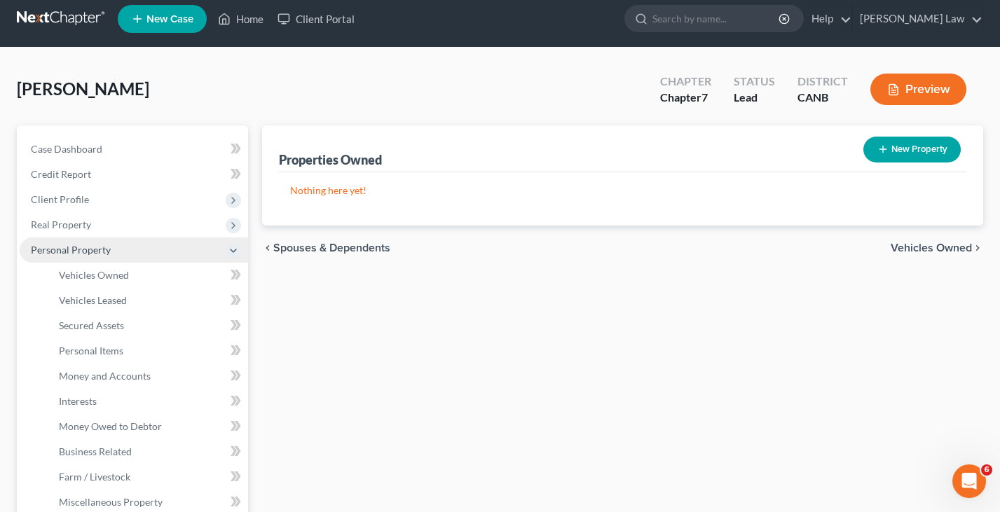
scroll to position [4, 0]
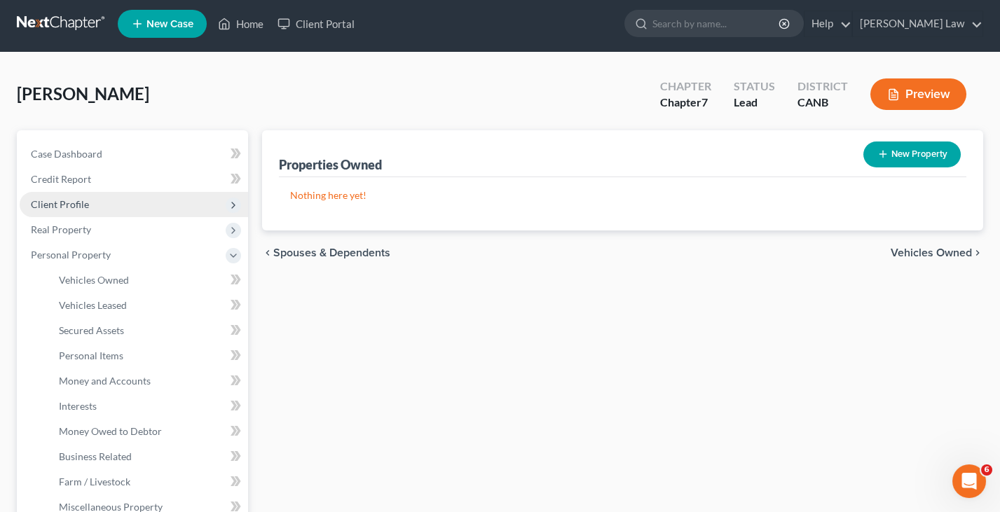
click at [126, 202] on span "Client Profile" at bounding box center [134, 204] width 228 height 25
